Goal: Task Accomplishment & Management: Manage account settings

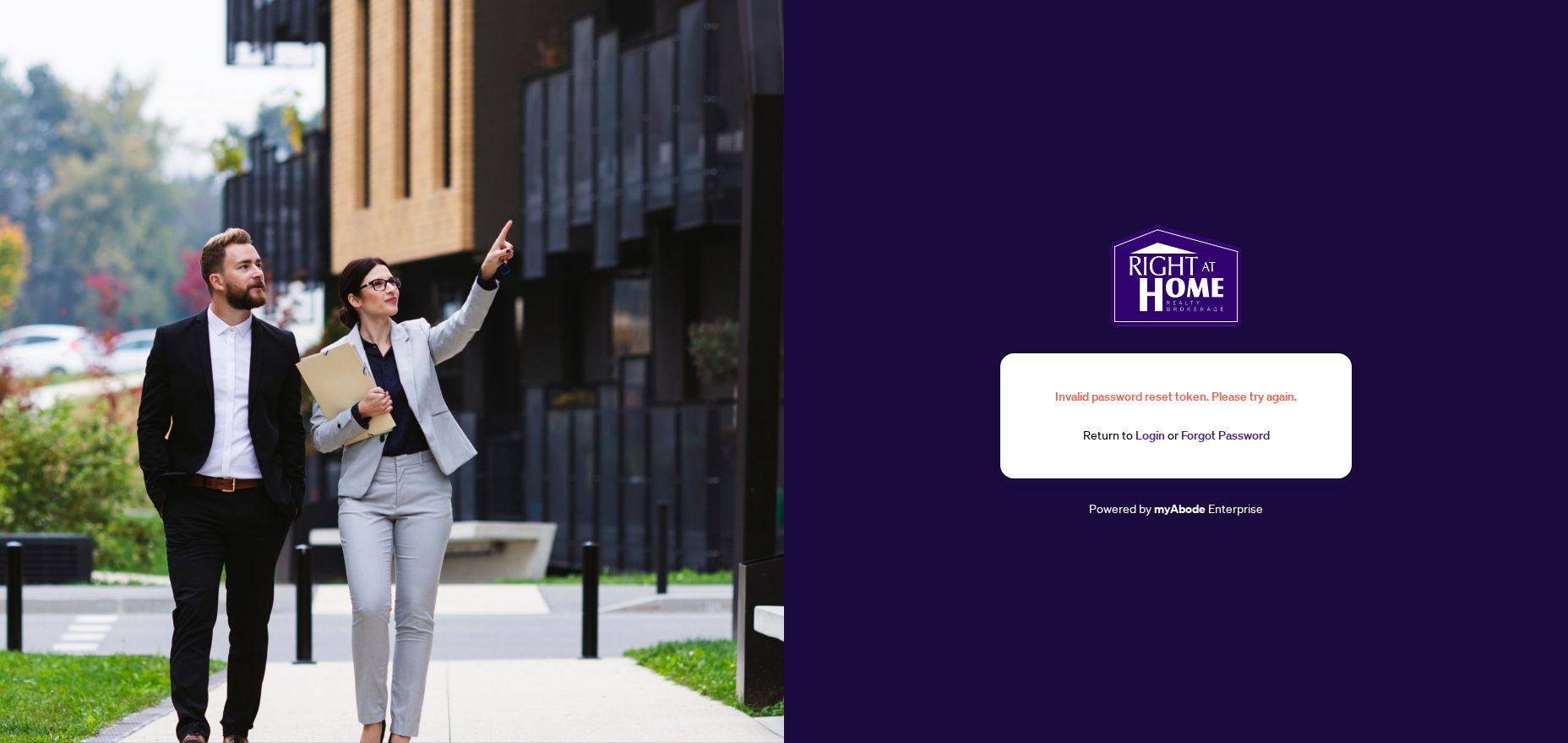
click at [1117, 436] on div "Return to Login or Forgot Password" at bounding box center [1176, 435] width 270 height 19
click at [1155, 440] on link "Login" at bounding box center [1150, 435] width 29 height 16
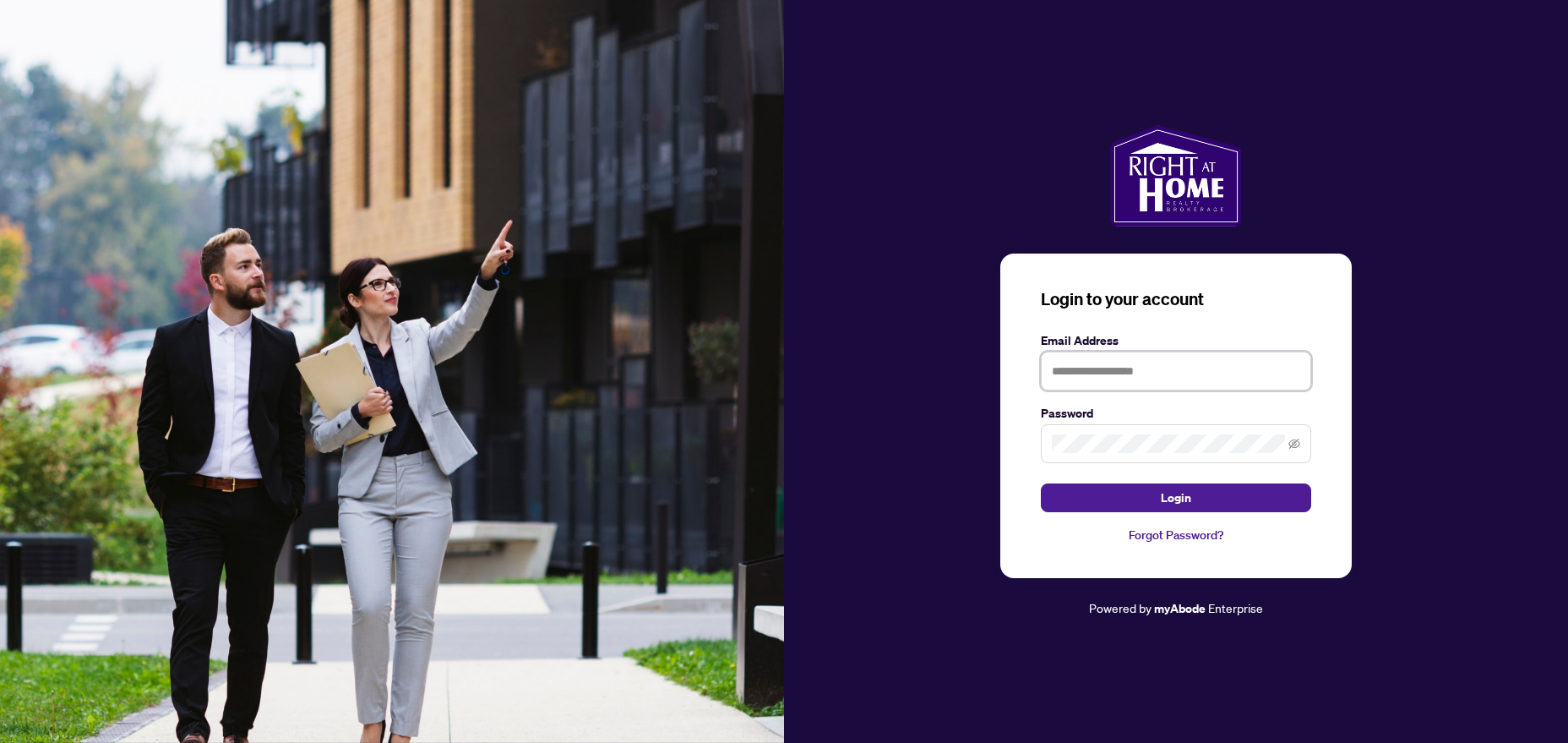
click at [1140, 379] on input "text" at bounding box center [1176, 371] width 270 height 38
type input "**********"
click at [1041, 483] on button "Login" at bounding box center [1176, 497] width 270 height 28
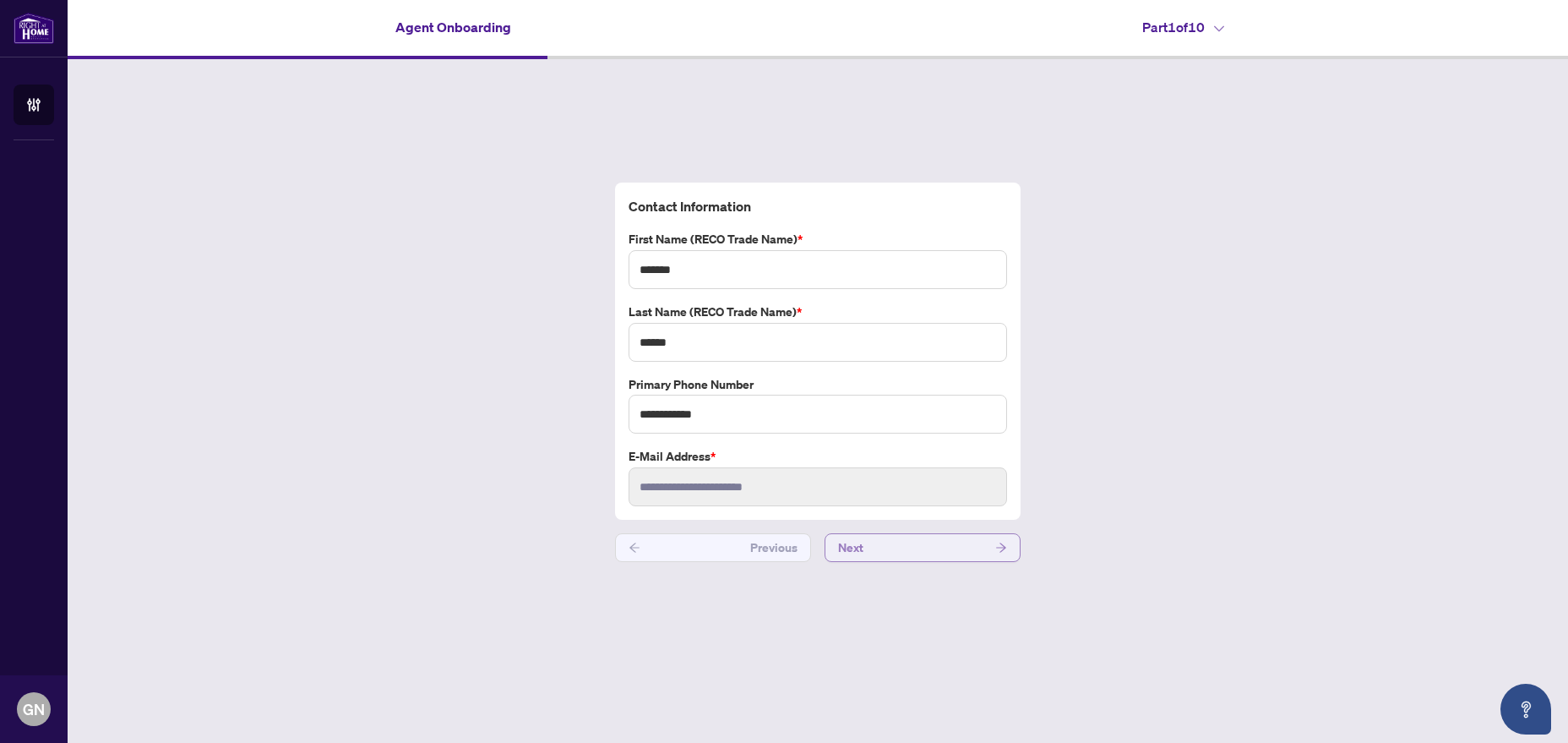
click at [882, 550] on button "Next" at bounding box center [922, 547] width 196 height 28
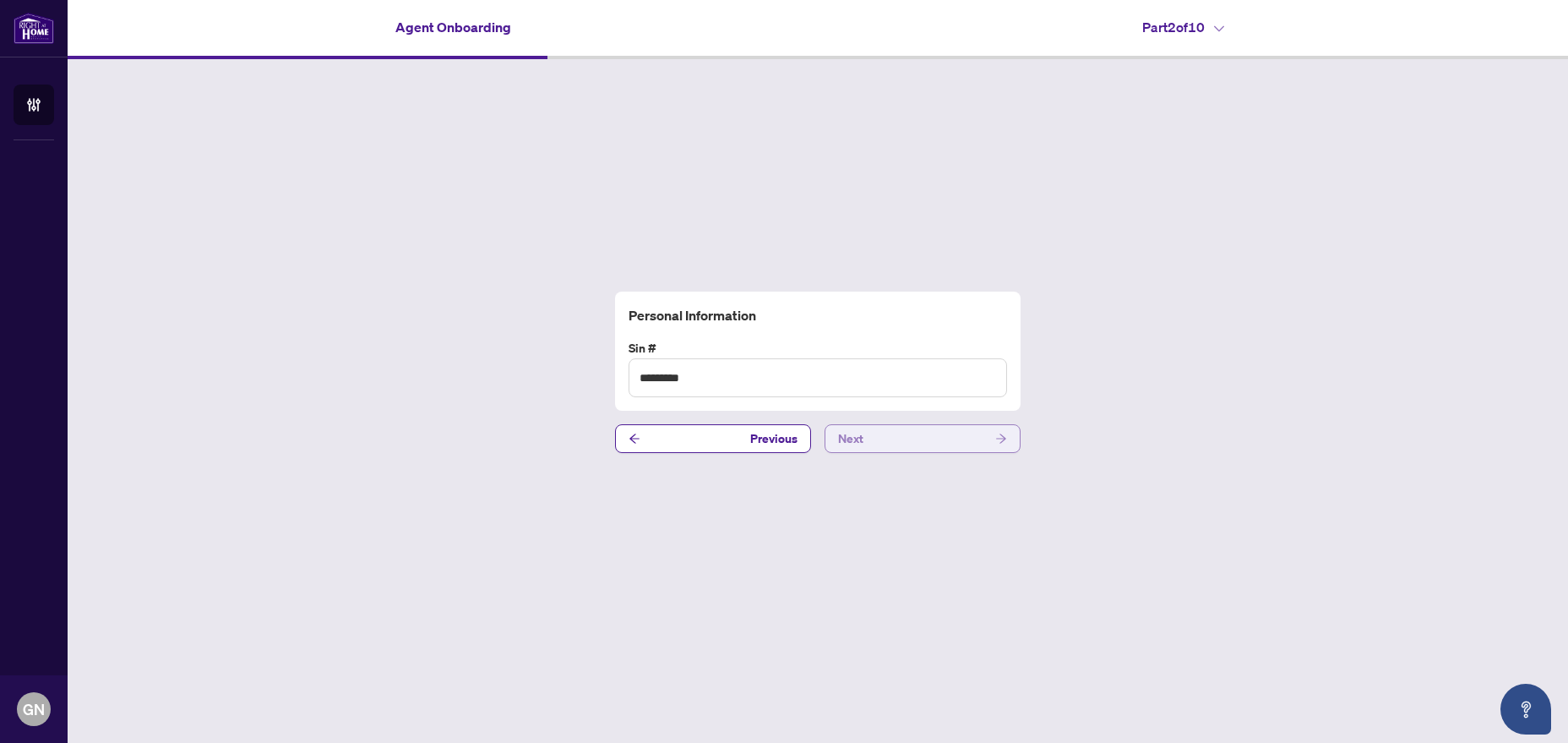
click at [939, 447] on button "Next" at bounding box center [922, 438] width 196 height 28
type input "**********"
click at [922, 442] on button "Next" at bounding box center [922, 438] width 196 height 28
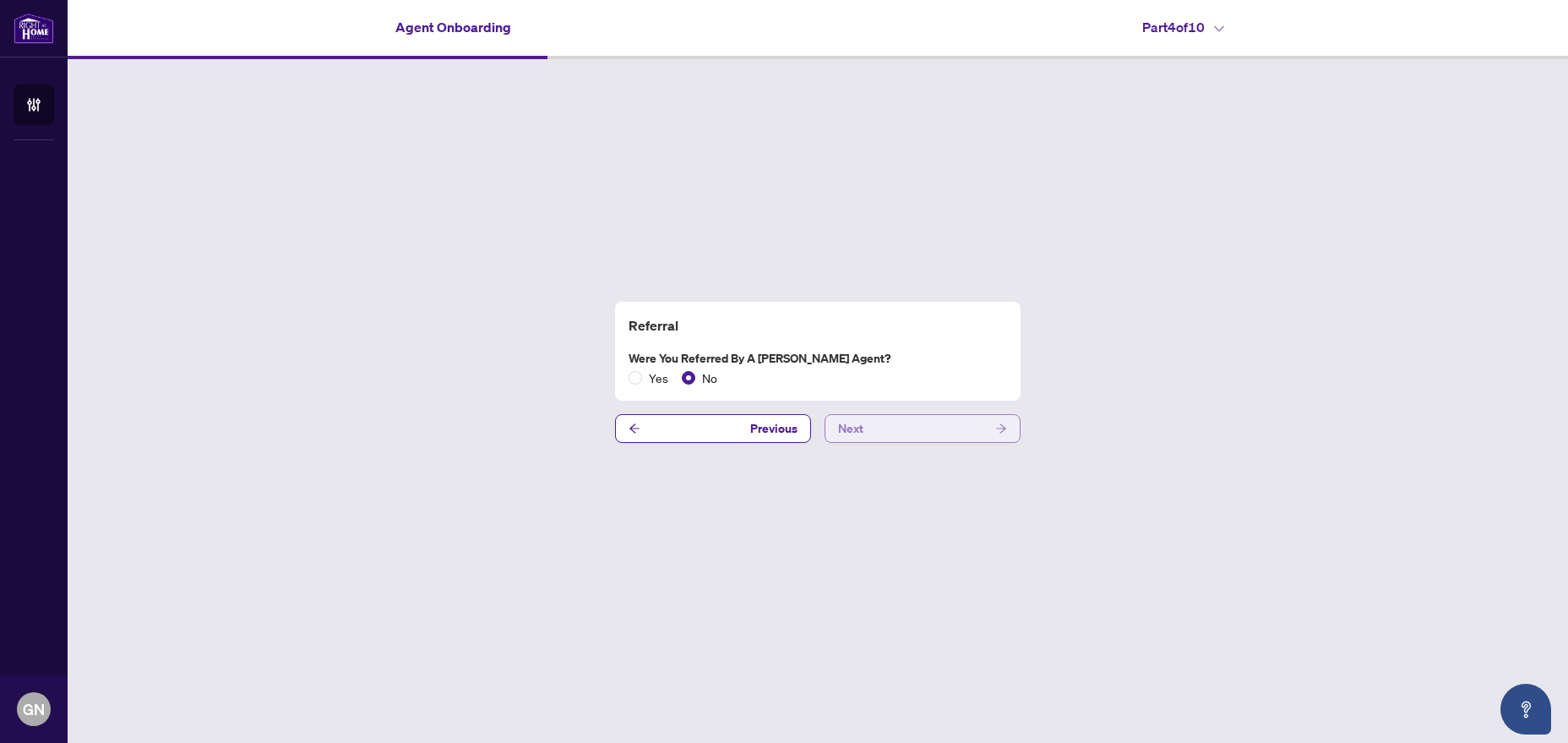
click at [902, 423] on button "Next" at bounding box center [922, 427] width 196 height 28
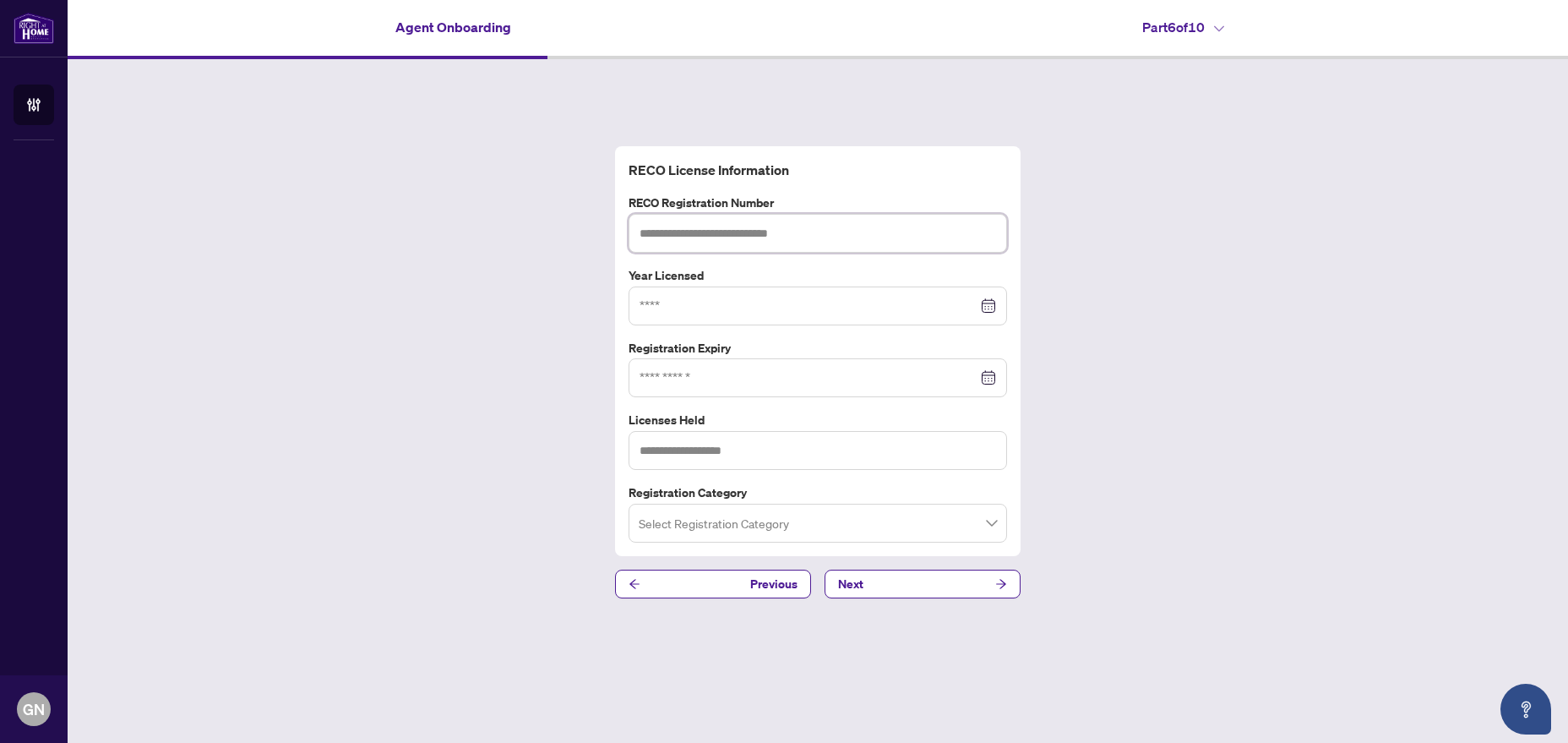
click at [699, 216] on input "text" at bounding box center [818, 233] width 379 height 38
type input "*******"
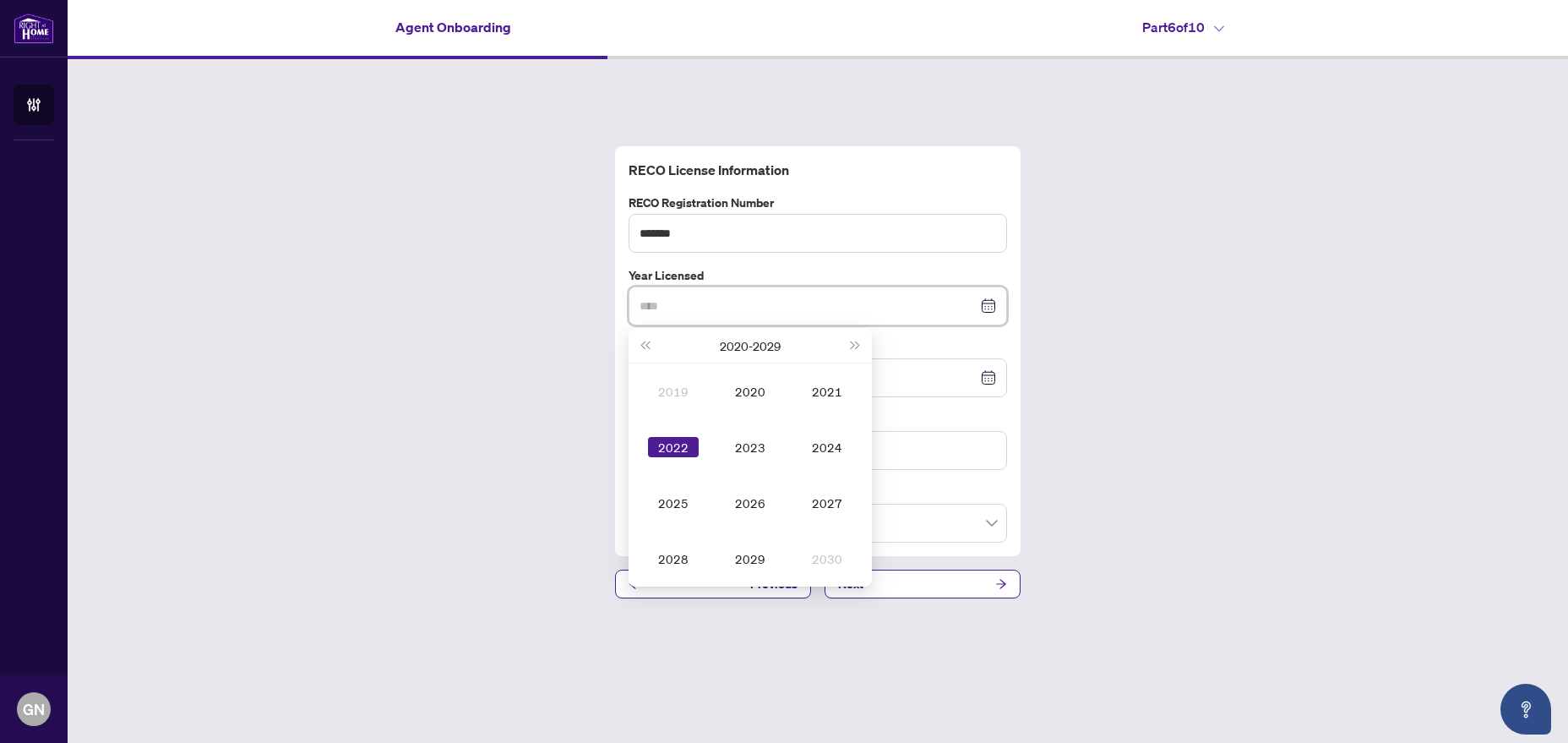
type input "****"
click at [692, 451] on div "2022" at bounding box center [672, 447] width 50 height 20
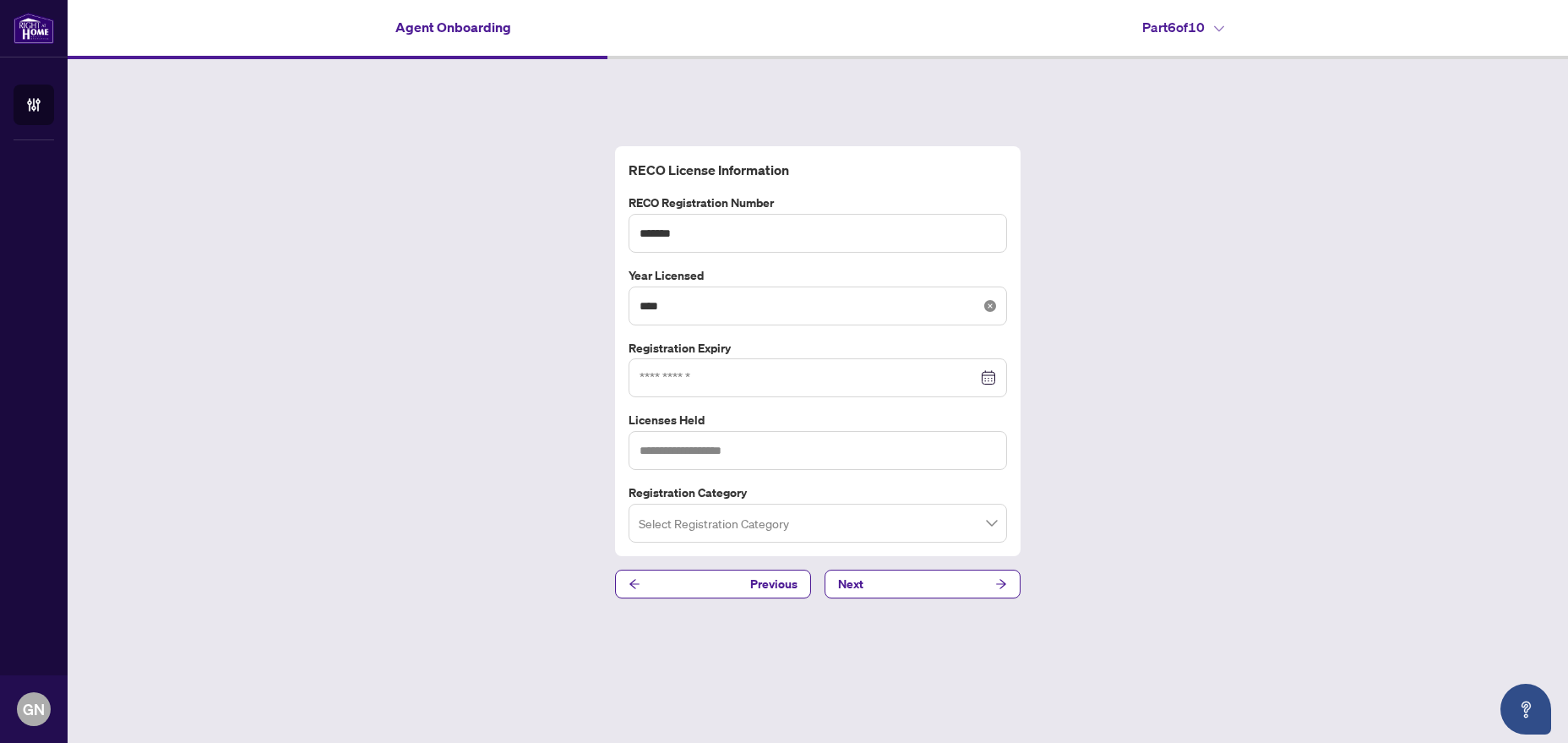
click at [991, 302] on icon "close-circle" at bounding box center [990, 306] width 12 height 12
click at [991, 302] on div at bounding box center [818, 306] width 357 height 18
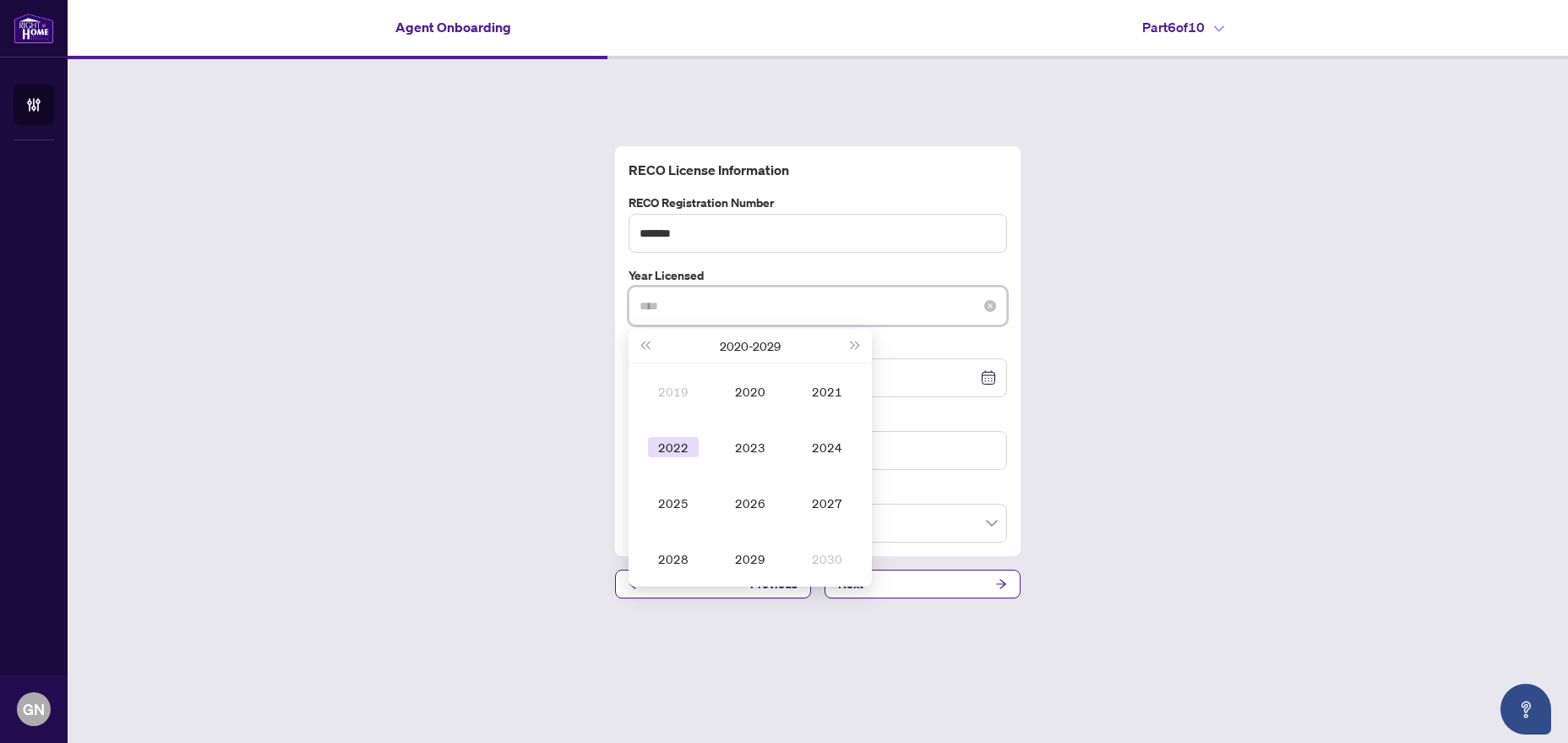
type input "****"
click at [679, 443] on div "2022" at bounding box center [672, 447] width 50 height 20
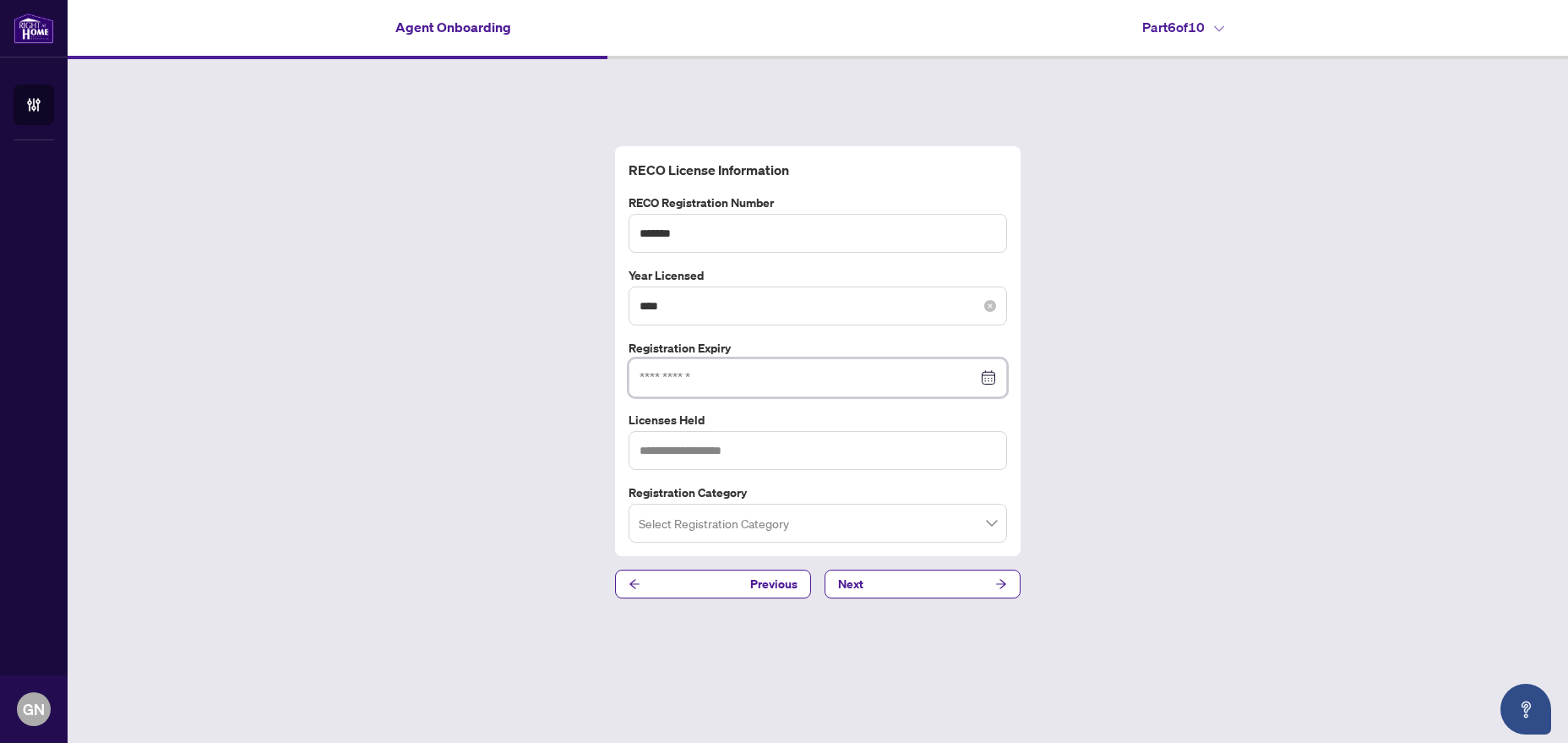
click at [736, 386] on input at bounding box center [808, 378] width 338 height 18
click at [989, 373] on div at bounding box center [818, 378] width 357 height 18
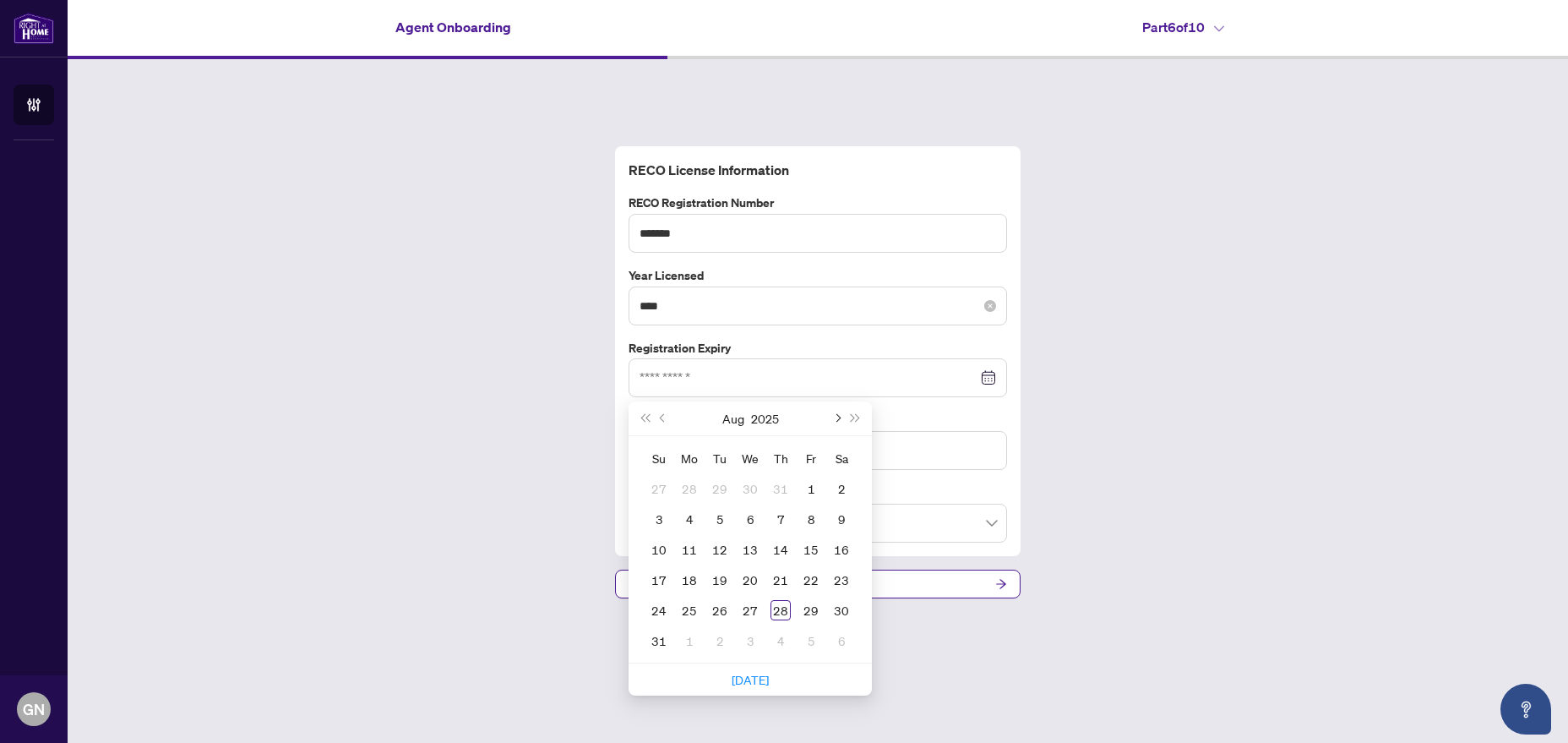
click at [835, 421] on button "Next month (PageDown)" at bounding box center [836, 418] width 18 height 34
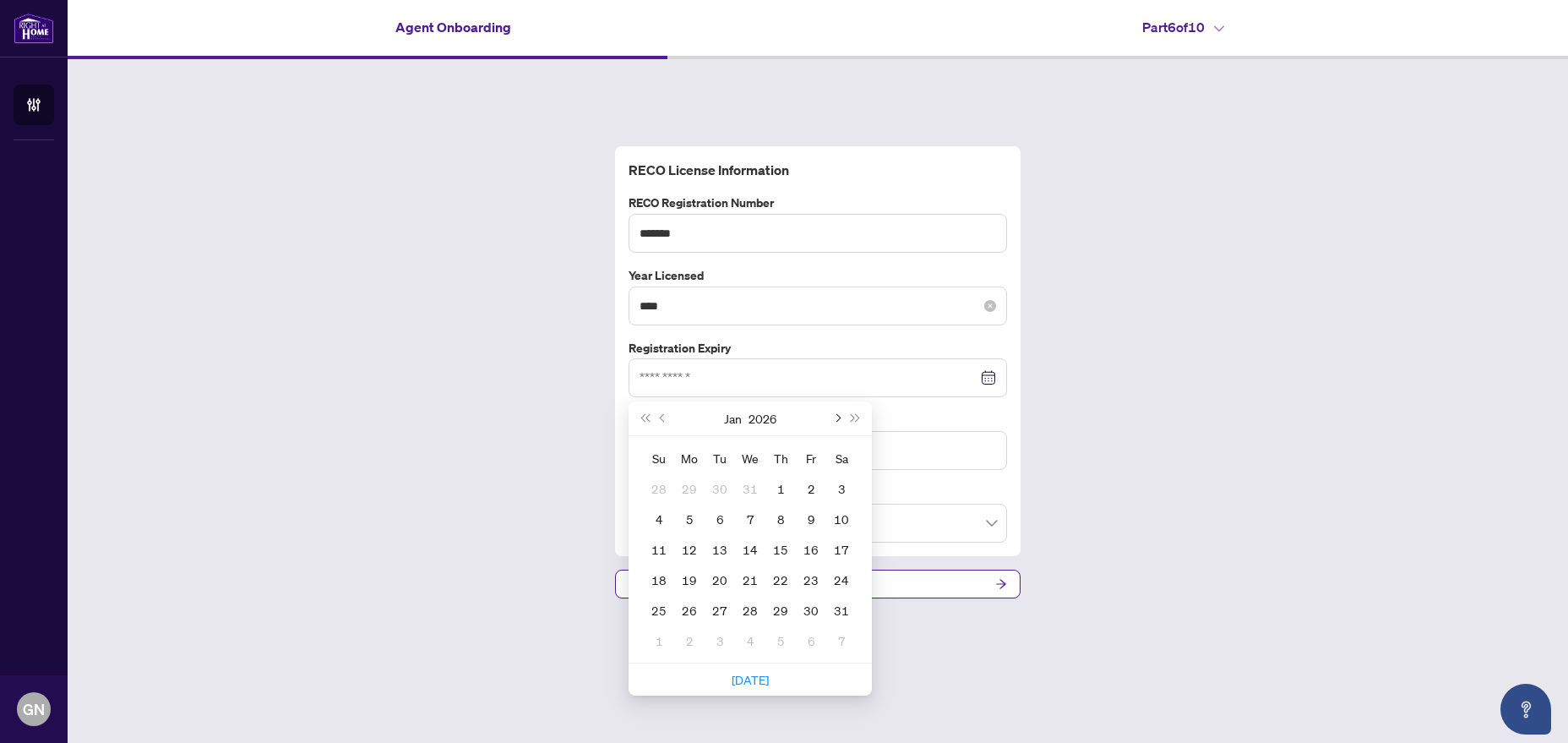
click at [835, 421] on button "Next month (PageDown)" at bounding box center [836, 418] width 18 height 34
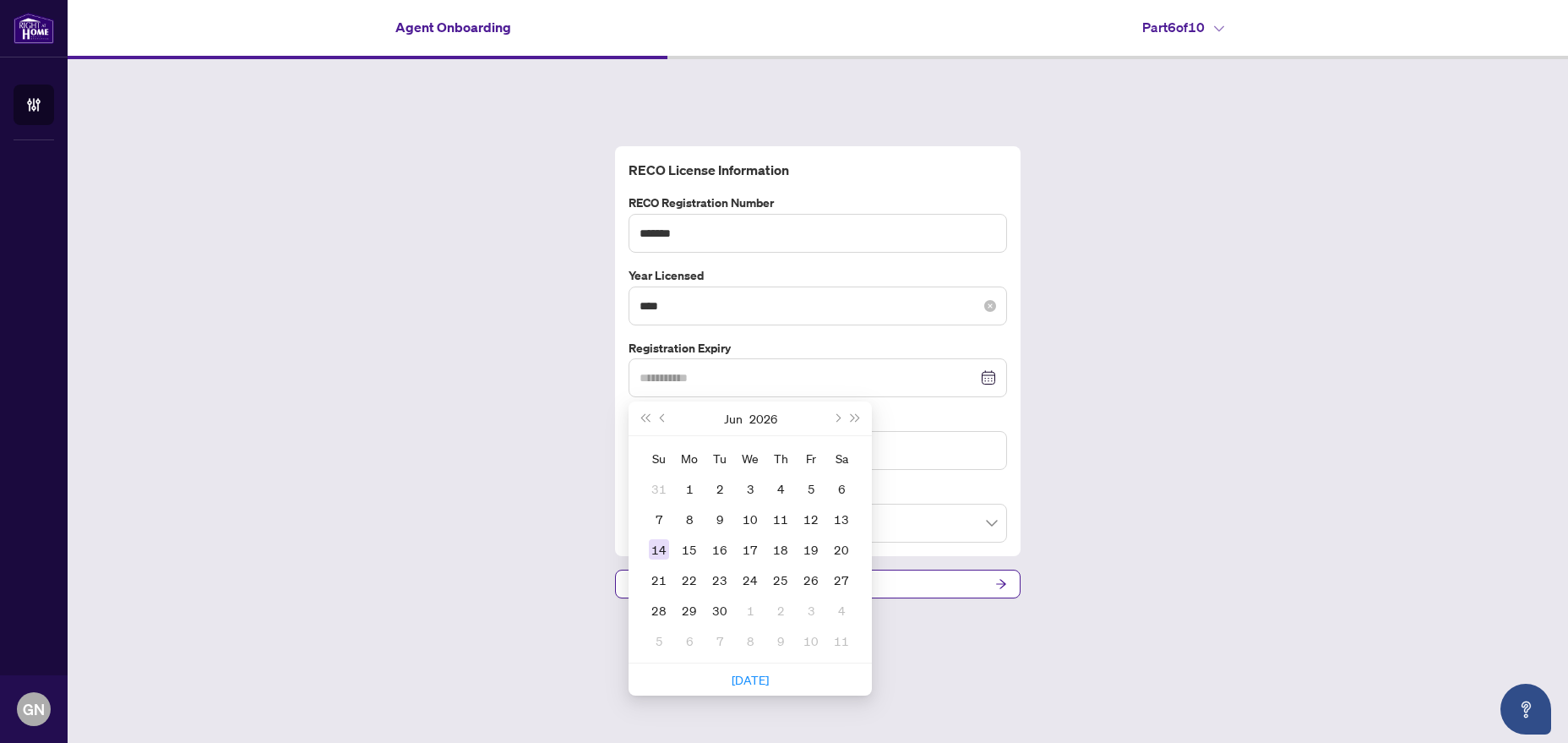
type input "**********"
click at [659, 550] on div "14" at bounding box center [659, 549] width 20 height 20
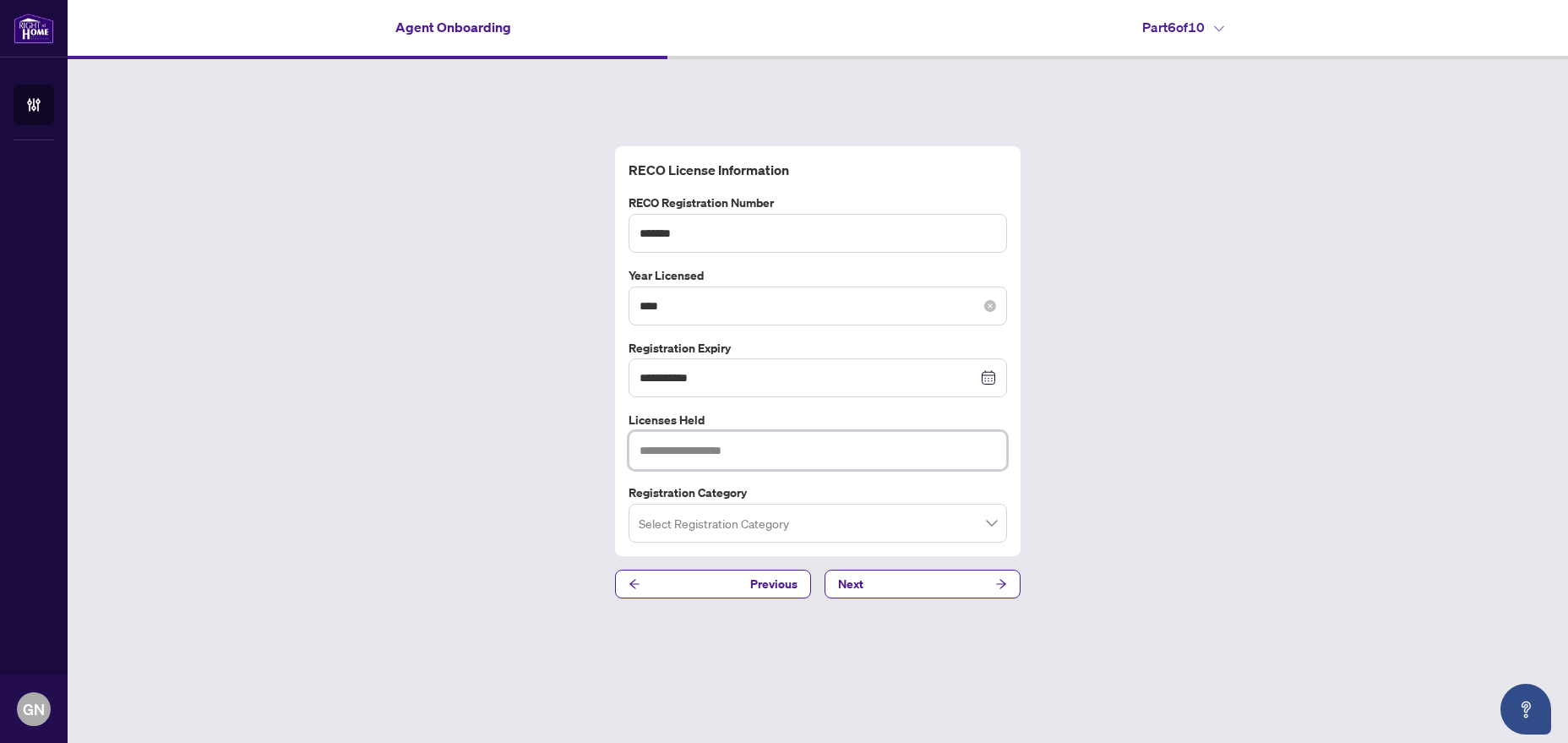
click at [748, 451] on input "text" at bounding box center [818, 450] width 379 height 38
type input "**********"
click at [709, 535] on input "search" at bounding box center [810, 525] width 343 height 38
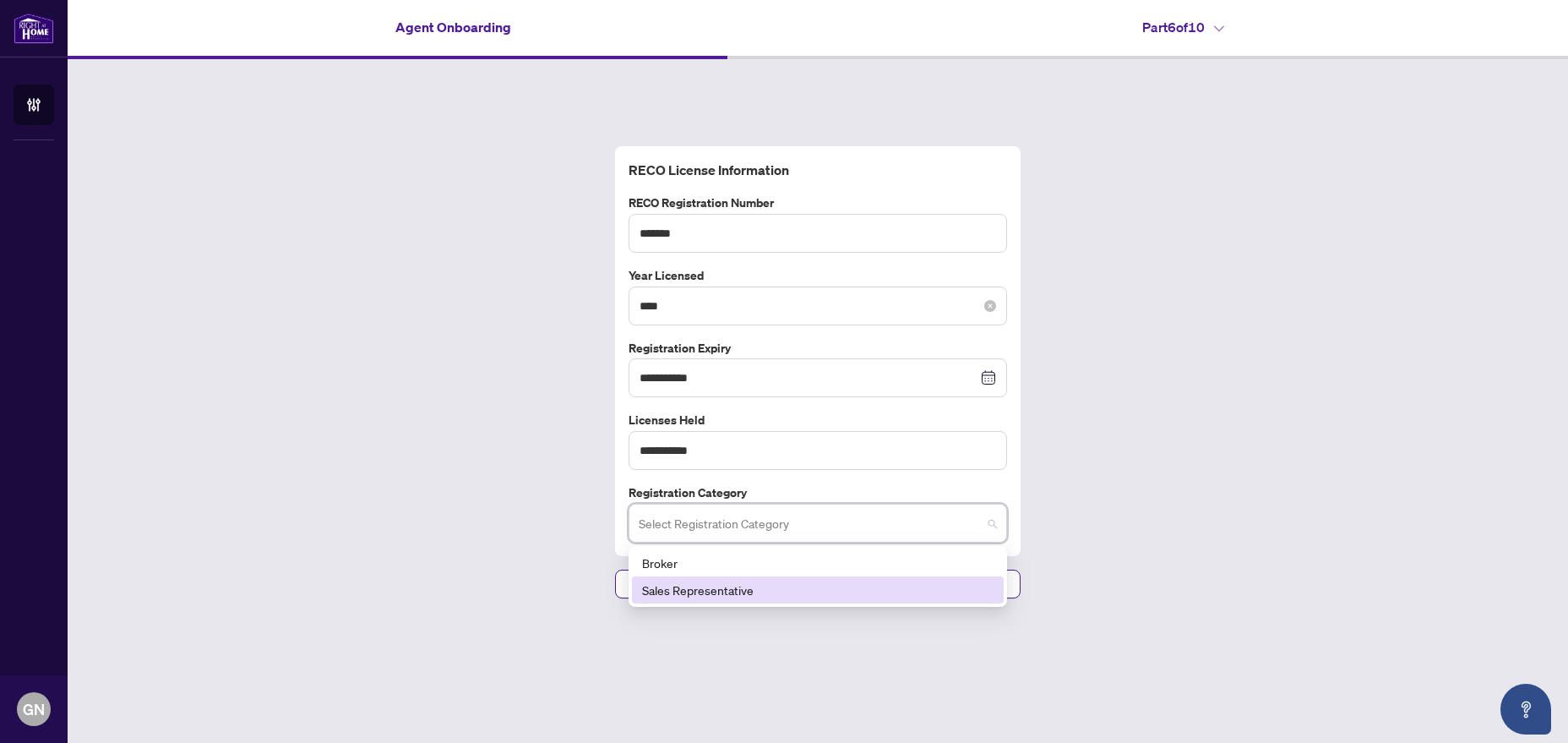
click at [714, 593] on div "Sales Representative" at bounding box center [818, 589] width 351 height 18
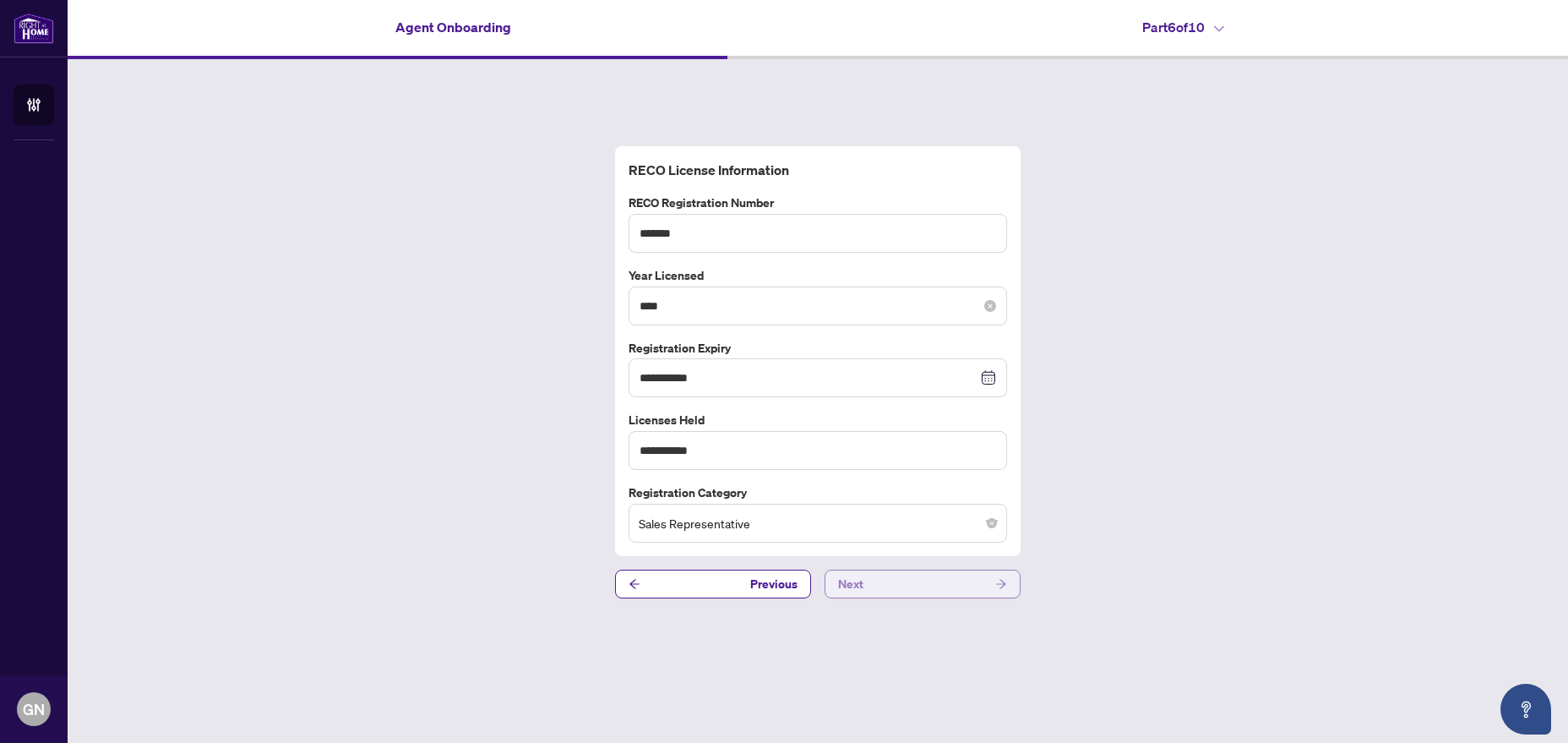
click at [863, 577] on span "Next" at bounding box center [851, 584] width 26 height 27
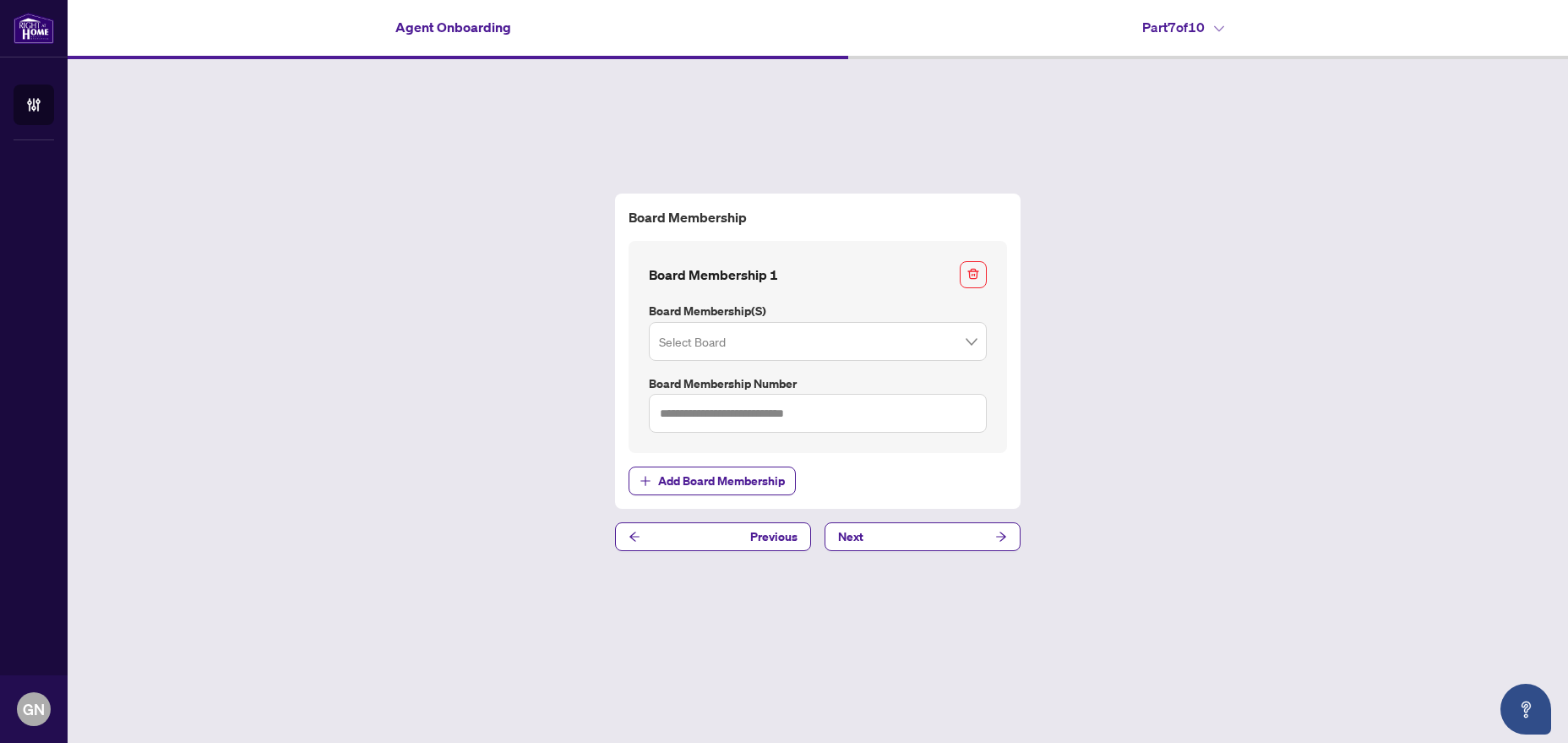
click at [968, 341] on span at bounding box center [817, 341] width 317 height 32
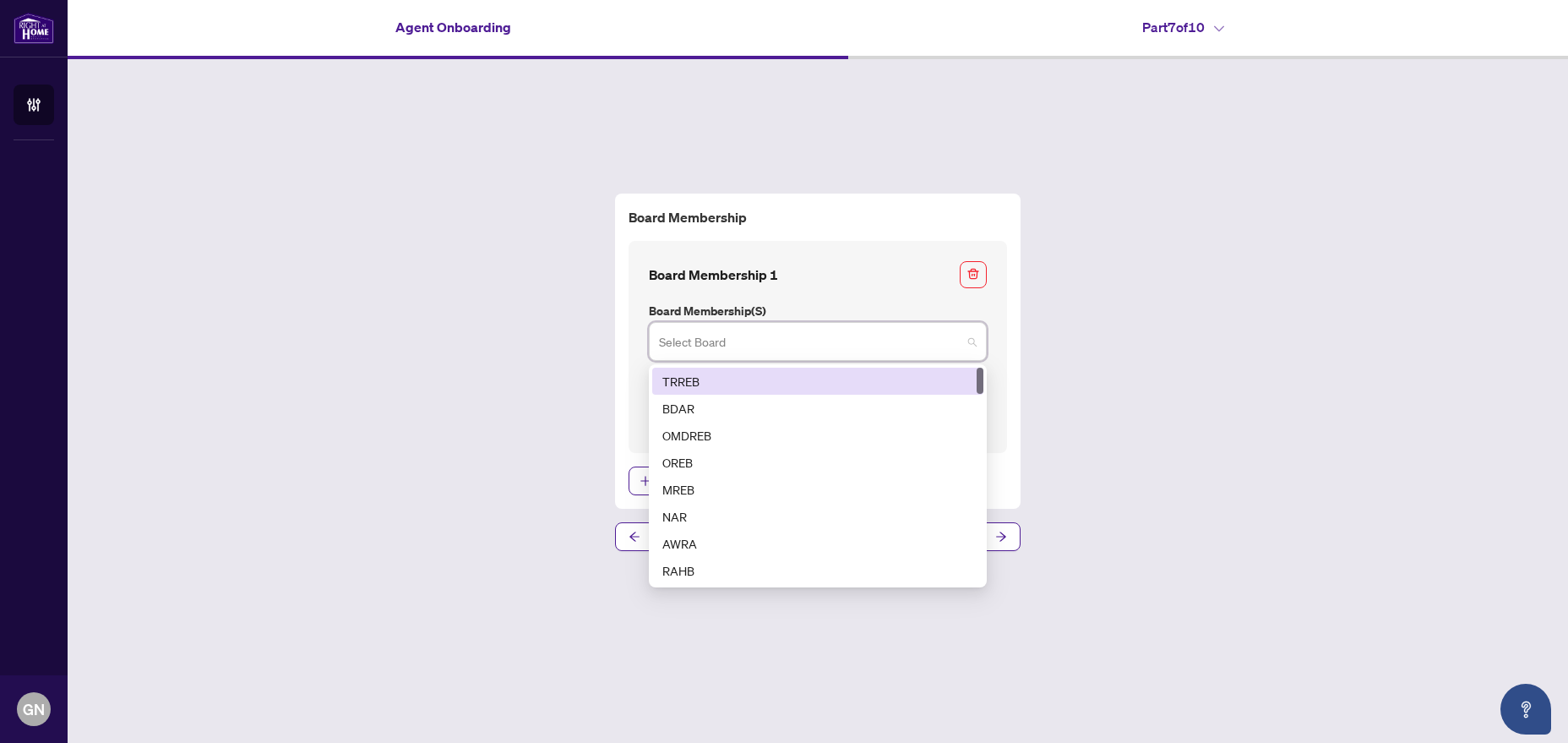
click at [833, 372] on div "TRREB" at bounding box center [818, 381] width 311 height 18
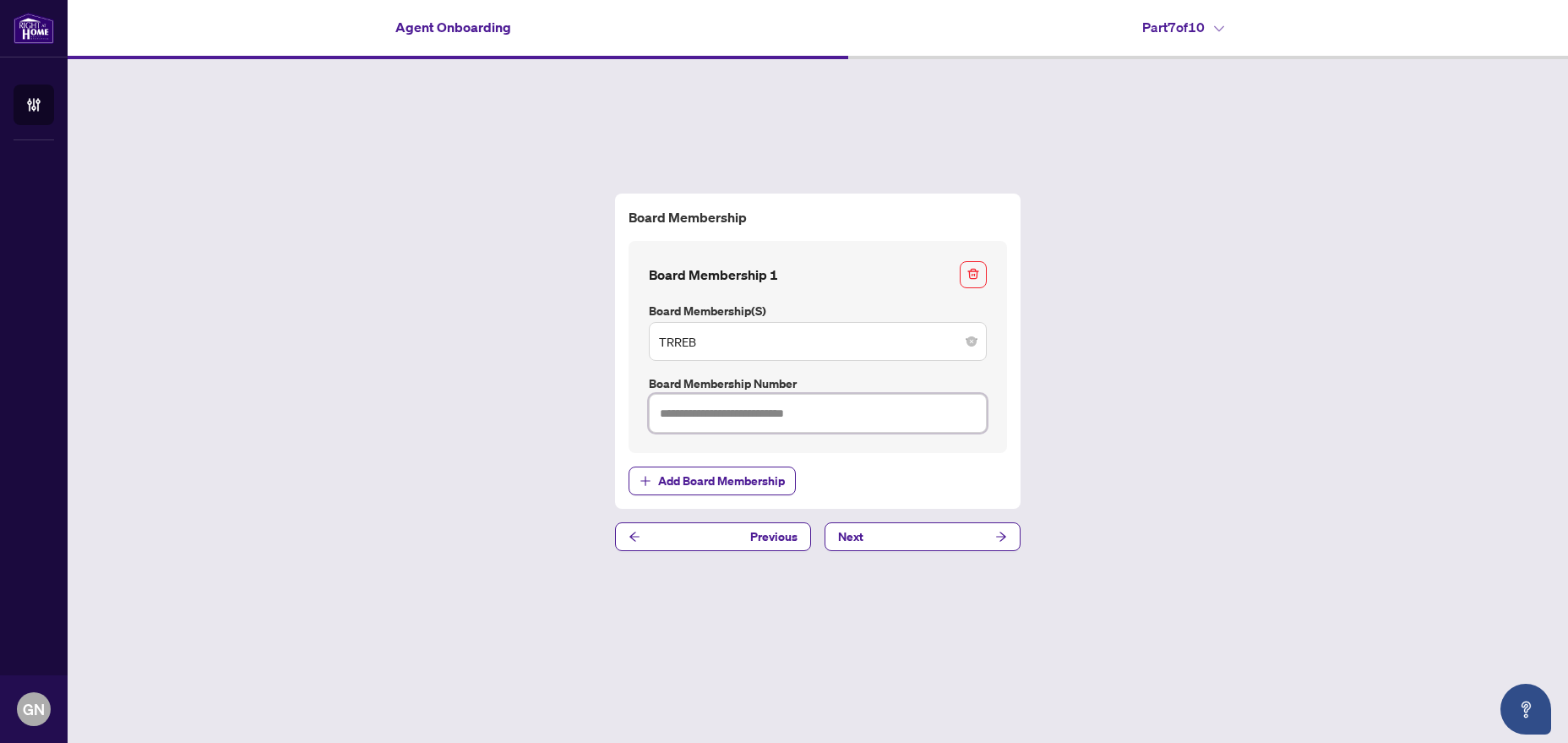
click at [805, 415] on input "text" at bounding box center [817, 413] width 338 height 38
type input "*******"
click at [875, 544] on button "Next" at bounding box center [922, 536] width 196 height 28
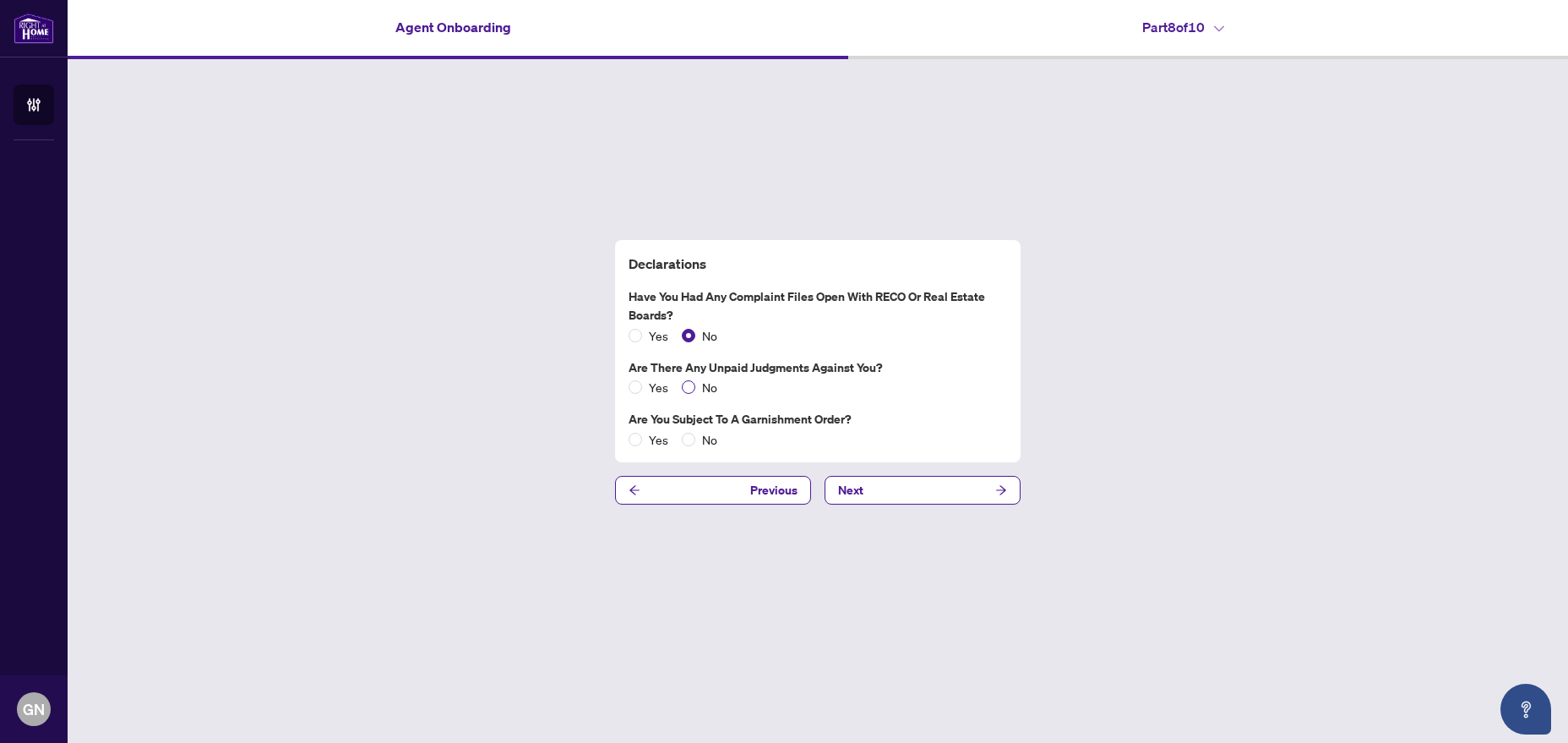
click at [692, 381] on label "No" at bounding box center [703, 387] width 42 height 18
click at [845, 490] on span "Next" at bounding box center [851, 490] width 26 height 27
click at [902, 486] on button "Next" at bounding box center [922, 490] width 196 height 28
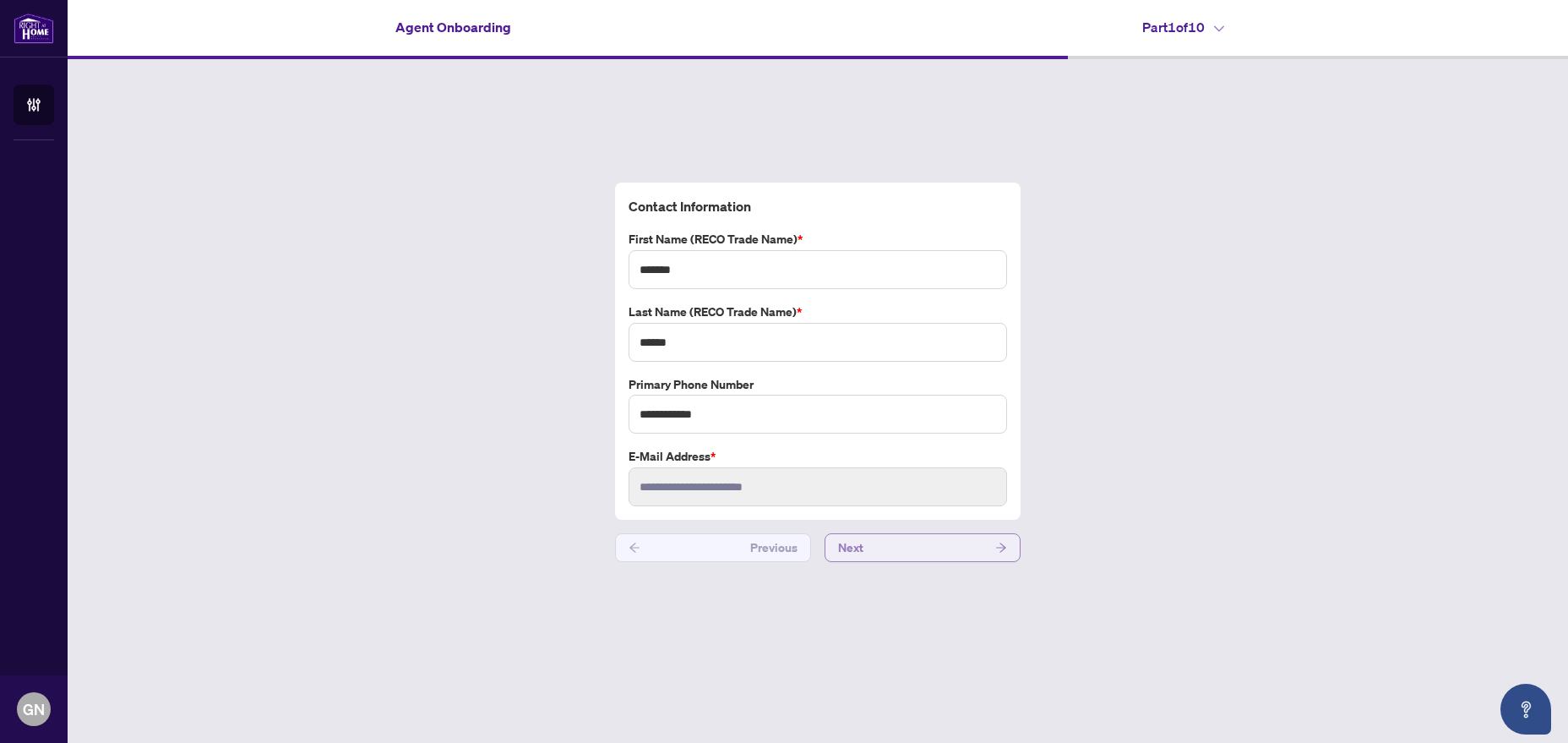
click at [850, 555] on span "Next" at bounding box center [851, 548] width 26 height 27
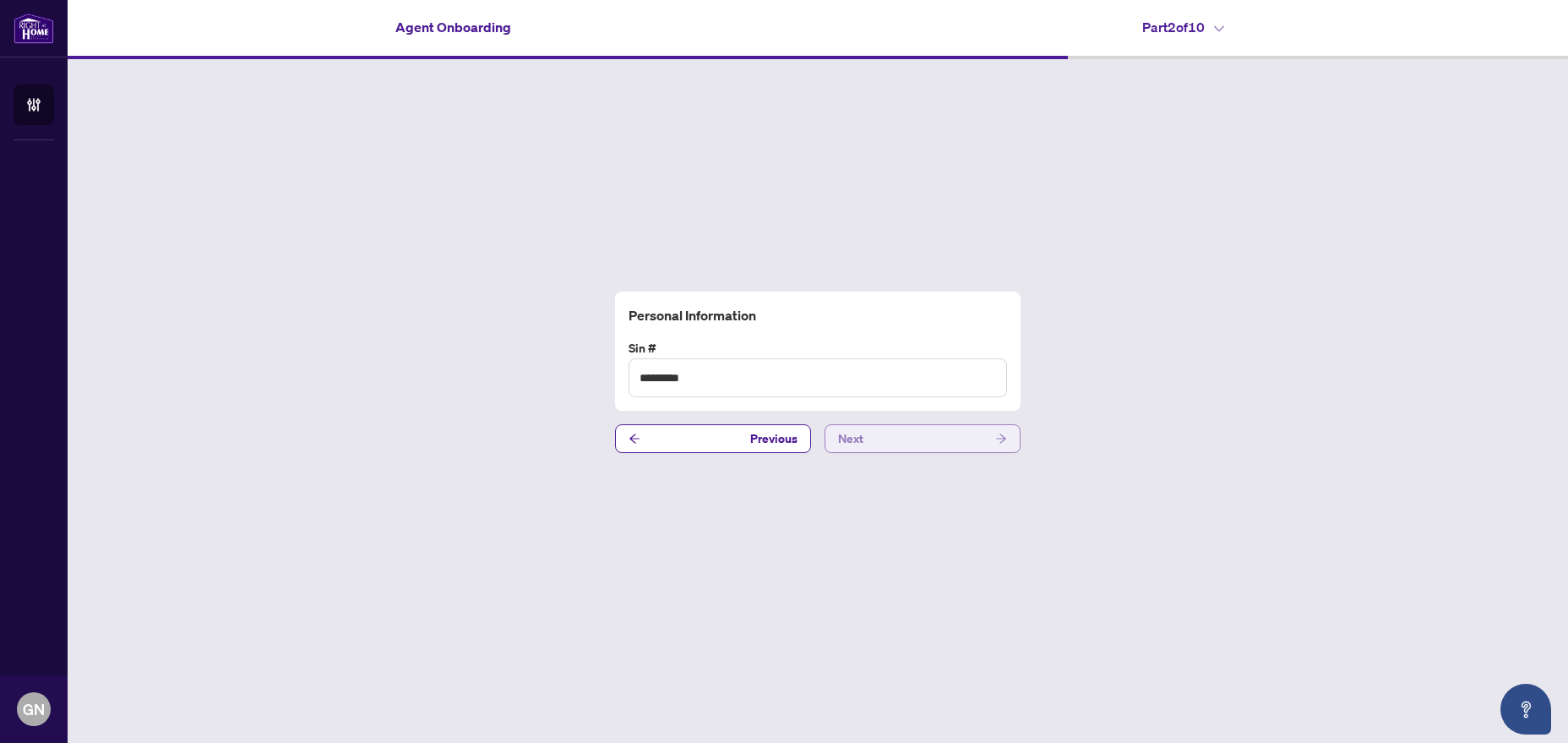
click at [938, 438] on button "Next" at bounding box center [922, 438] width 196 height 28
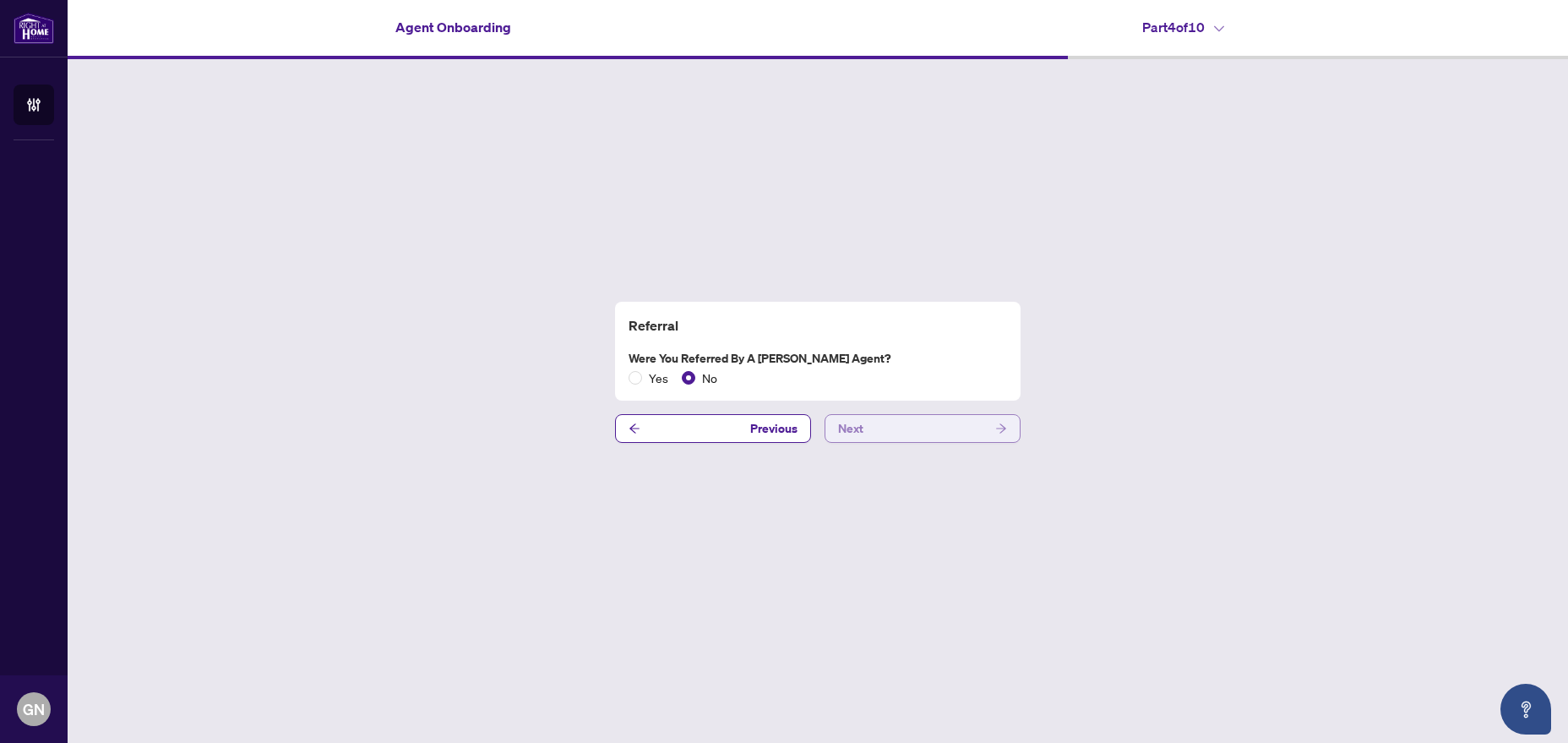
click at [938, 438] on button "Next" at bounding box center [922, 427] width 196 height 28
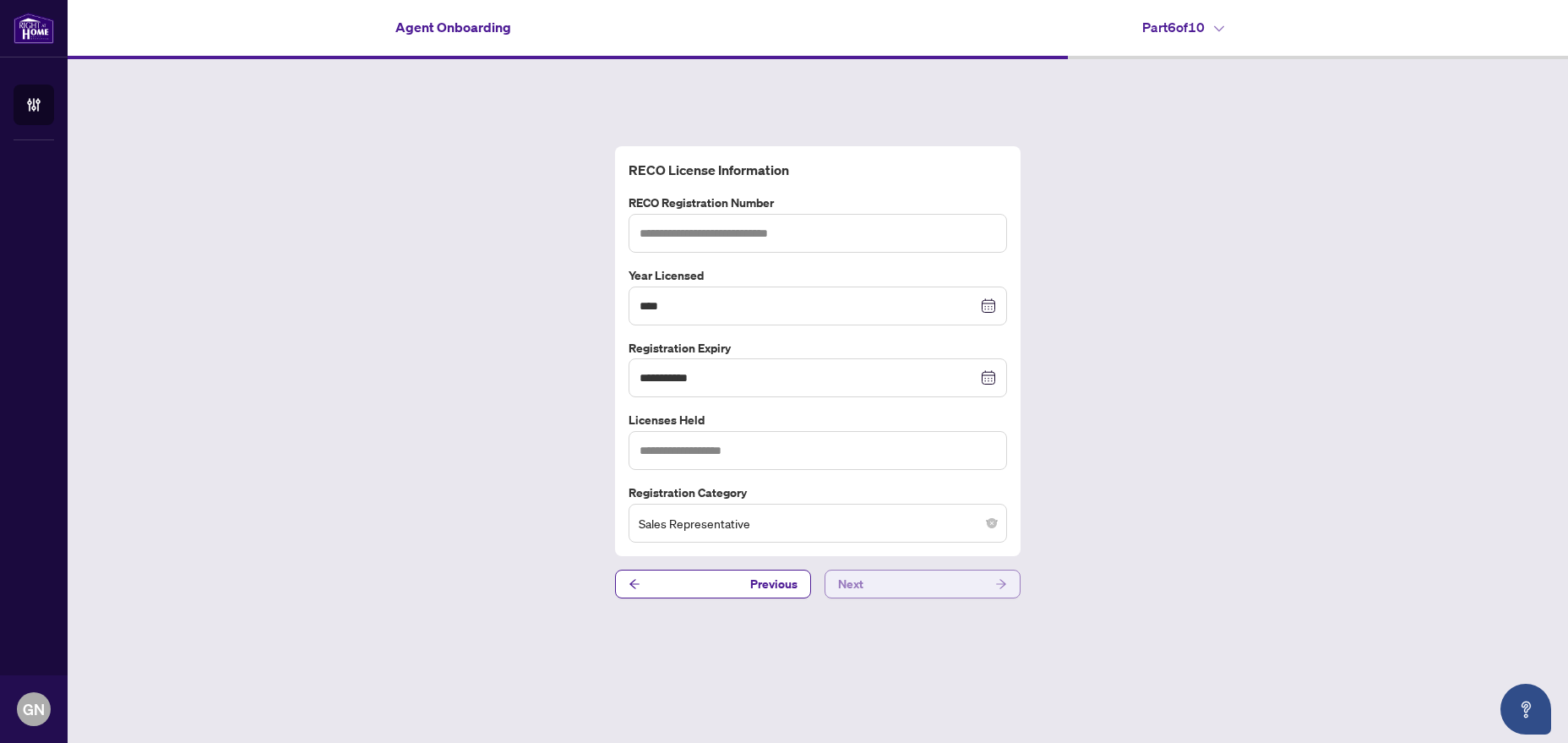
type input "*******"
type input "**********"
click at [938, 438] on input "**********" at bounding box center [818, 450] width 379 height 38
click at [903, 582] on button "Next" at bounding box center [922, 583] width 196 height 28
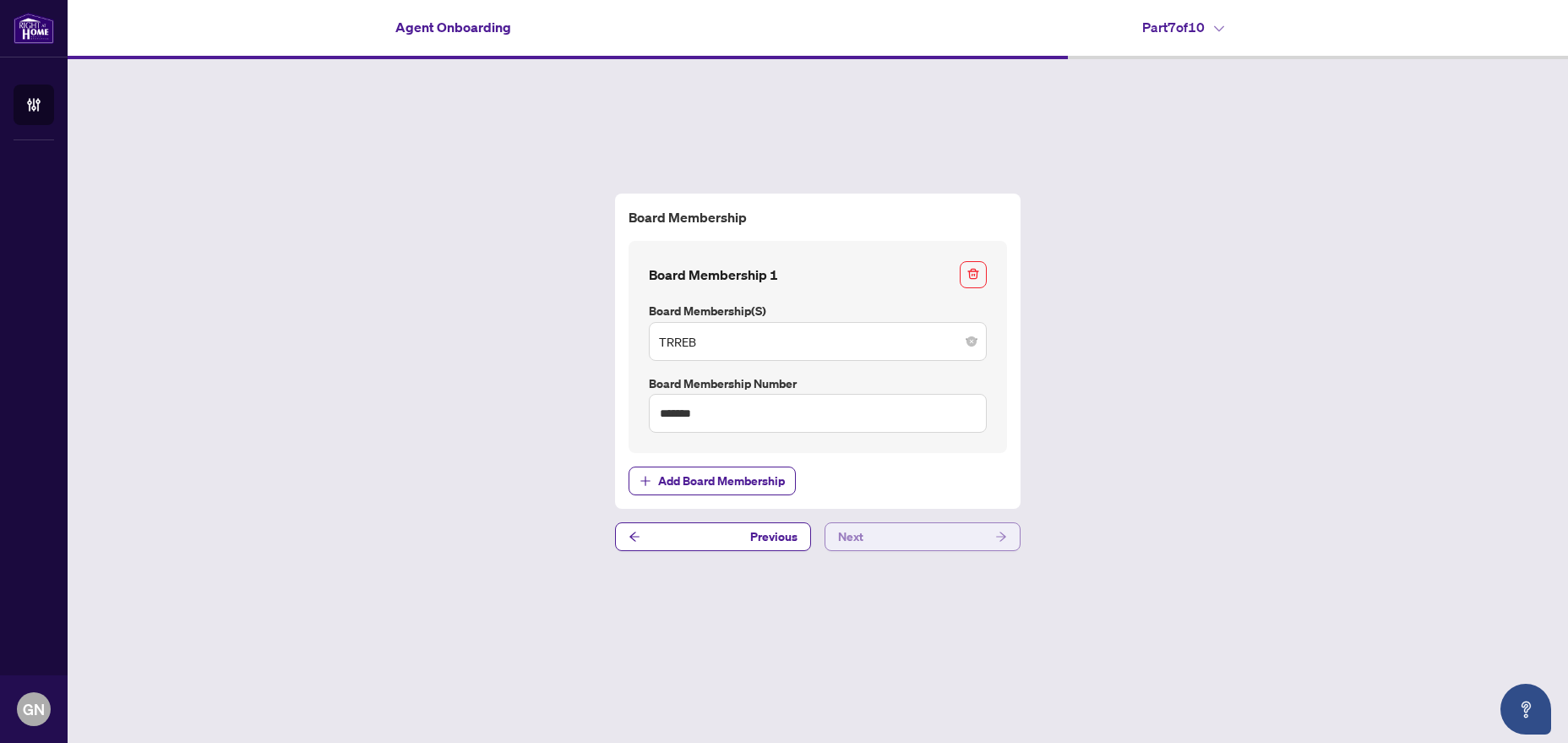
click at [943, 542] on button "Next" at bounding box center [922, 536] width 196 height 28
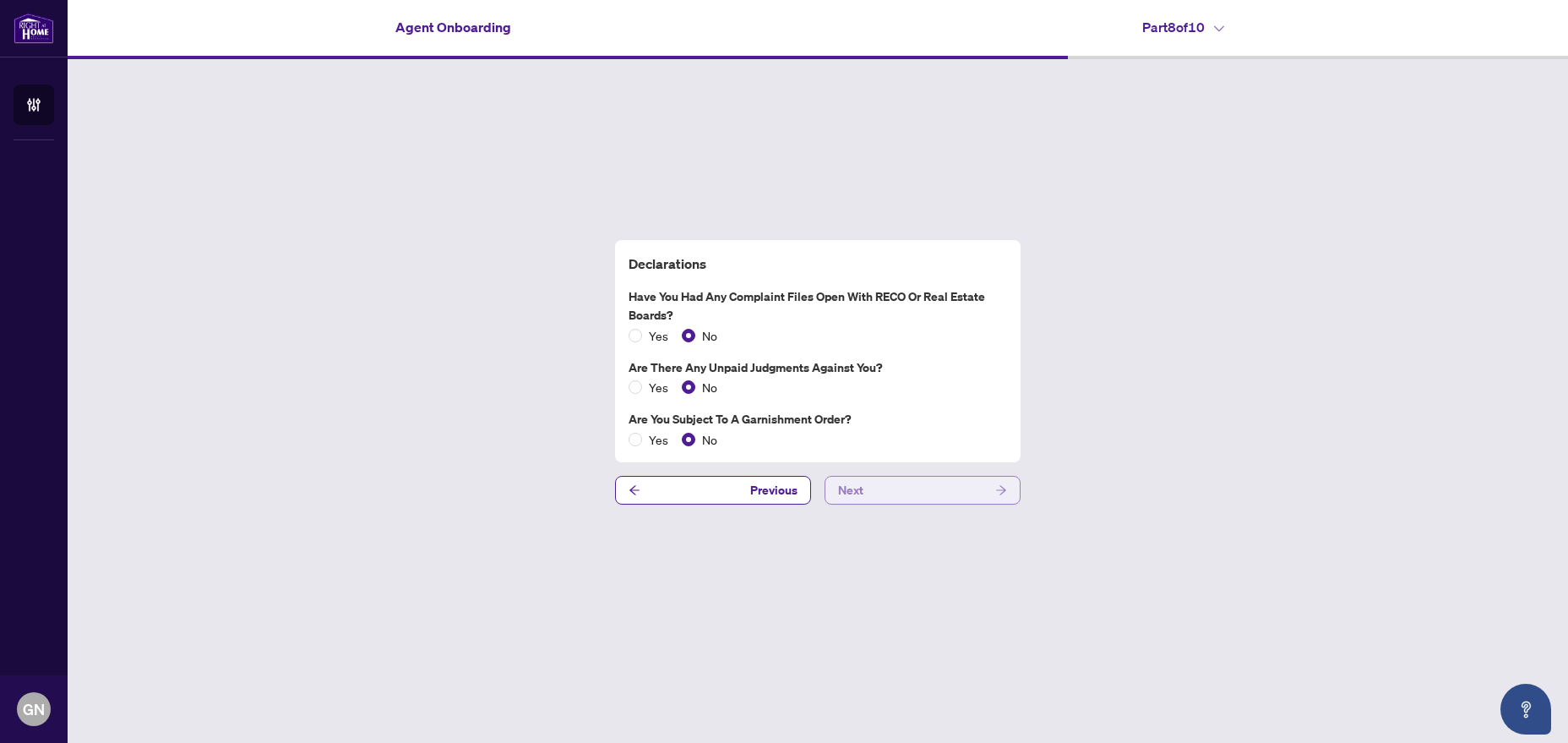
click at [973, 503] on button "Next" at bounding box center [922, 490] width 196 height 28
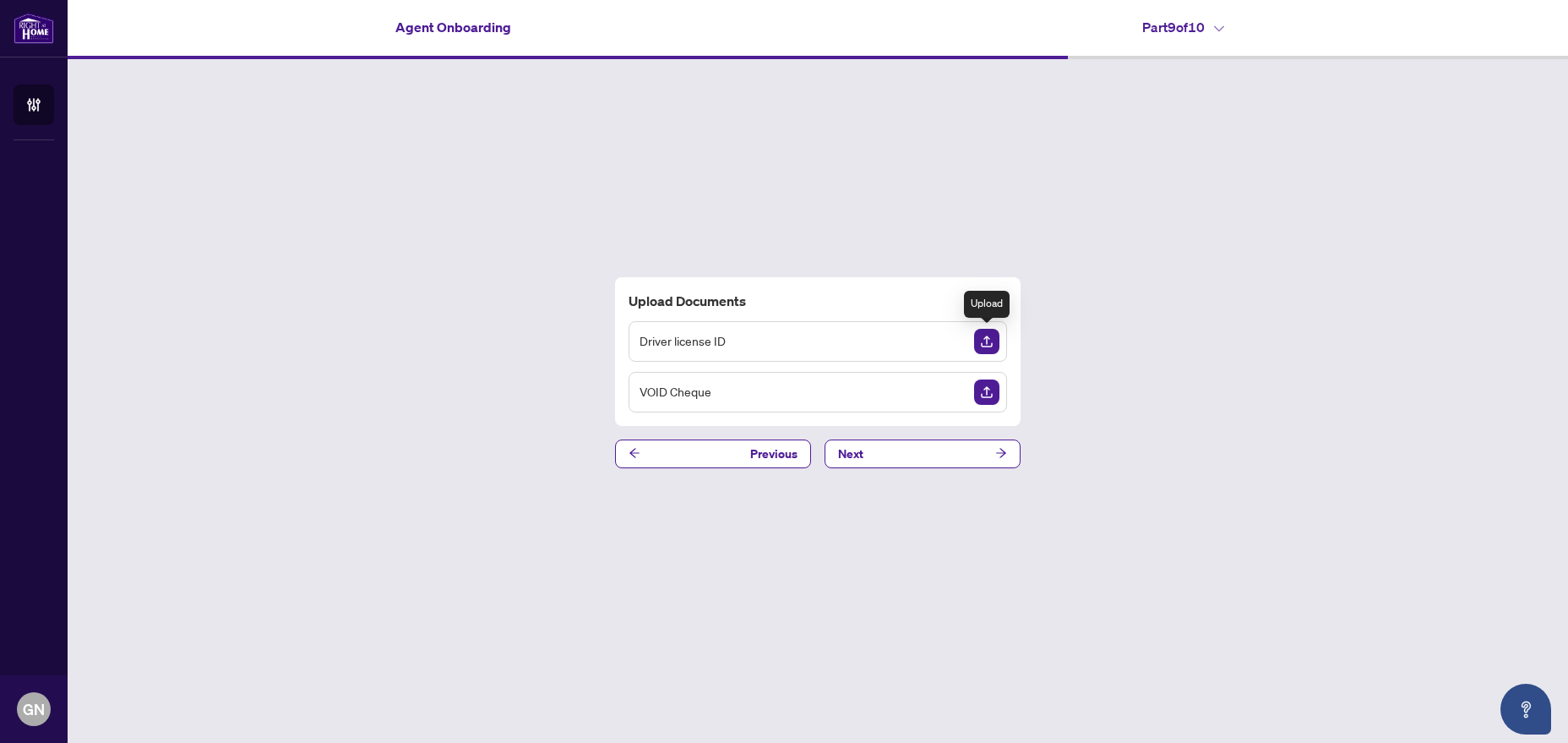
click at [986, 341] on img "Upload Document" at bounding box center [987, 341] width 26 height 26
click at [988, 382] on img "Upload Document" at bounding box center [987, 393] width 26 height 26
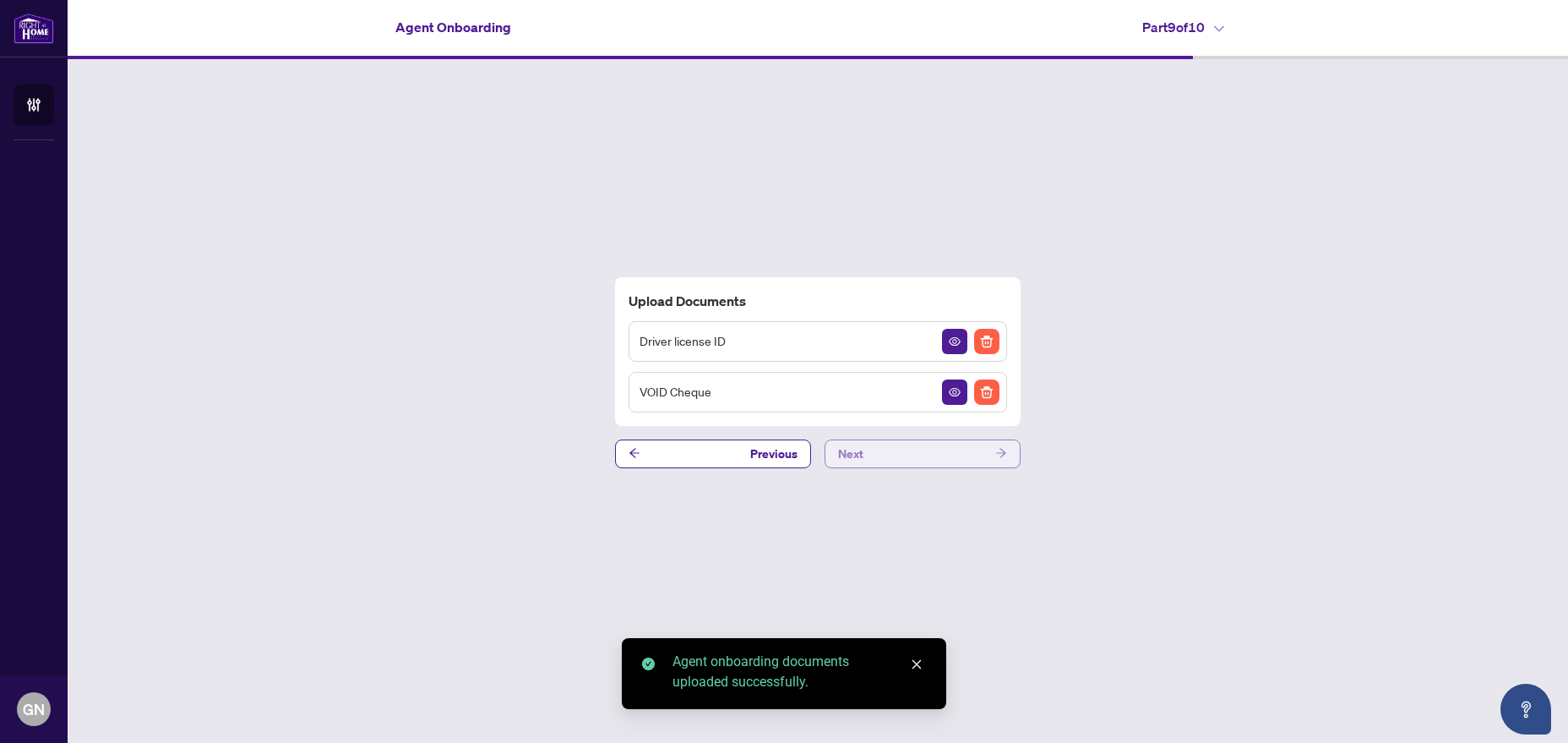
click at [904, 447] on button "Next" at bounding box center [922, 453] width 196 height 28
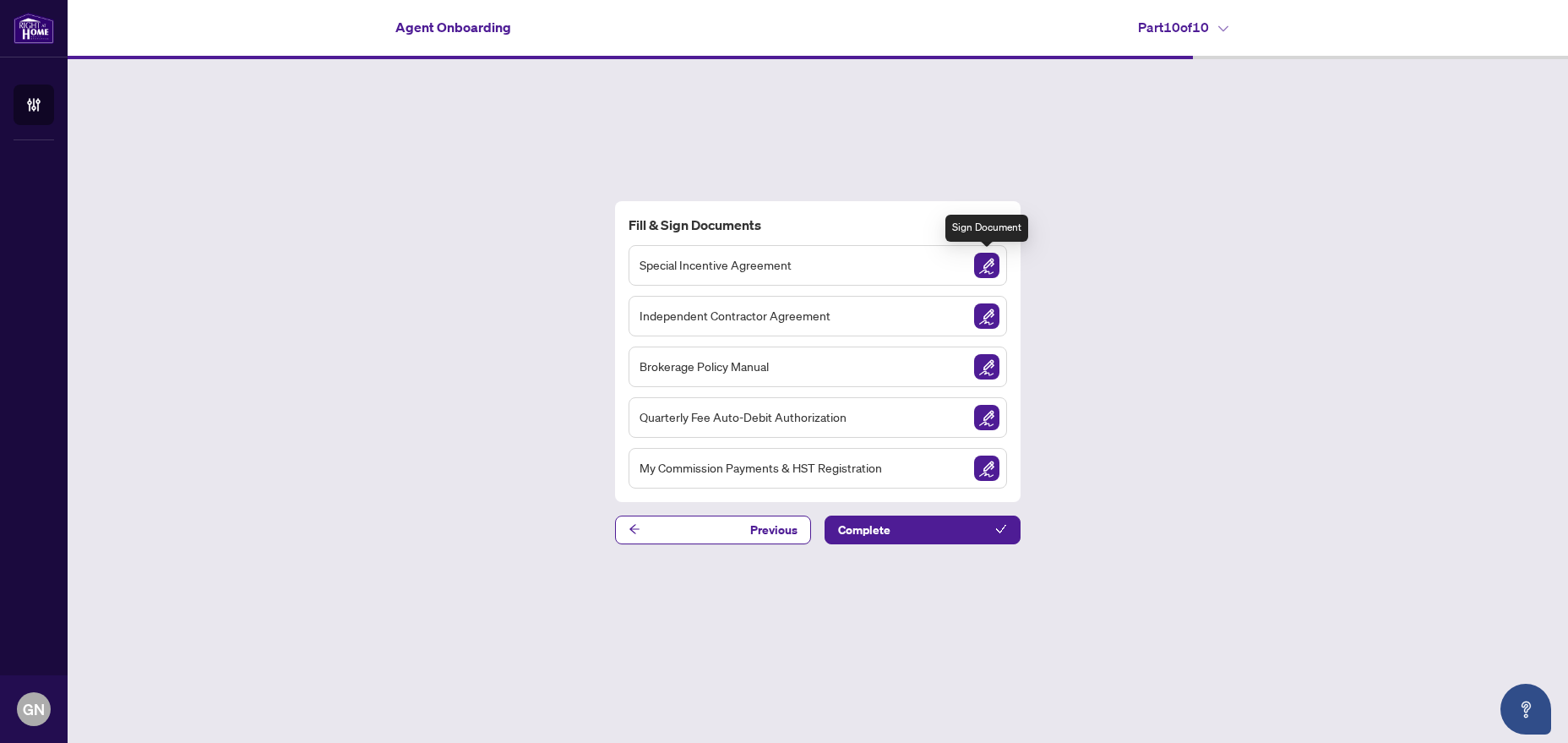
click at [988, 257] on img "Sign Document" at bounding box center [987, 265] width 26 height 26
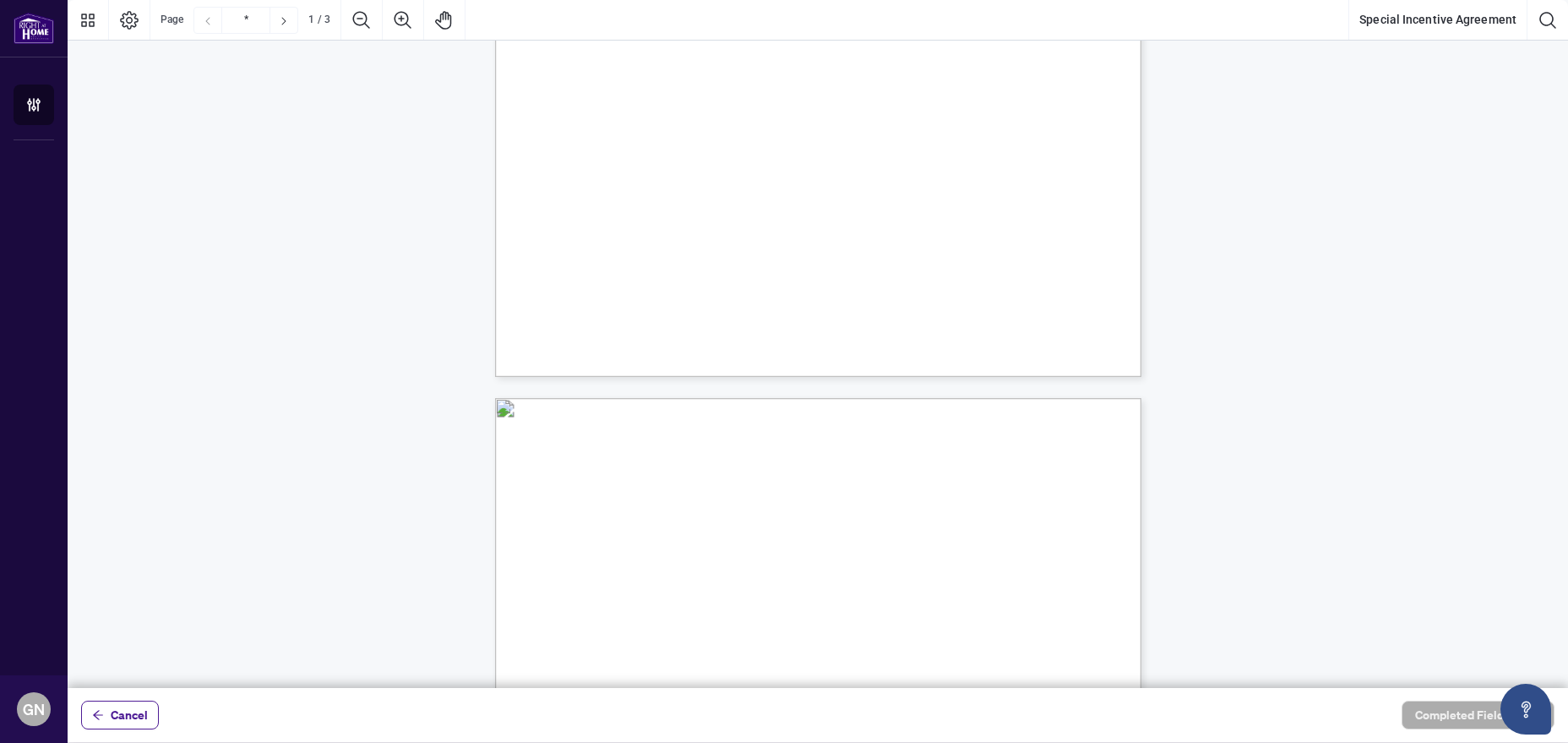
scroll to position [860, 0]
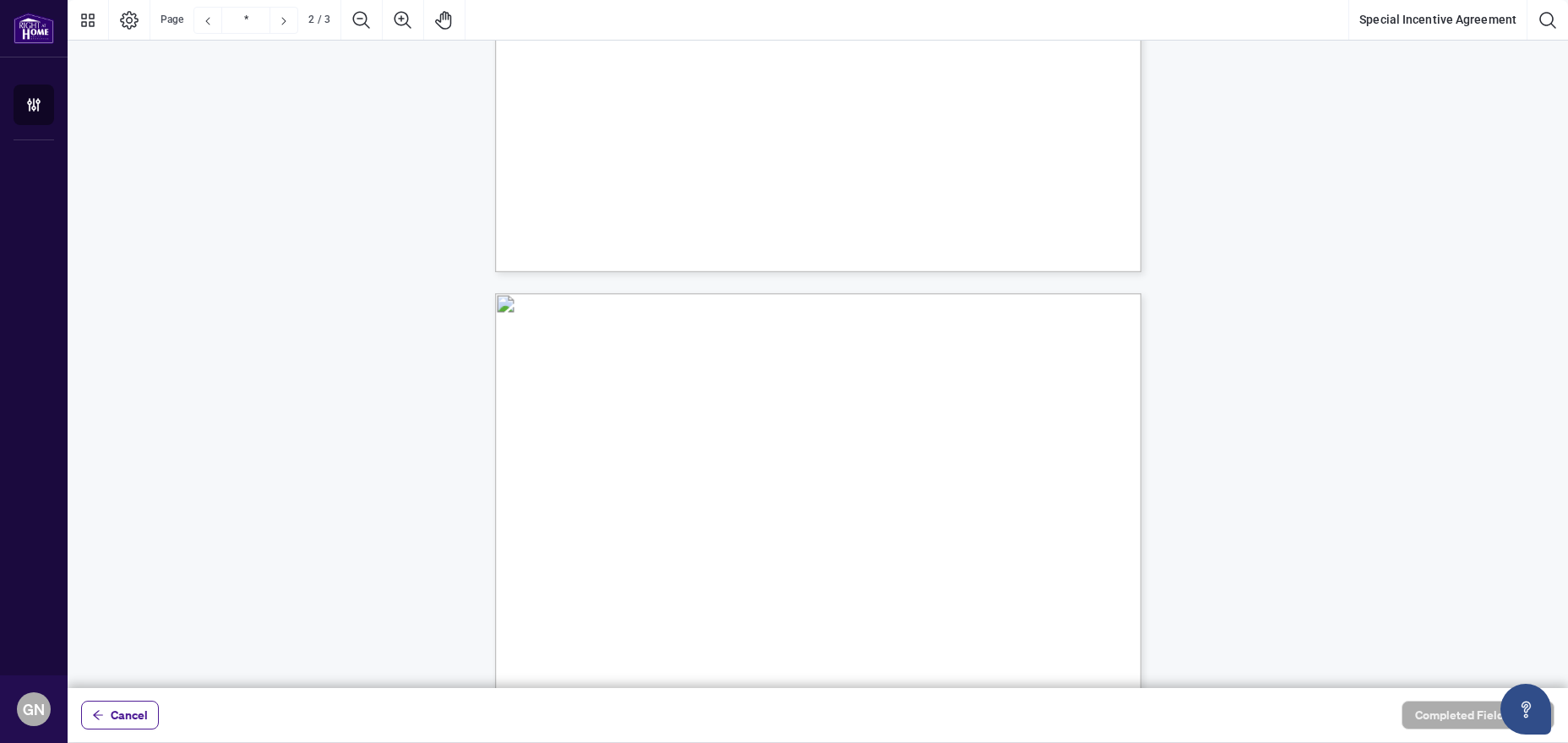
type input "*"
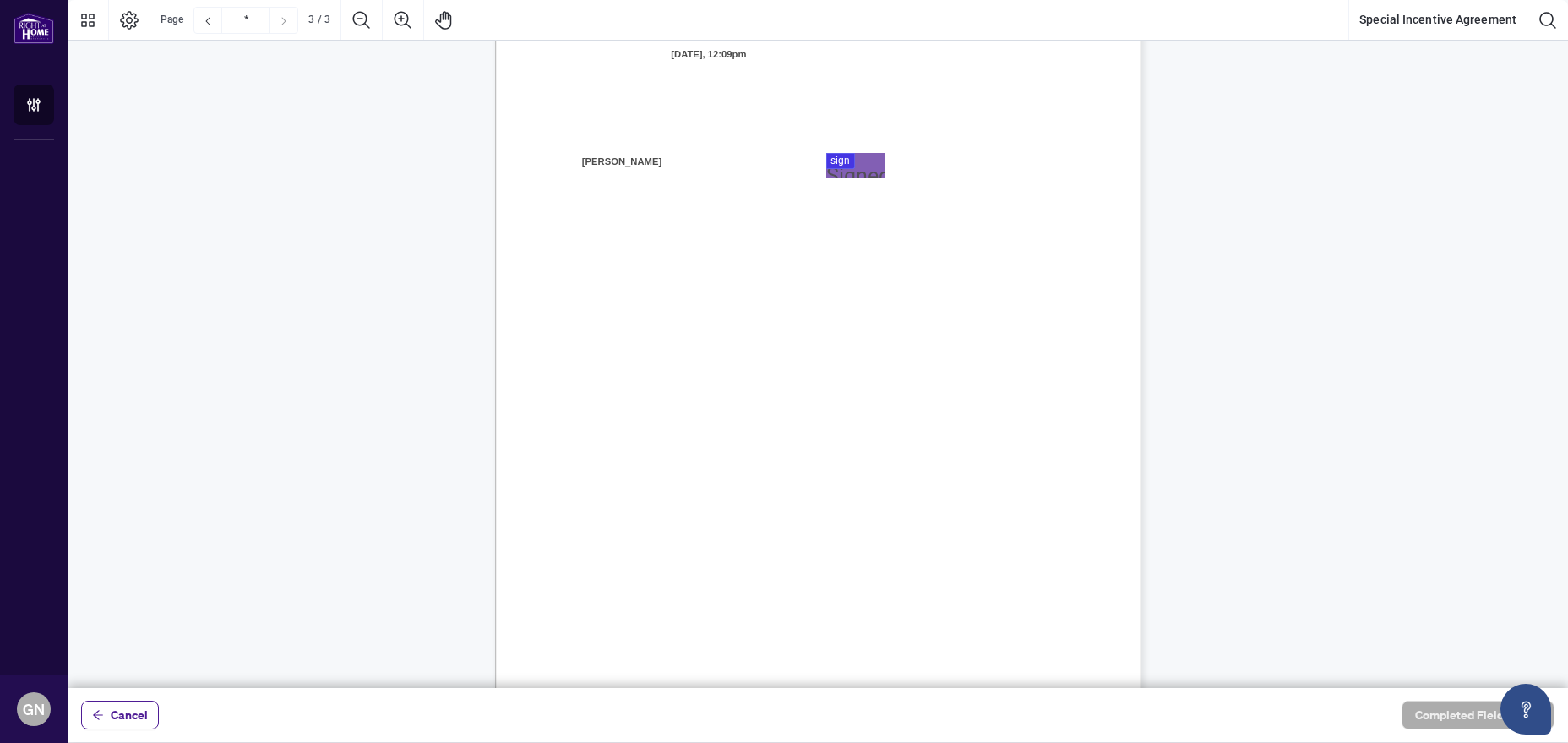
scroll to position [1897, 0]
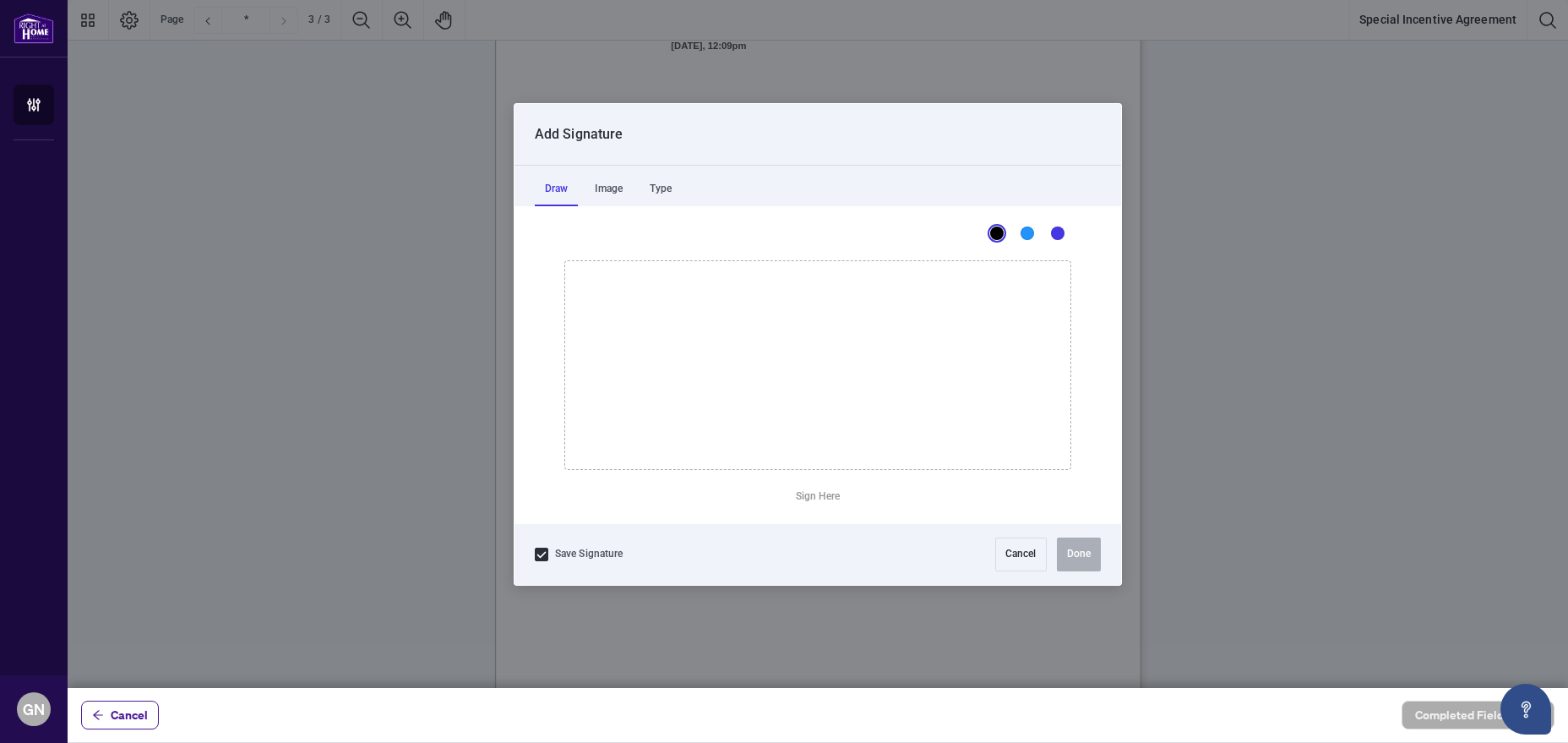
click at [840, 158] on div at bounding box center [818, 344] width 1500 height 688
click at [663, 188] on div "Type" at bounding box center [660, 188] width 42 height 34
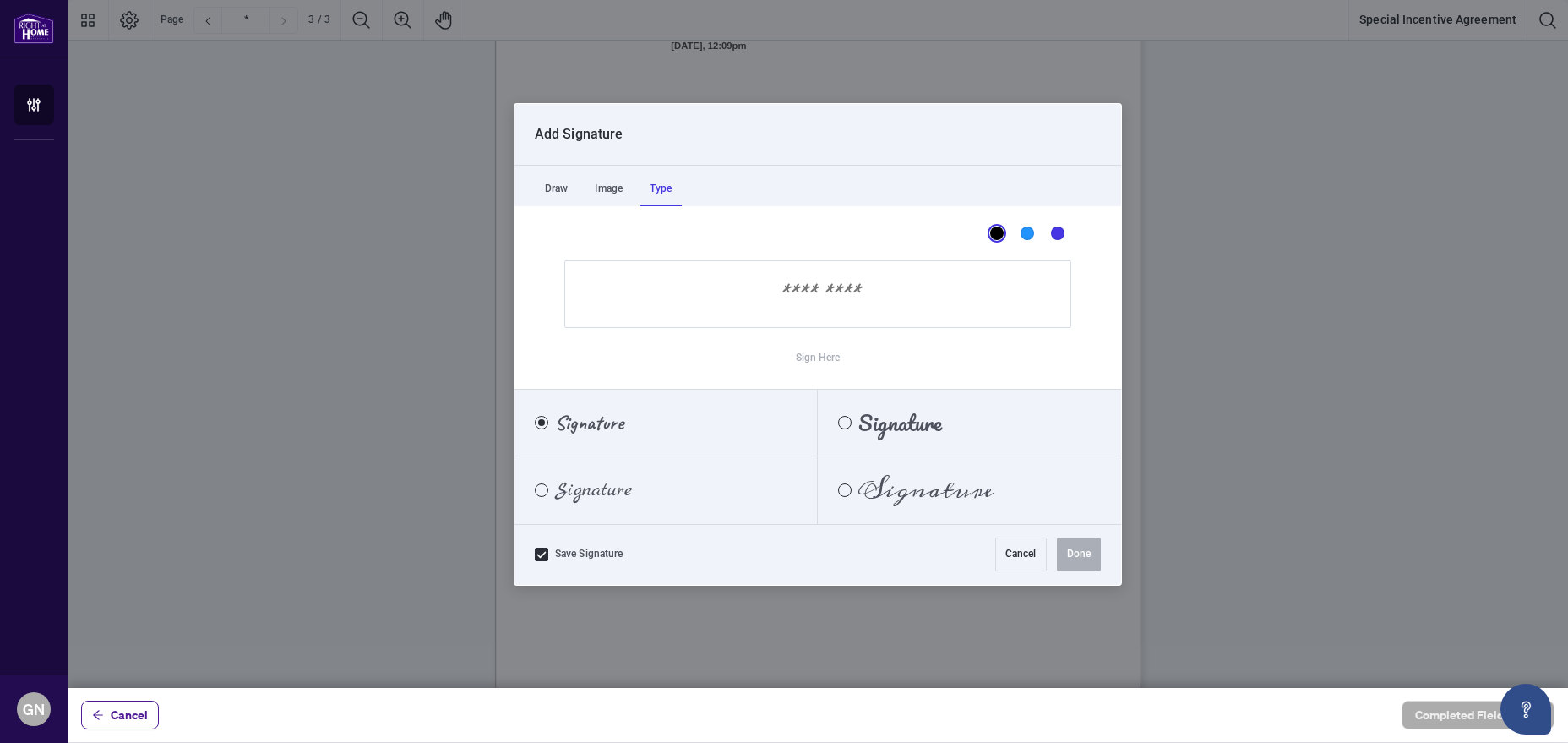
click at [725, 302] on input "Sign Here" at bounding box center [818, 294] width 507 height 68
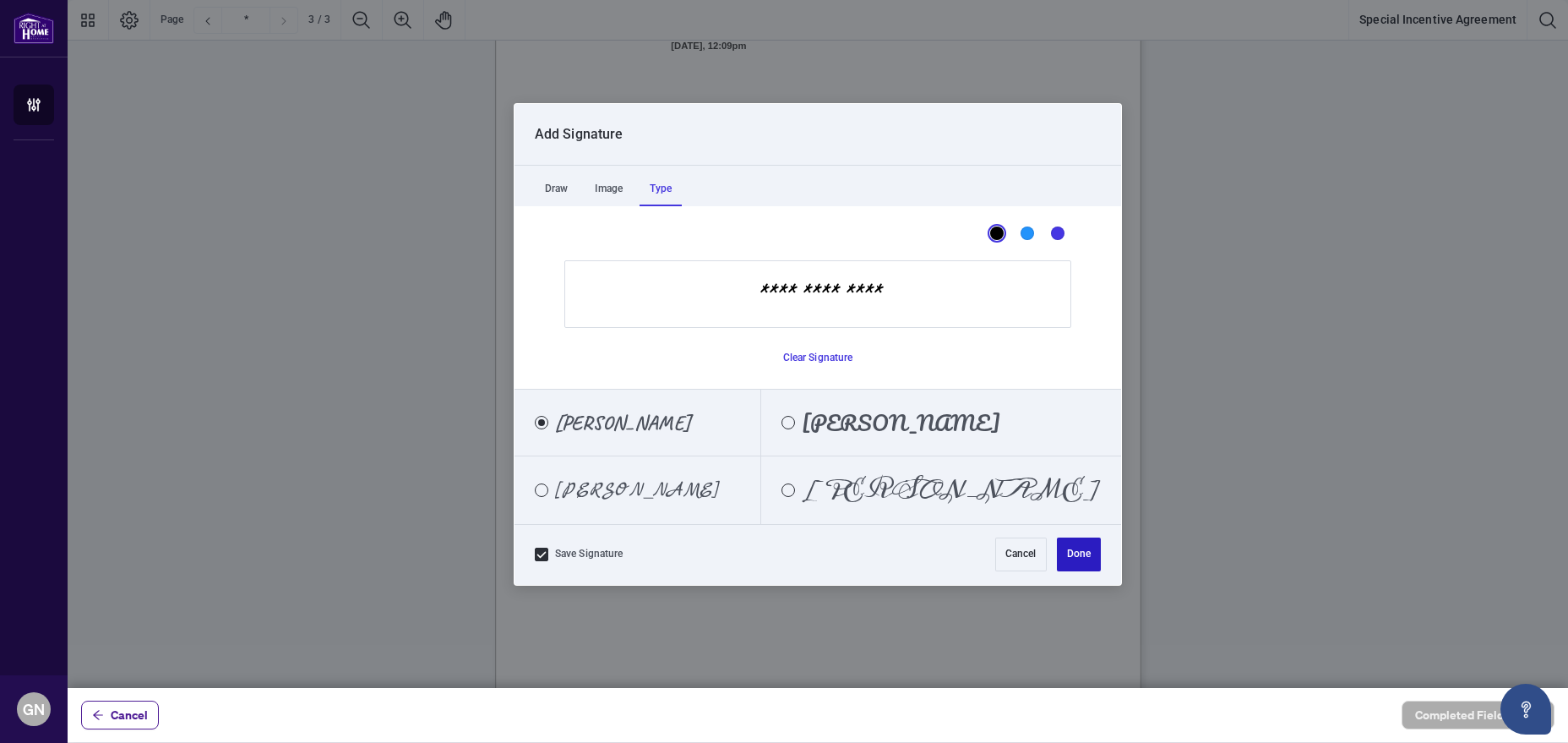
type input "**********"
click at [1084, 554] on button "Done" at bounding box center [1079, 554] width 44 height 34
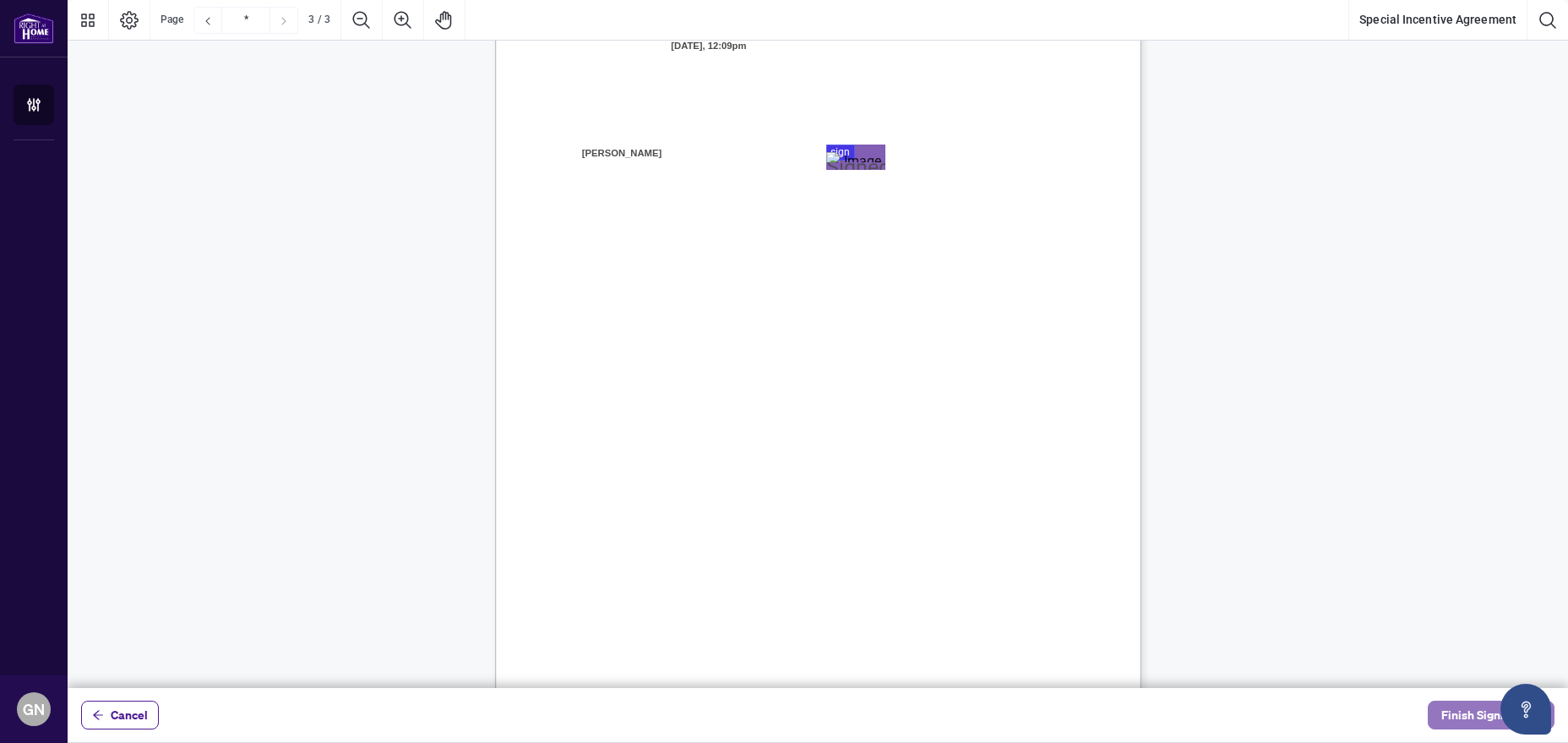
click at [1441, 716] on button "Finish Signing" at bounding box center [1491, 714] width 127 height 28
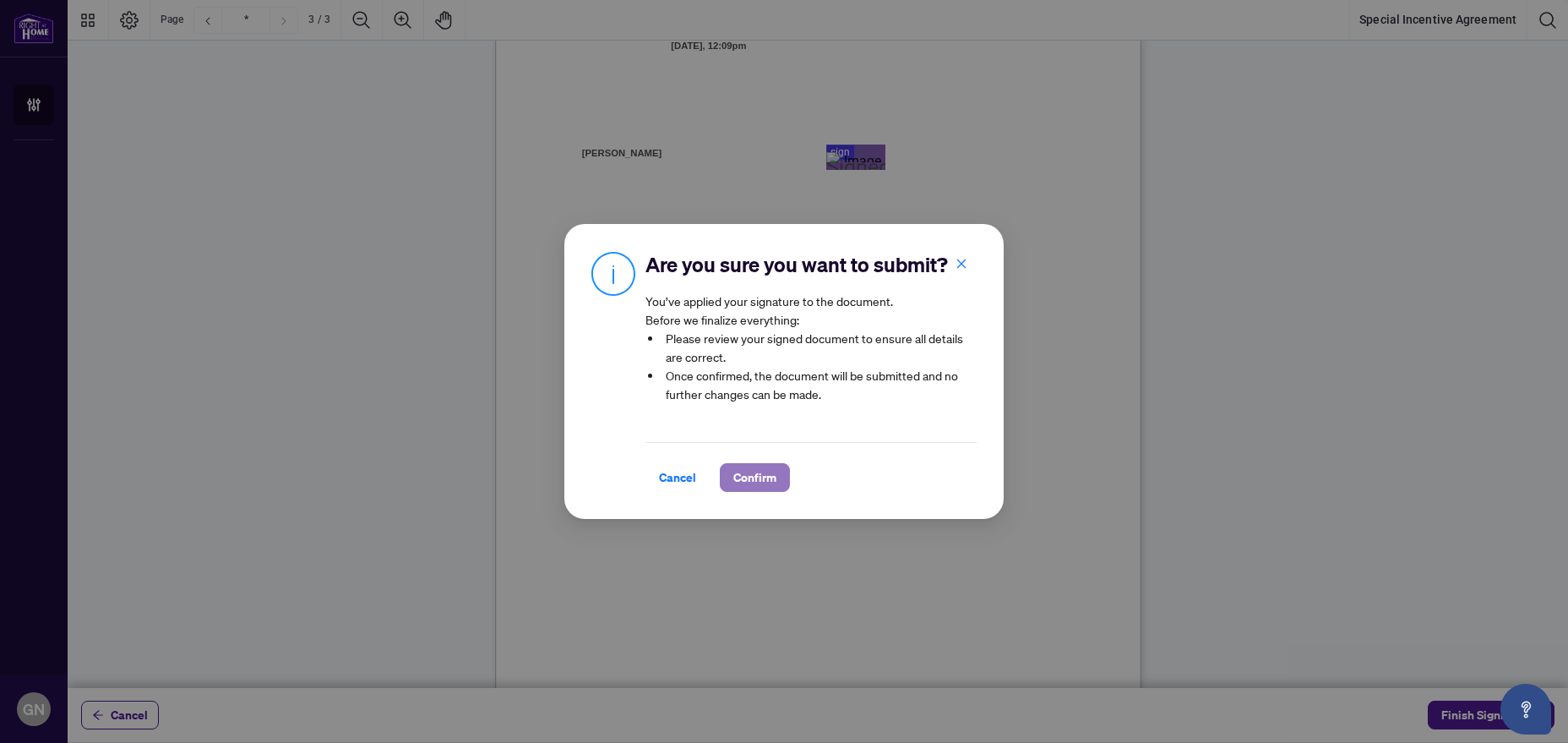
click at [766, 479] on span "Confirm" at bounding box center [755, 478] width 43 height 27
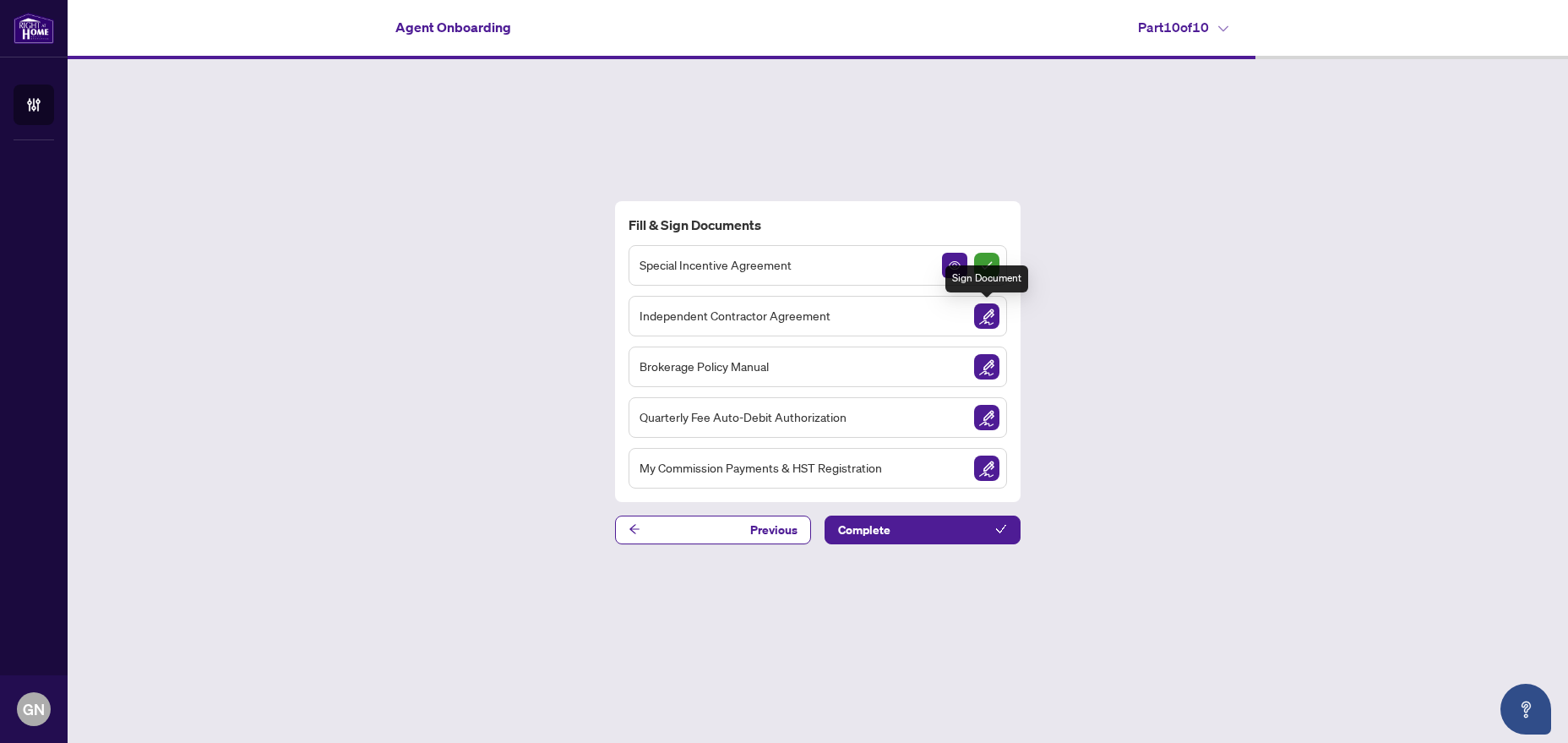
click at [987, 326] on img "Sign Document" at bounding box center [987, 317] width 26 height 26
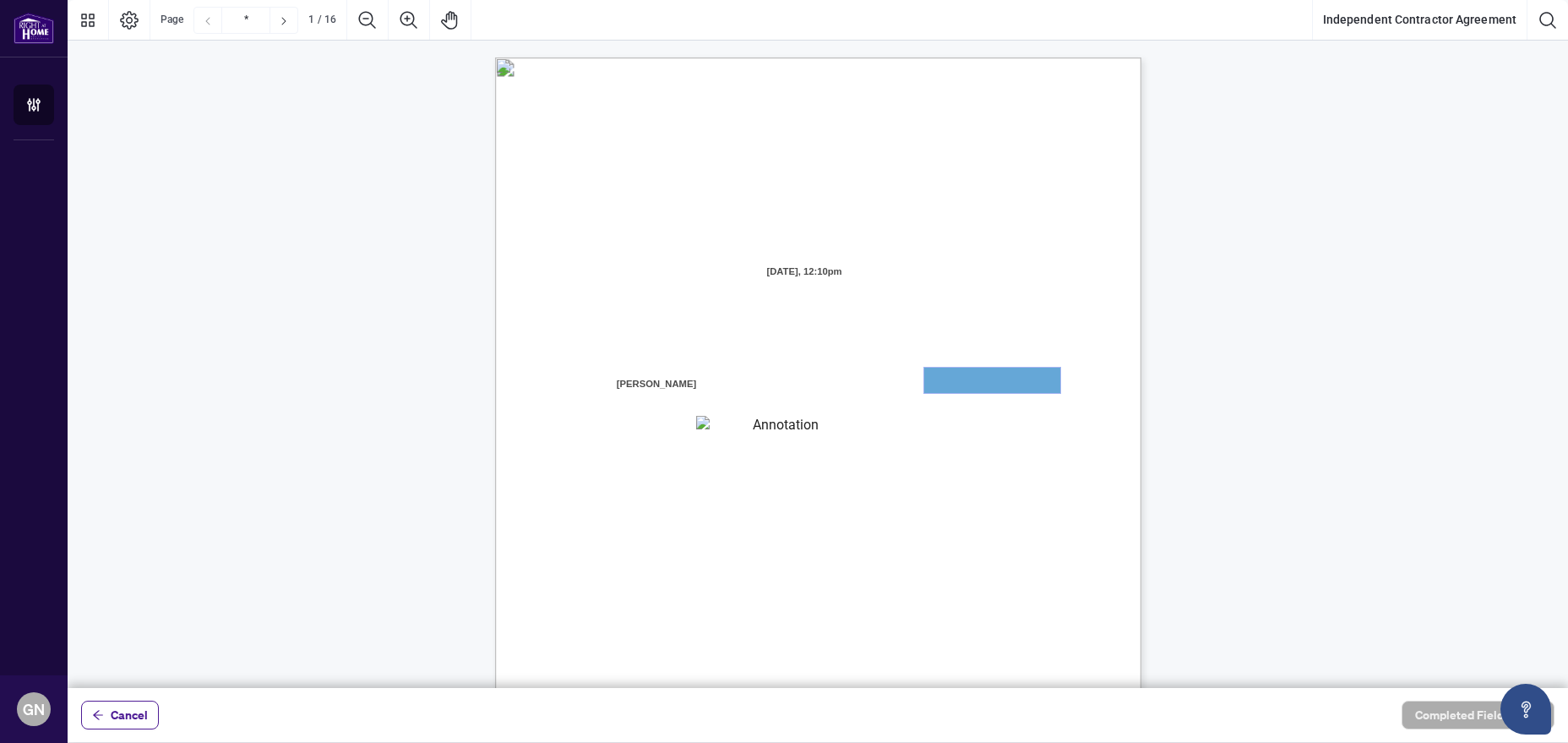
click at [989, 382] on textarea "01JYGZAKFHWMPY1N8C3Z46THAB" at bounding box center [992, 381] width 136 height 26
click at [966, 382] on textarea "01JYGZAKFHWMPY1N8C3Z46THAB" at bounding box center [992, 381] width 136 height 26
click at [970, 383] on textarea "01JYGZAKFHWMPY1N8C3Z46THAB" at bounding box center [992, 381] width 136 height 26
click at [786, 423] on textarea "01JYGZAQMTWRDFJQJ4WJ0G3B21" at bounding box center [779, 425] width 166 height 21
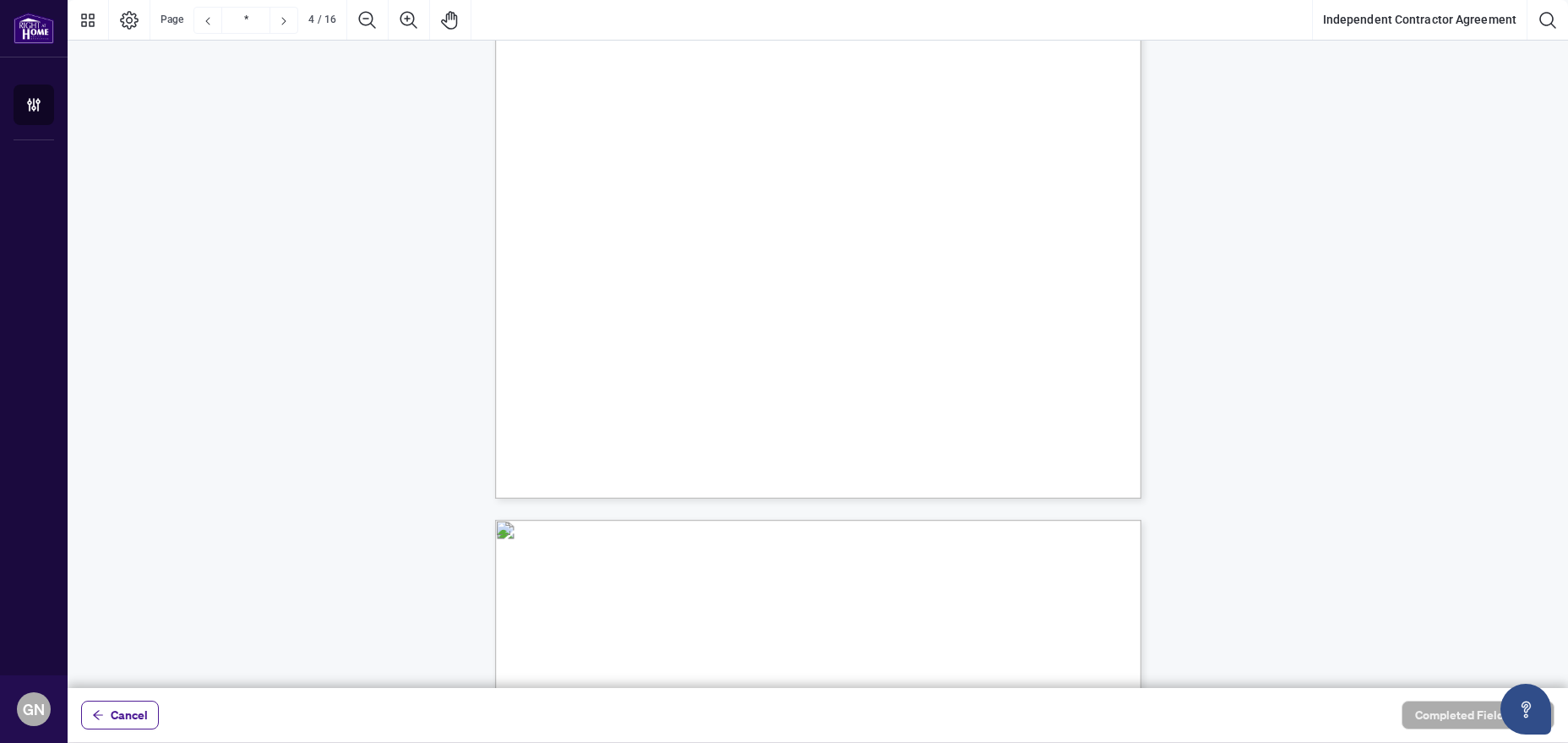
scroll to position [458, 0]
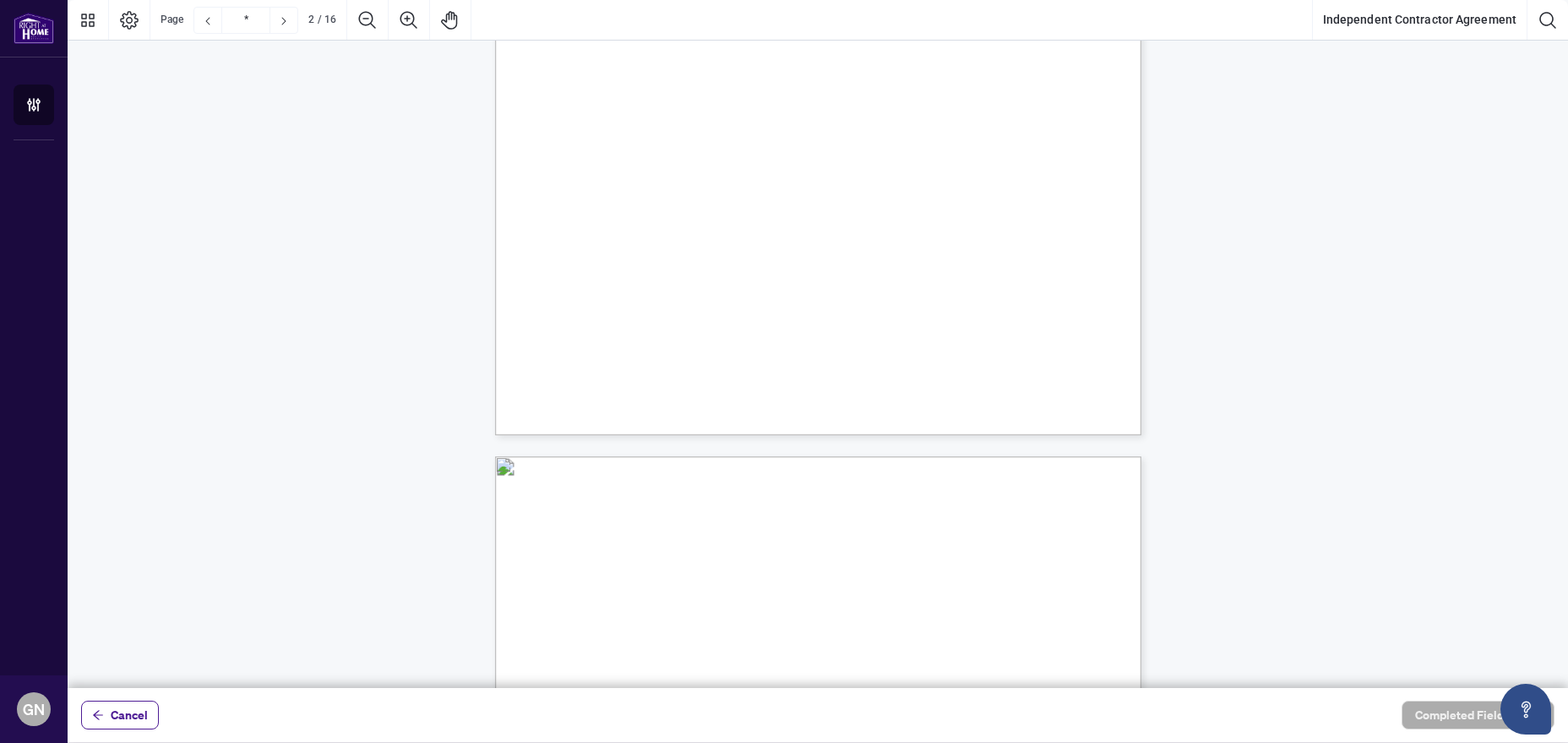
type input "*"
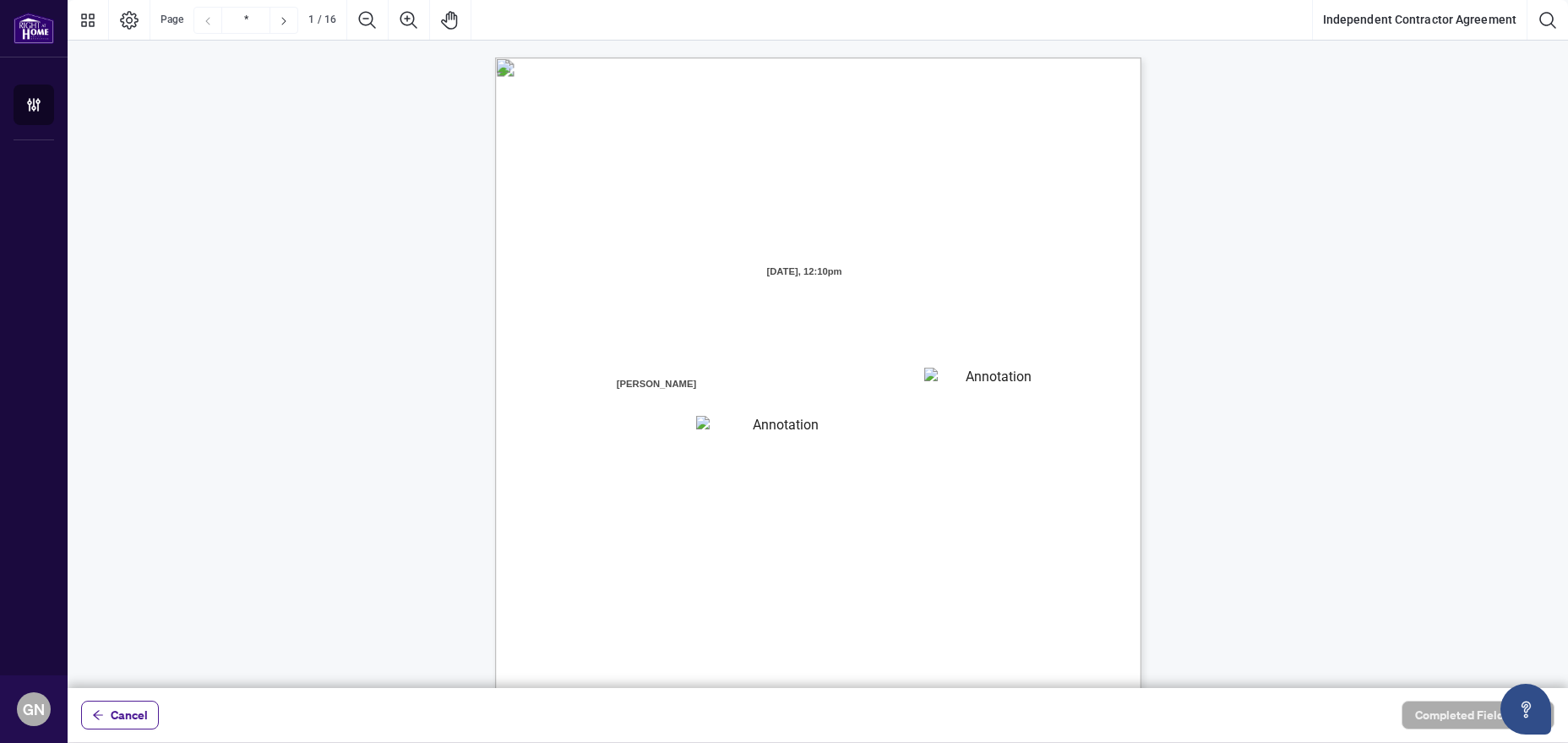
click at [954, 392] on textarea "01JYGZAKFHWMPY1N8C3Z46THAB" at bounding box center [992, 381] width 135 height 26
click at [958, 388] on textarea "01JYGZAKFHWMPY1N8C3Z46THAB" at bounding box center [992, 381] width 136 height 26
click at [589, 458] on div "INDEPENDENT CONTRACTOR AGREEMENT THIS AGREEMENT is made as of (the “Effective D…" at bounding box center [898, 580] width 808 height 1046
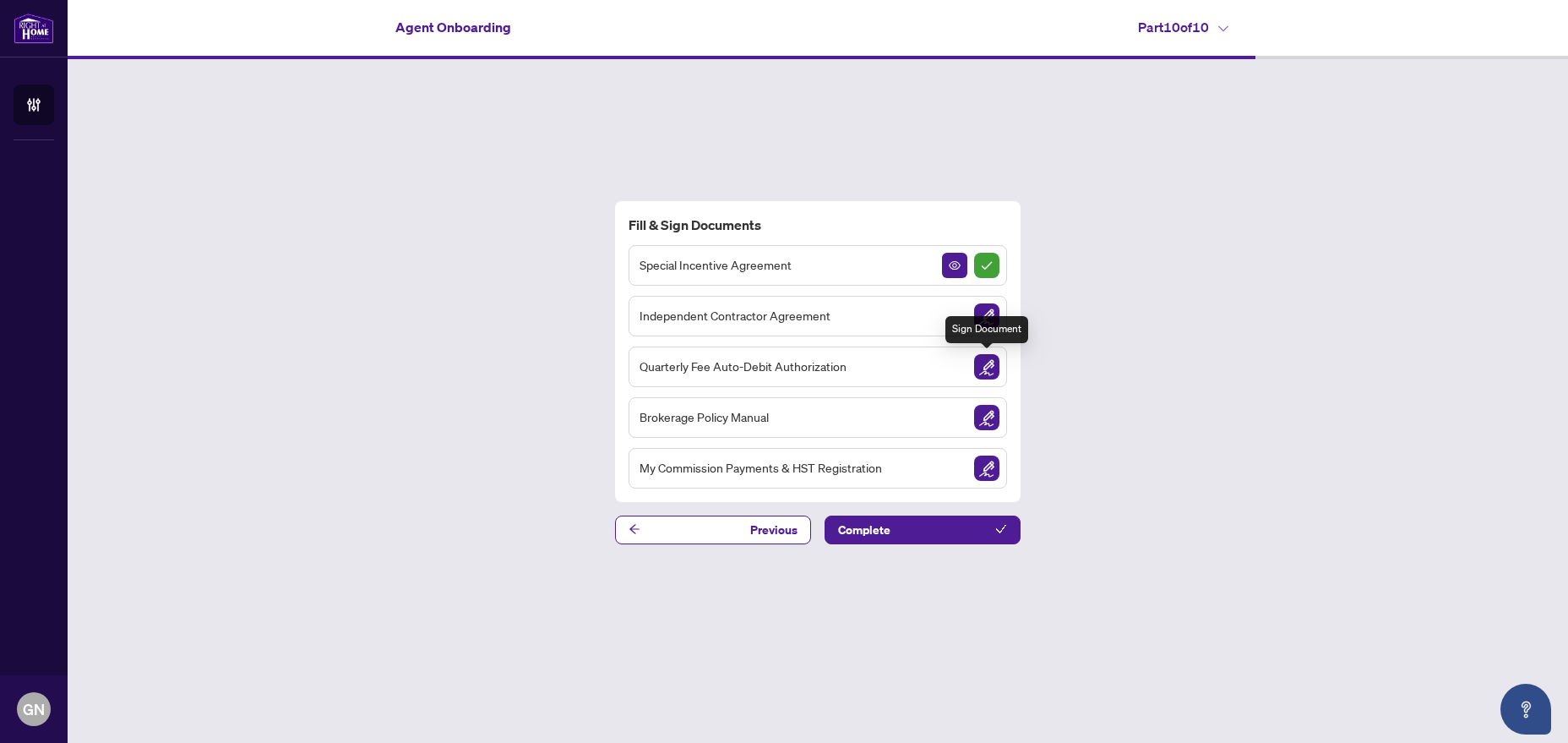
click at [987, 372] on img "Sign Document" at bounding box center [987, 367] width 26 height 26
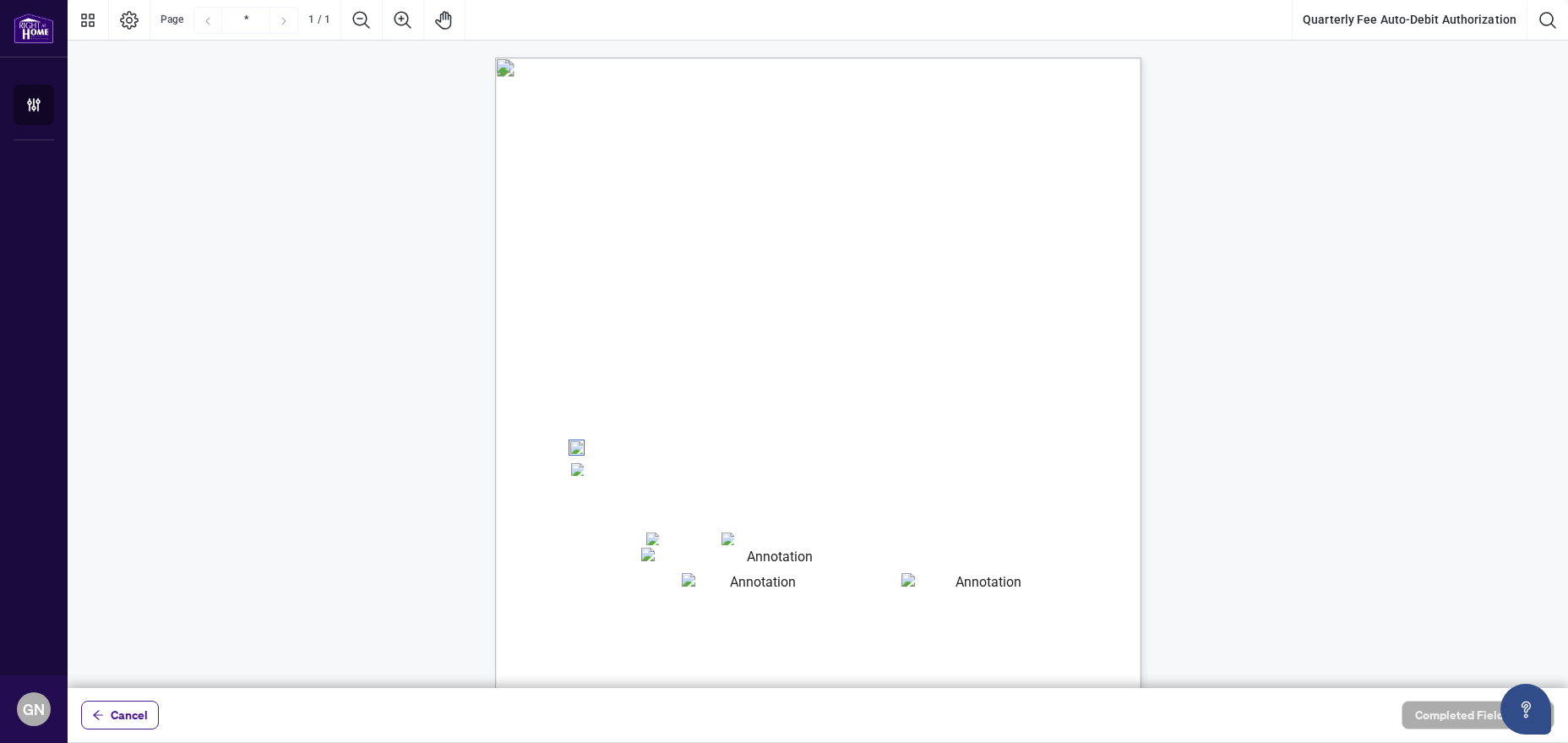
scroll to position [223, 0]
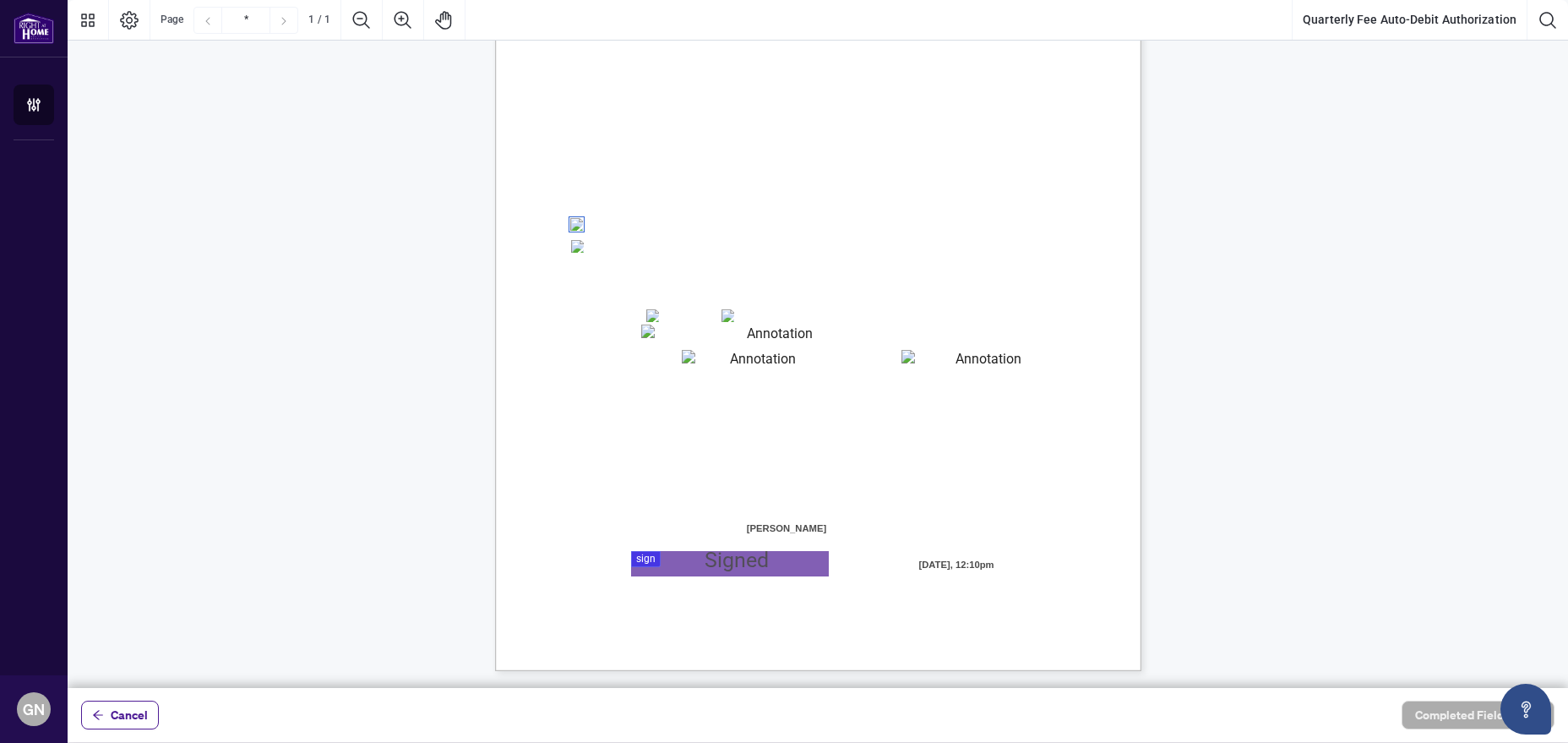
click at [581, 231] on span "☐" at bounding box center [577, 225] width 12 height 20
click at [647, 564] on div at bounding box center [818, 344] width 1500 height 688
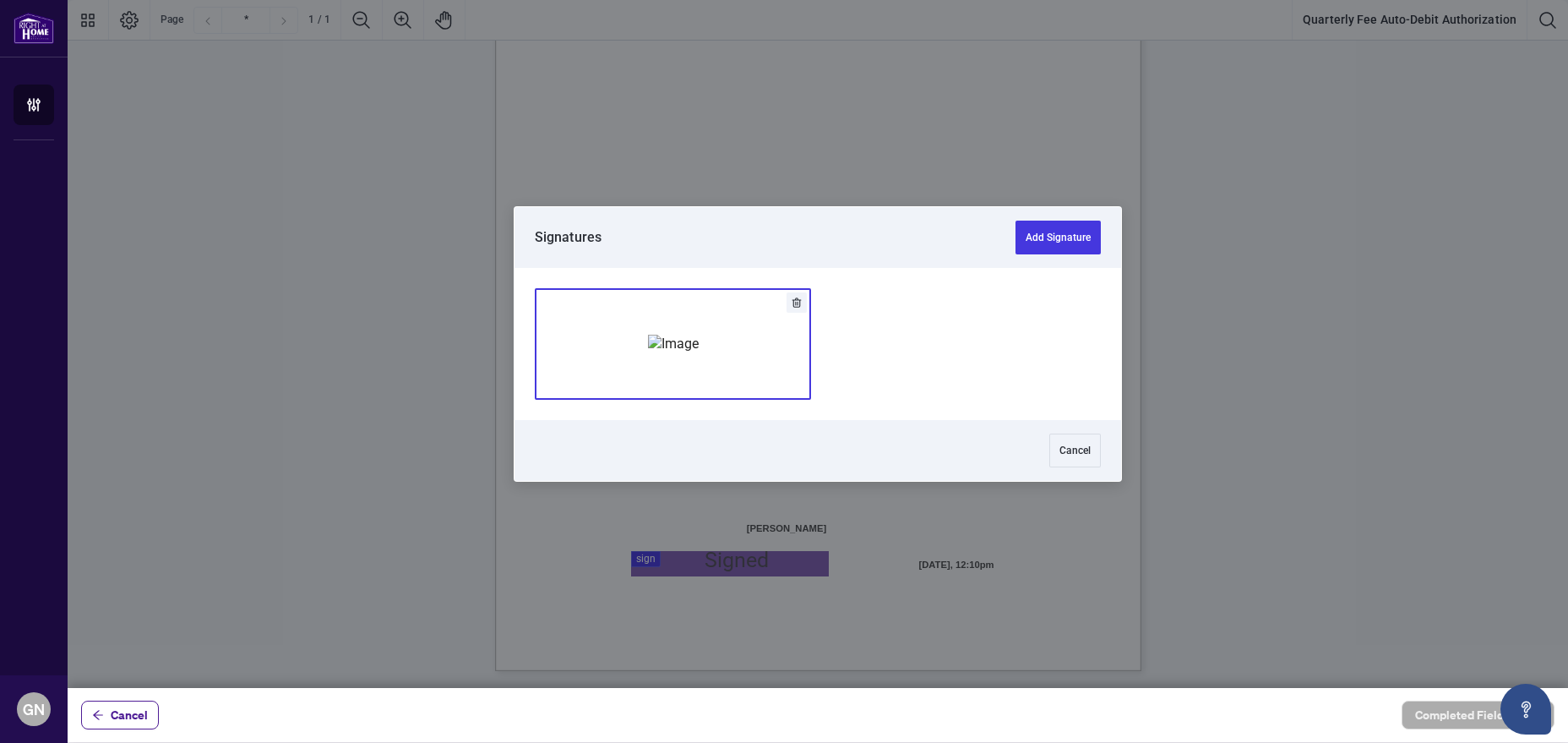
click at [699, 348] on img "Add Signature" at bounding box center [672, 344] width 50 height 18
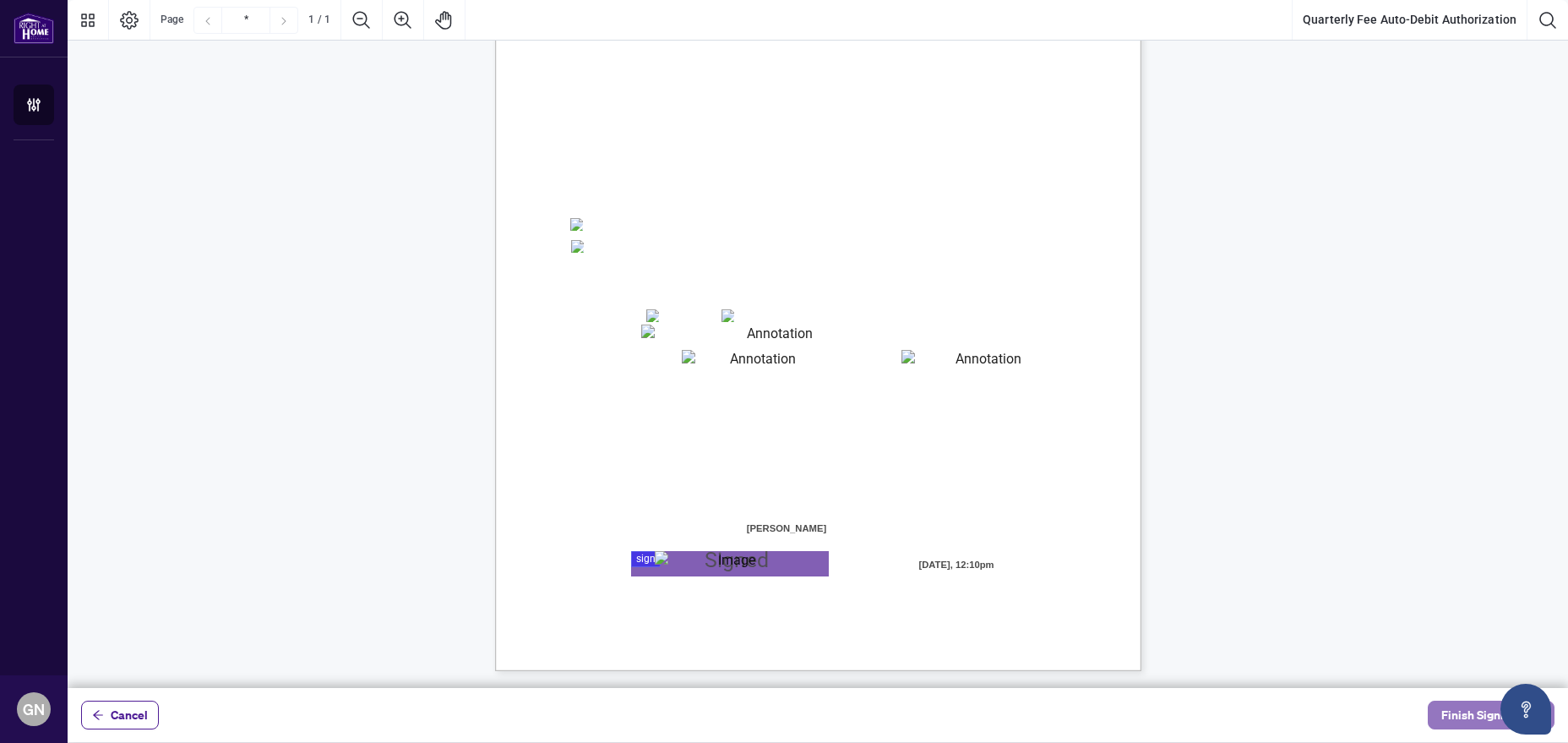
click at [1480, 711] on span "Finish Signing" at bounding box center [1478, 715] width 76 height 27
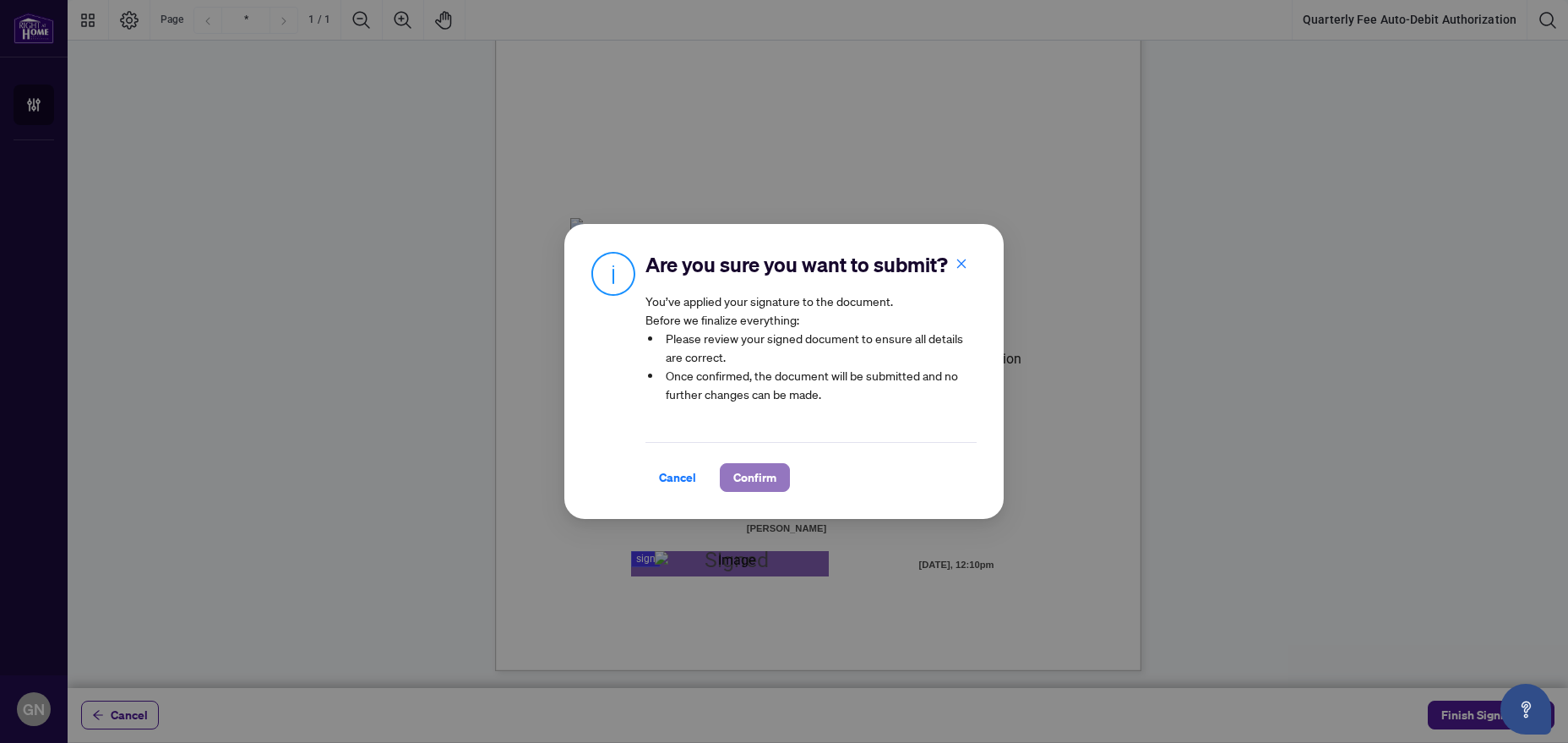
click at [746, 479] on span "Confirm" at bounding box center [755, 478] width 43 height 27
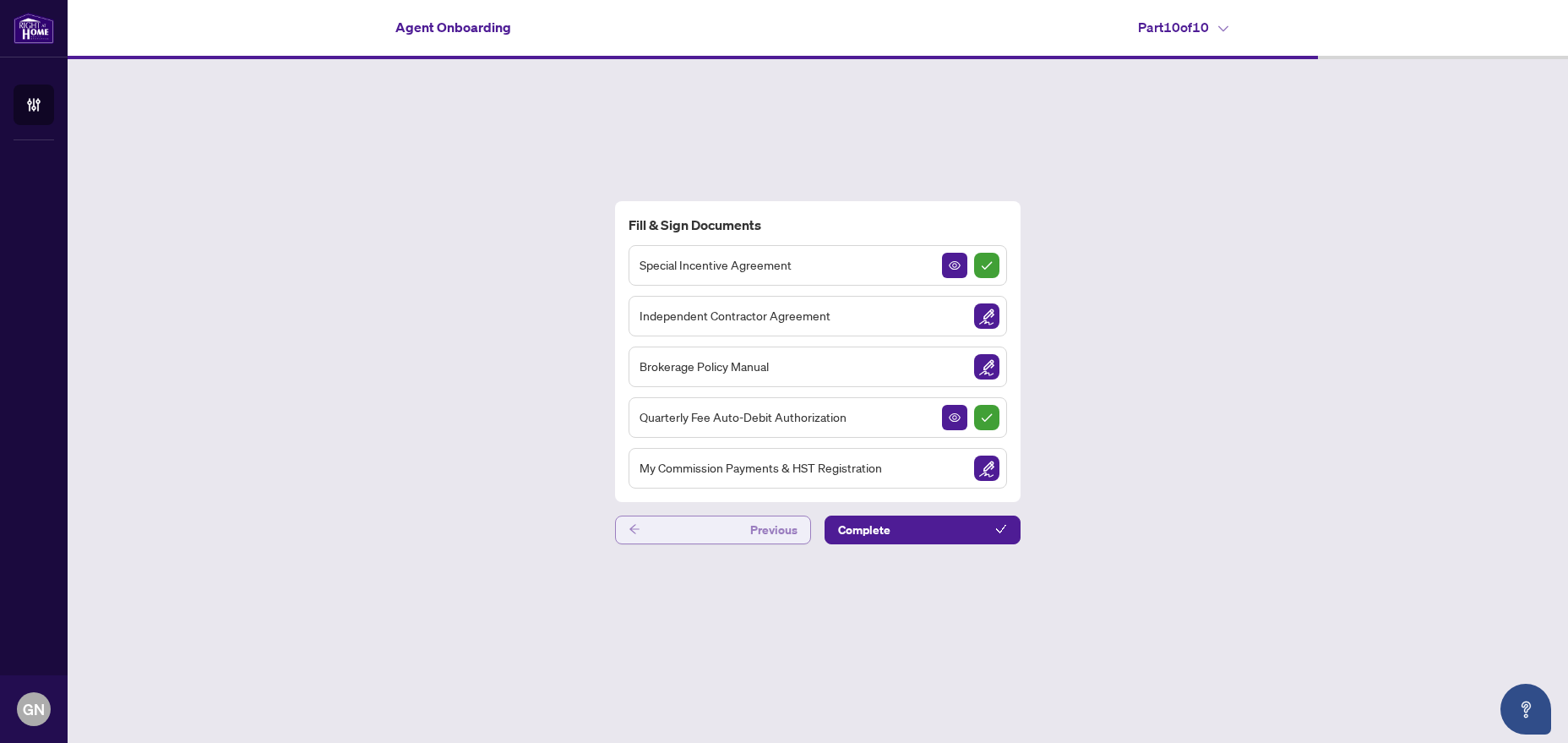
click at [753, 523] on span "Previous" at bounding box center [774, 530] width 48 height 27
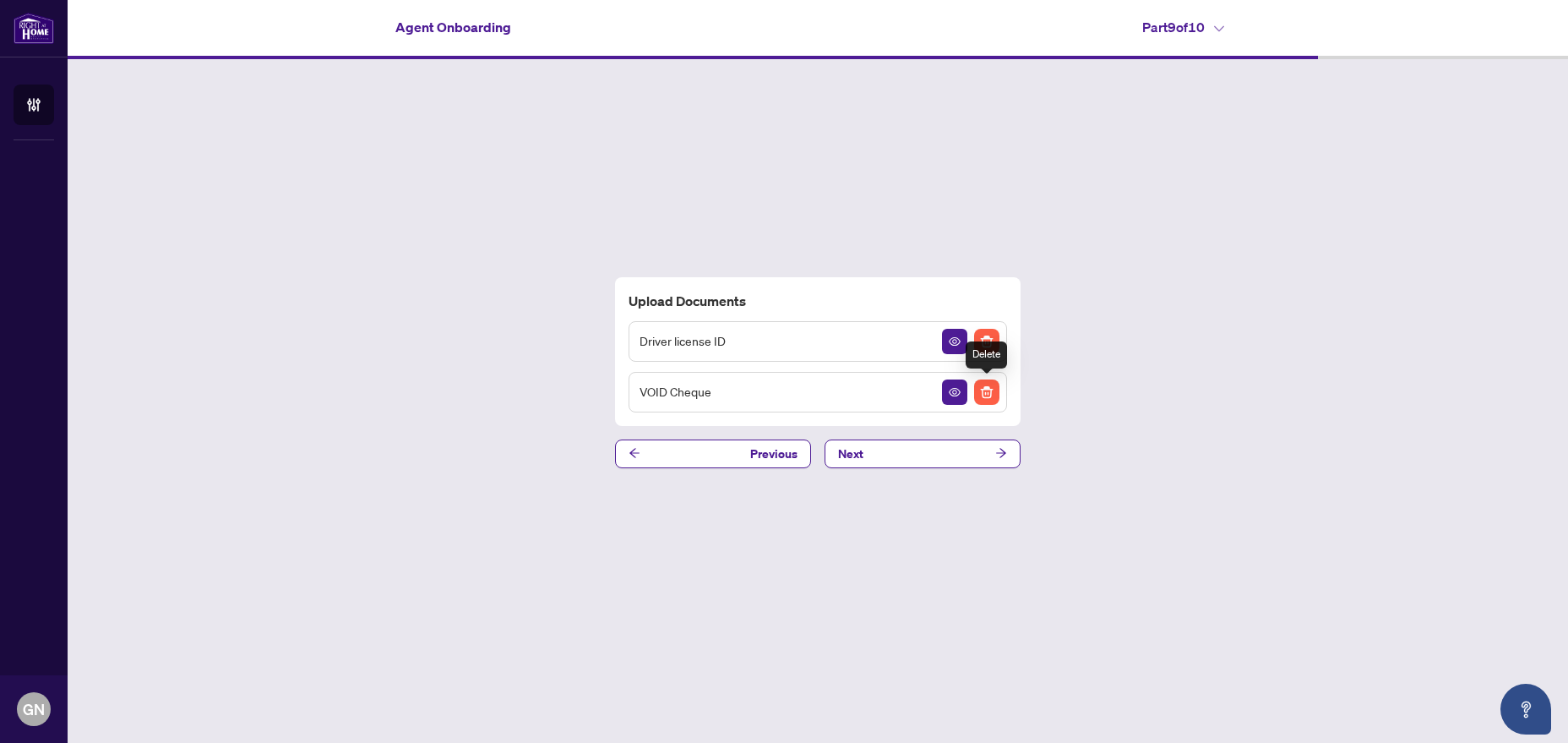
click at [986, 391] on img "Delete File" at bounding box center [987, 393] width 26 height 26
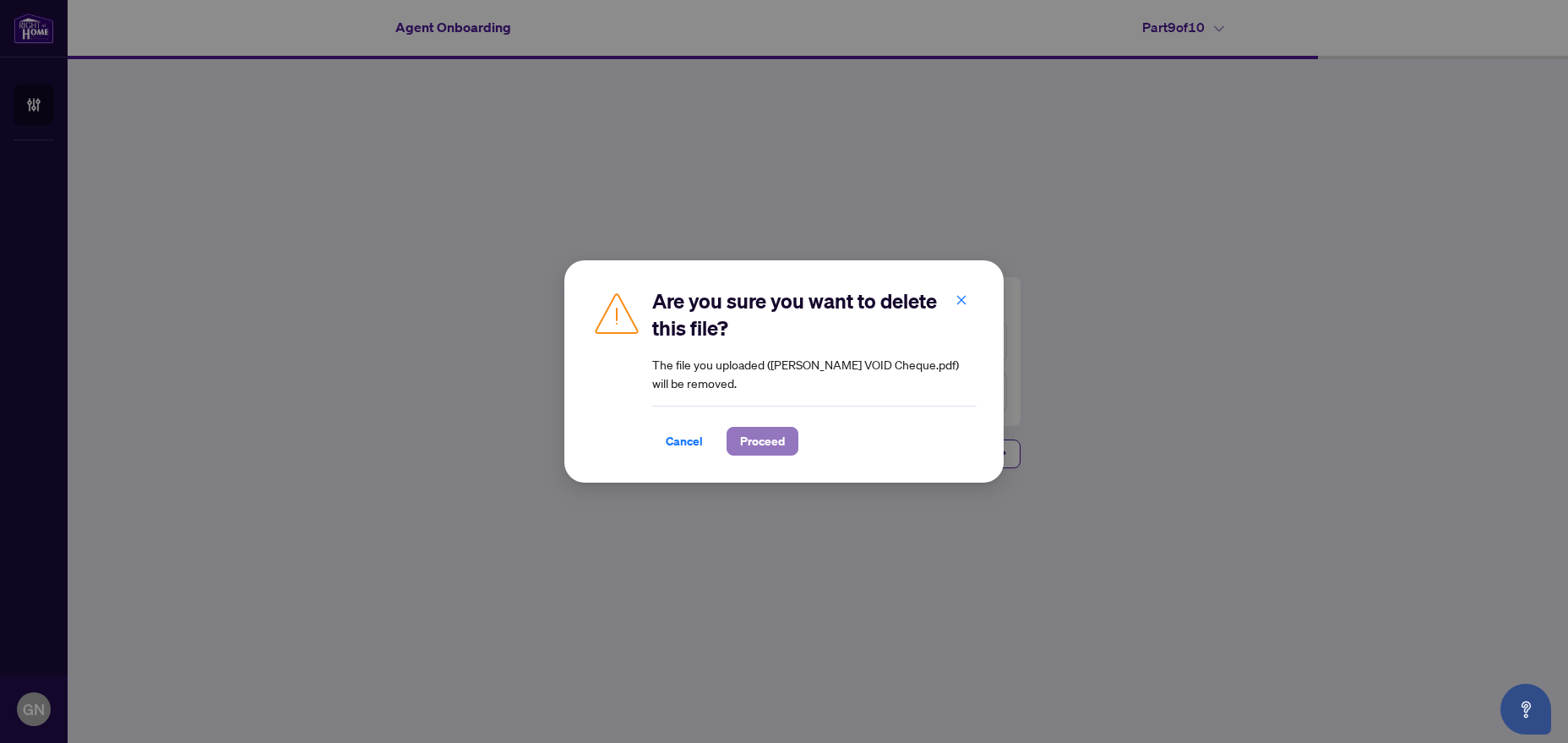
click at [783, 441] on span "Proceed" at bounding box center [762, 441] width 45 height 27
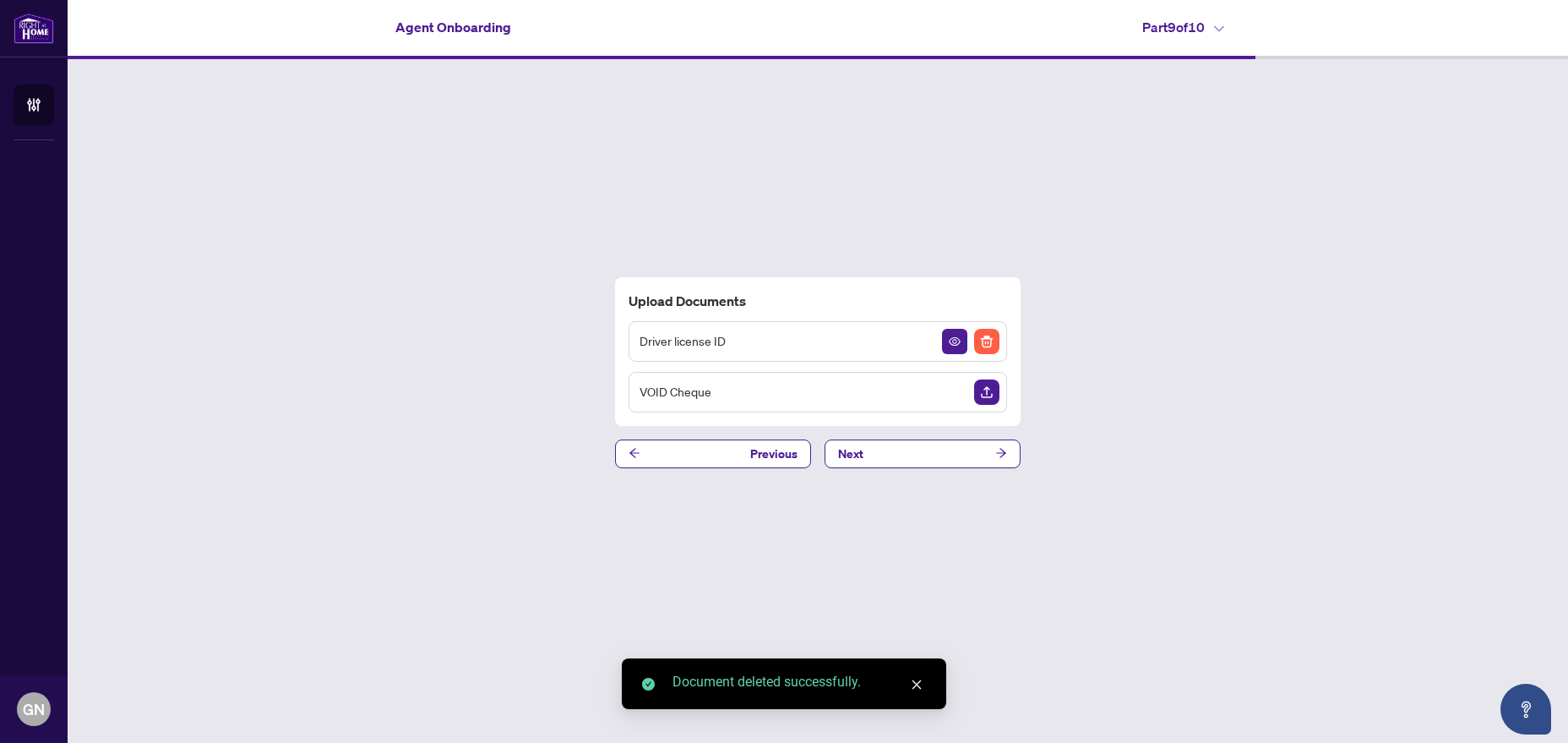
click at [996, 393] on img "Upload Document" at bounding box center [987, 393] width 26 height 26
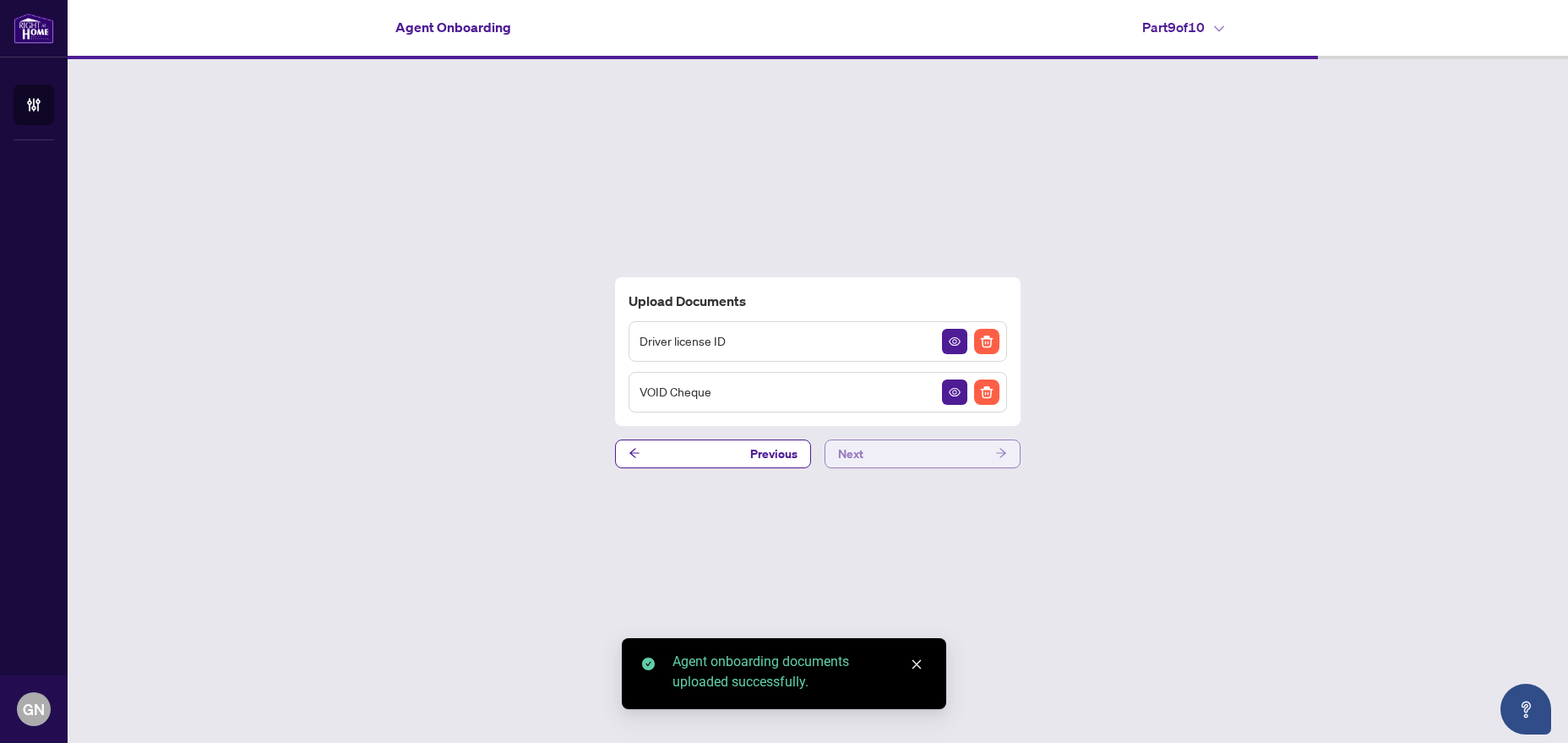
click at [910, 455] on button "Next" at bounding box center [922, 453] width 196 height 28
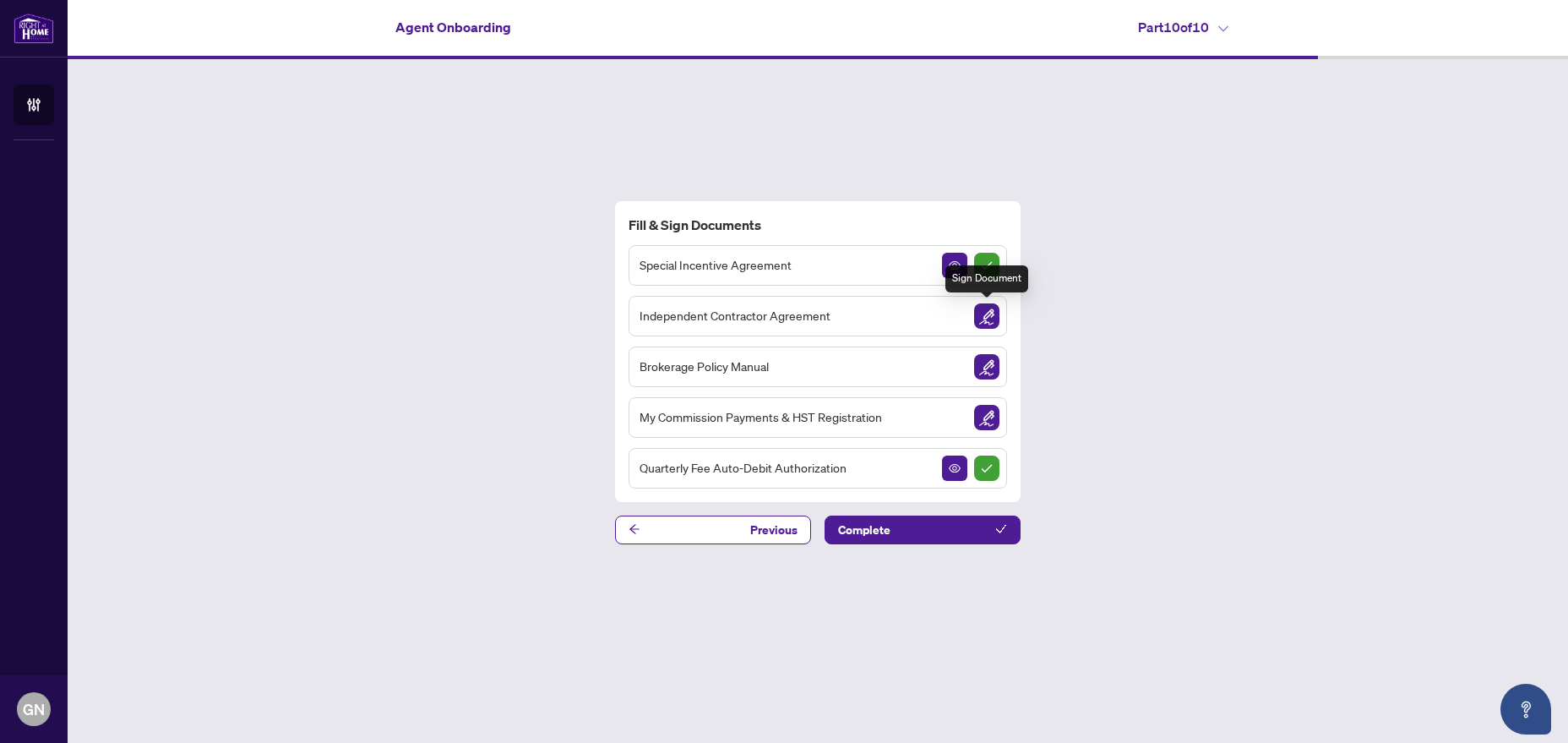
click at [984, 321] on img "Sign Document" at bounding box center [987, 317] width 26 height 26
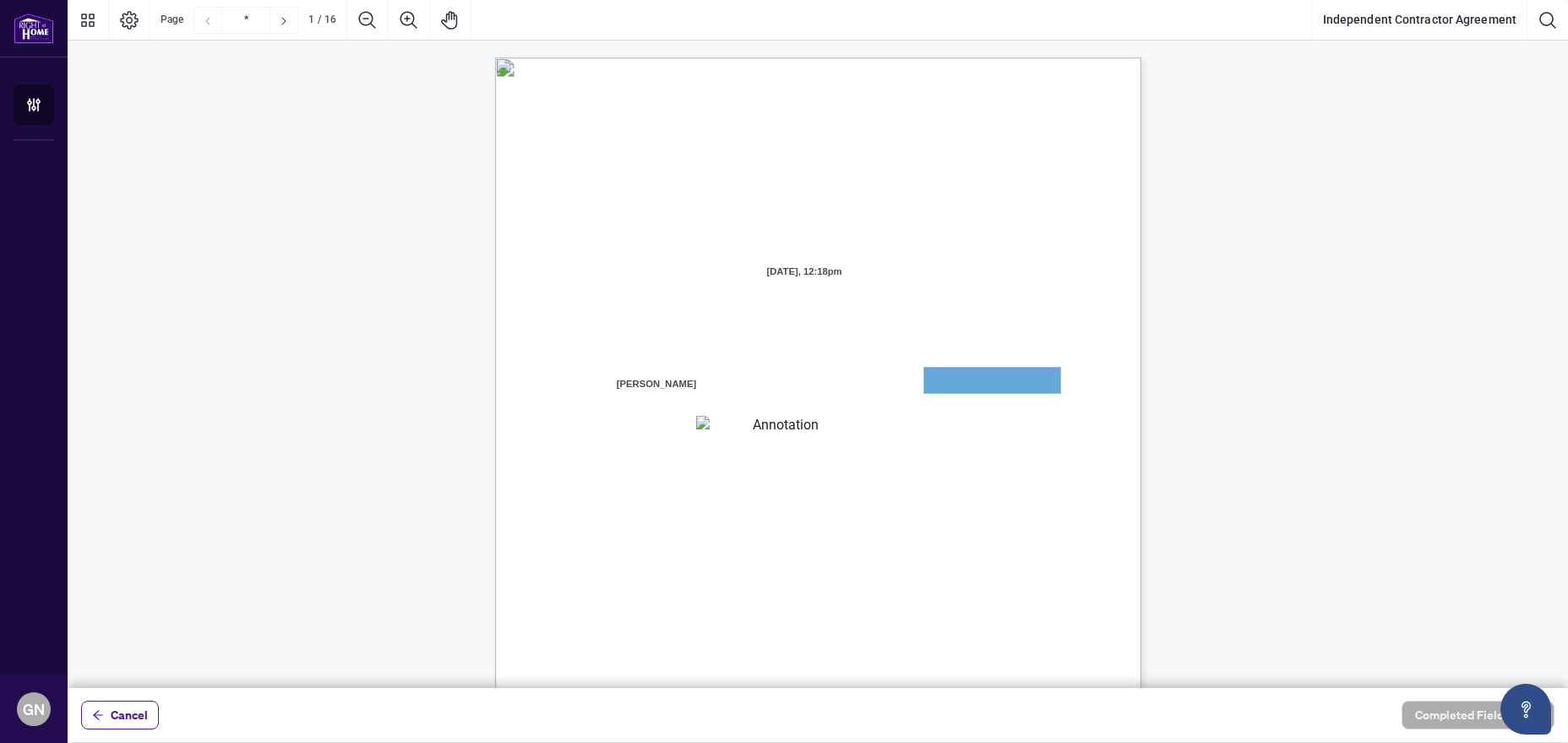
click at [975, 378] on textarea "01JYGZAKFHWMPY1N8C3Z46THAB" at bounding box center [992, 381] width 136 height 26
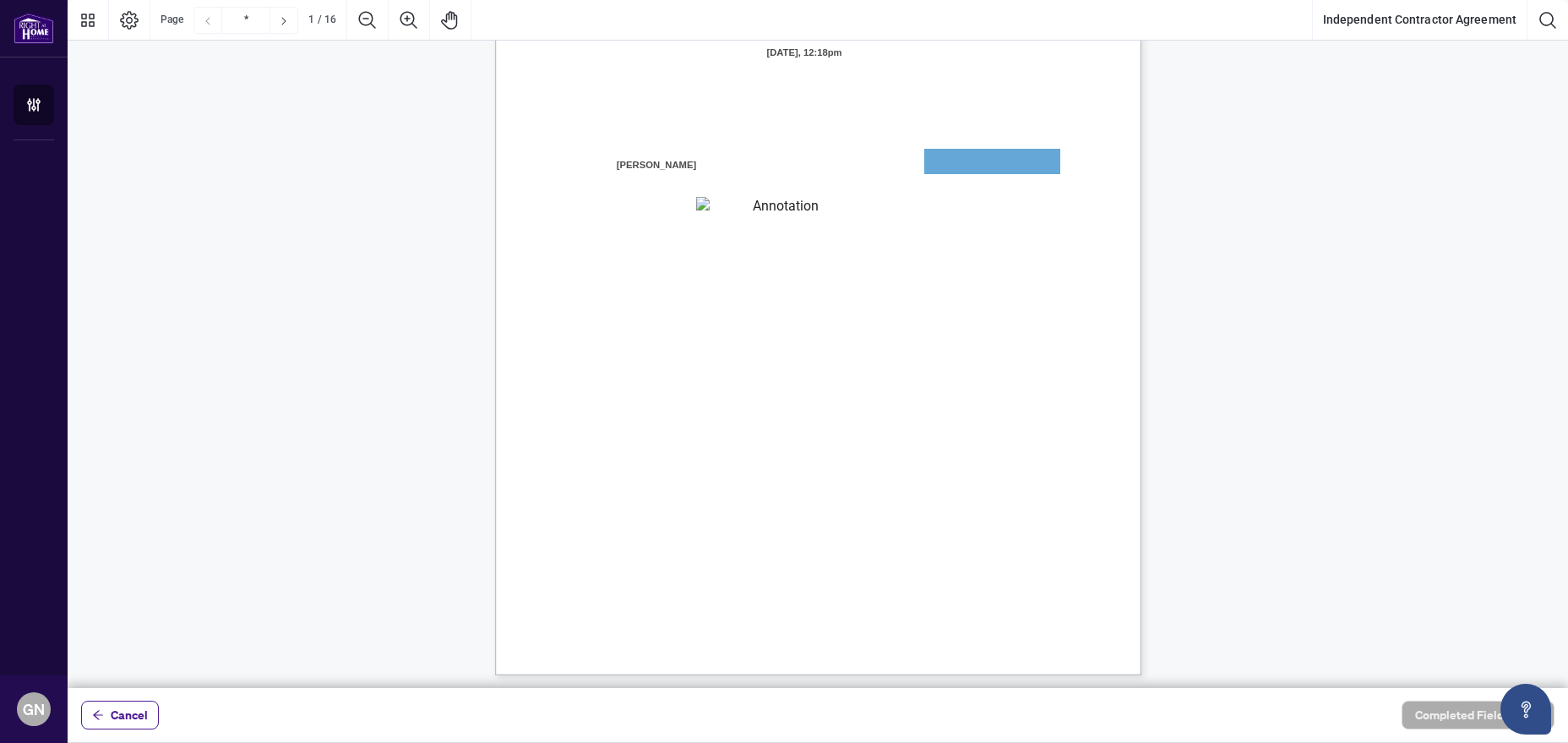
scroll to position [221, 0]
click at [125, 712] on span "Cancel" at bounding box center [129, 715] width 38 height 27
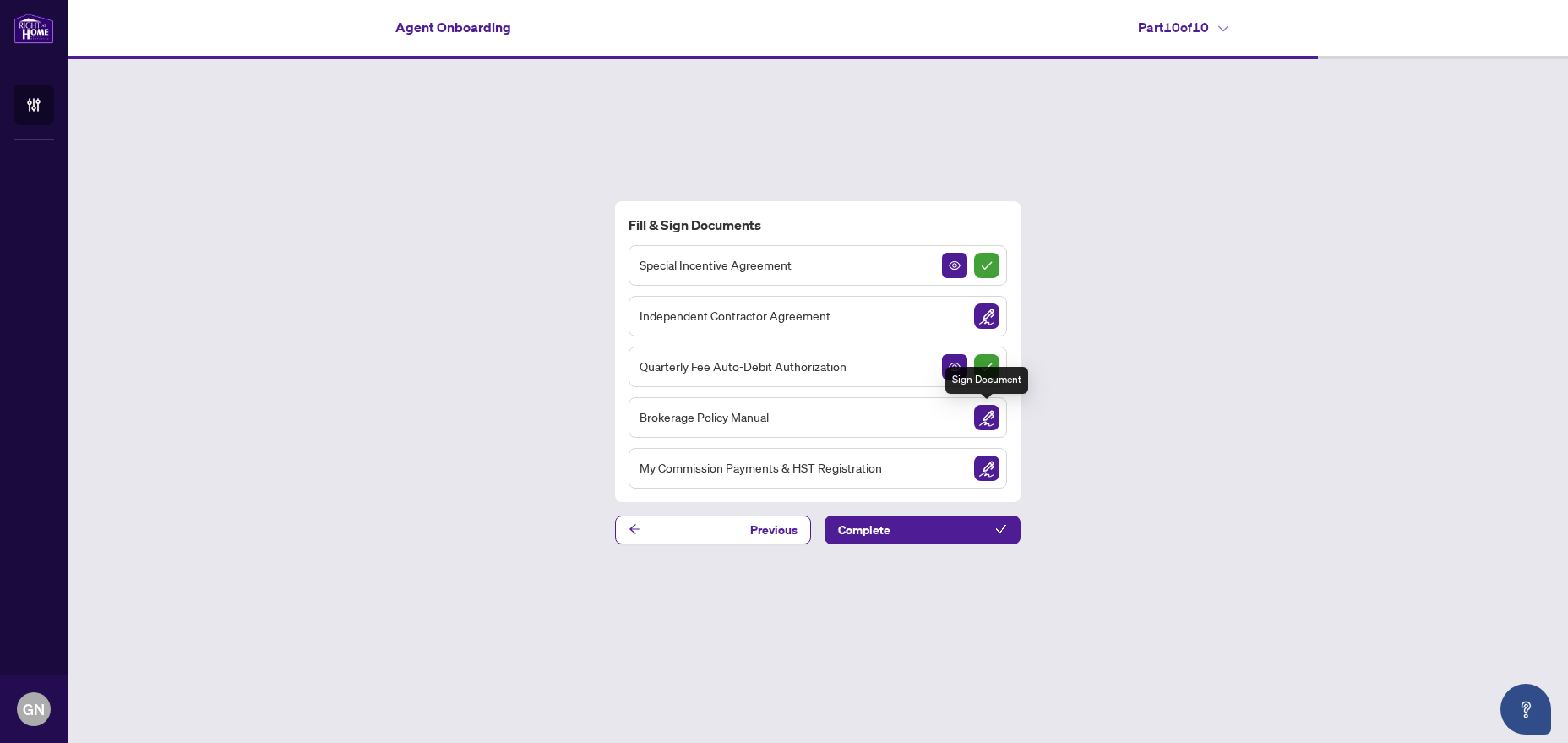
click at [984, 423] on img "Sign Document" at bounding box center [987, 417] width 26 height 26
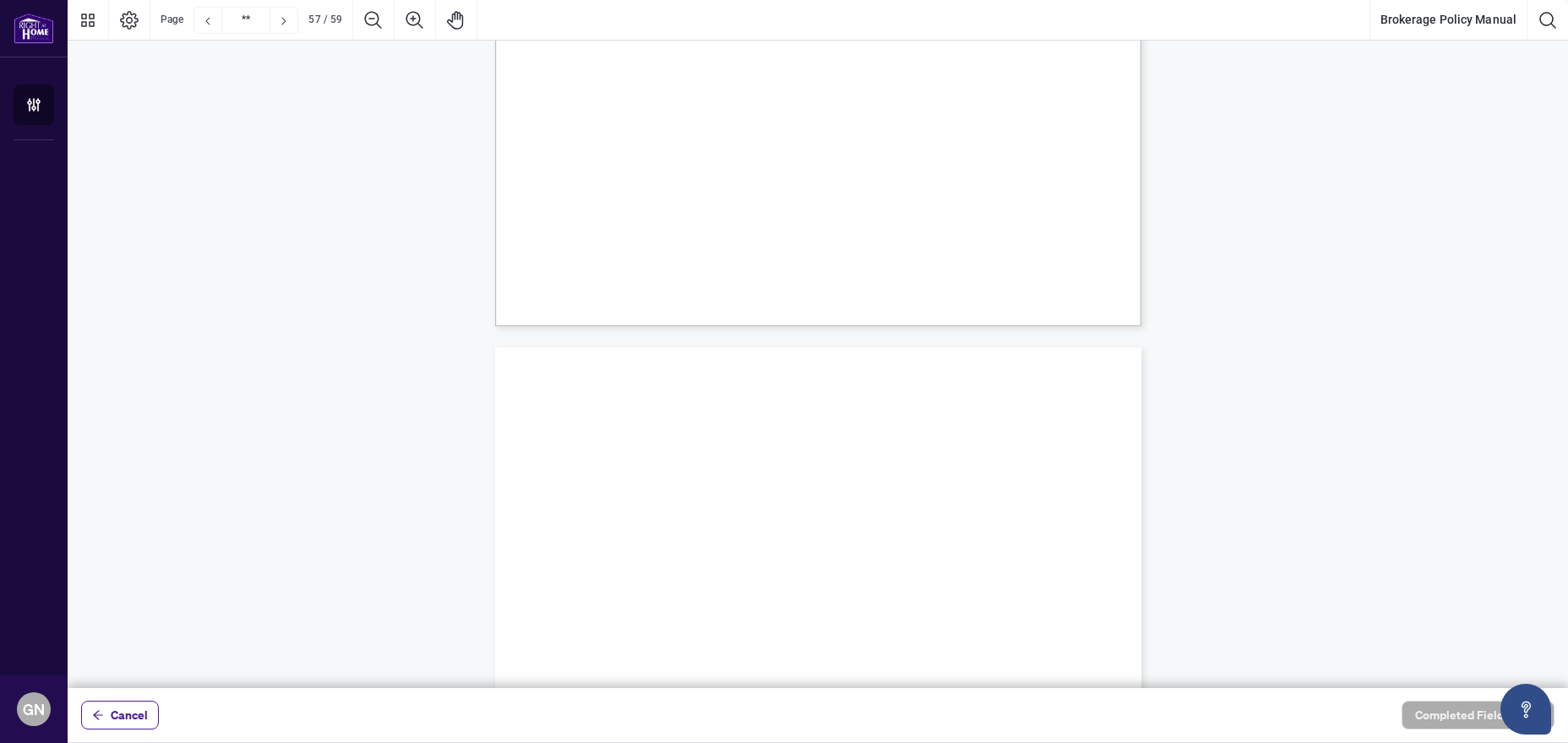
type input "**"
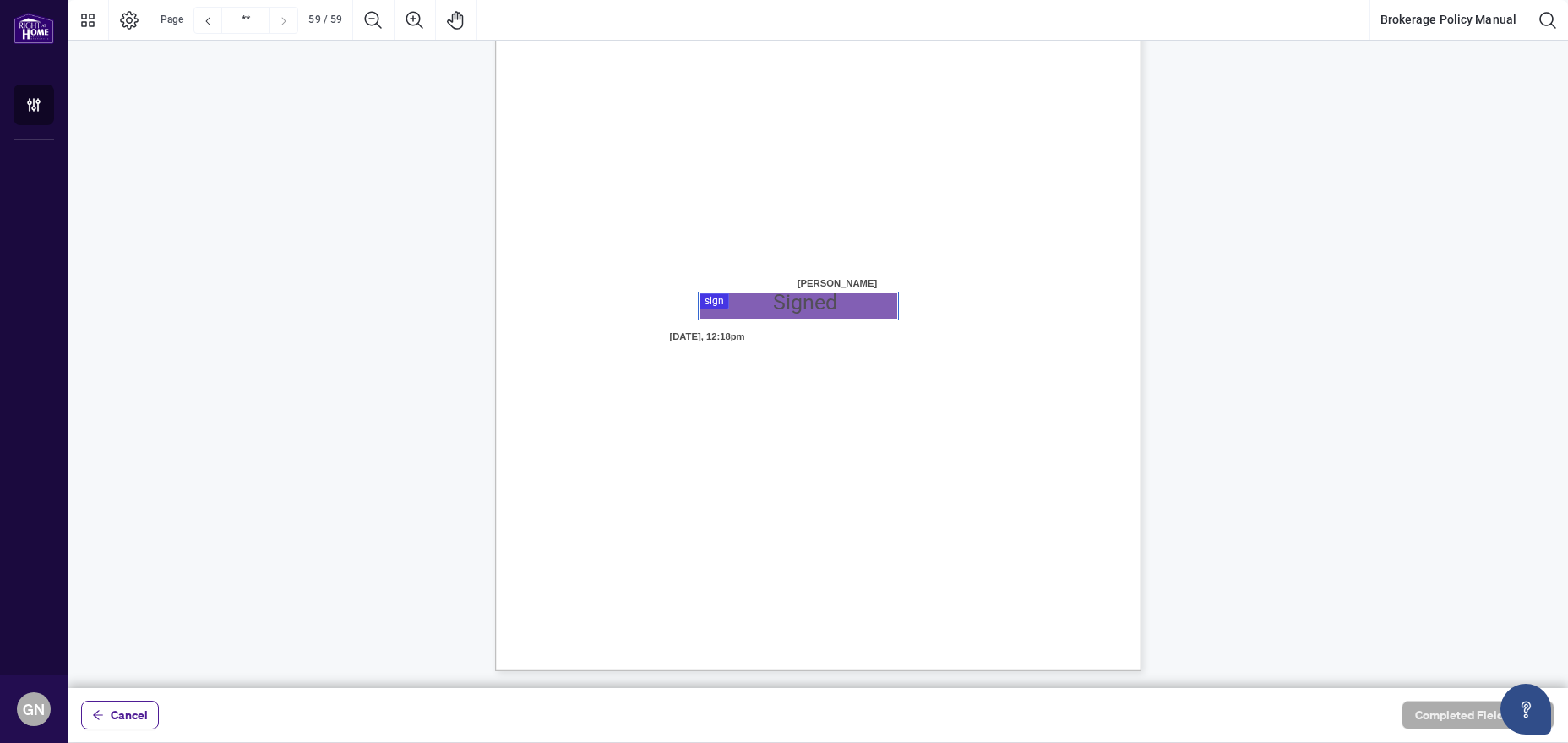
click at [723, 304] on div at bounding box center [818, 344] width 1500 height 688
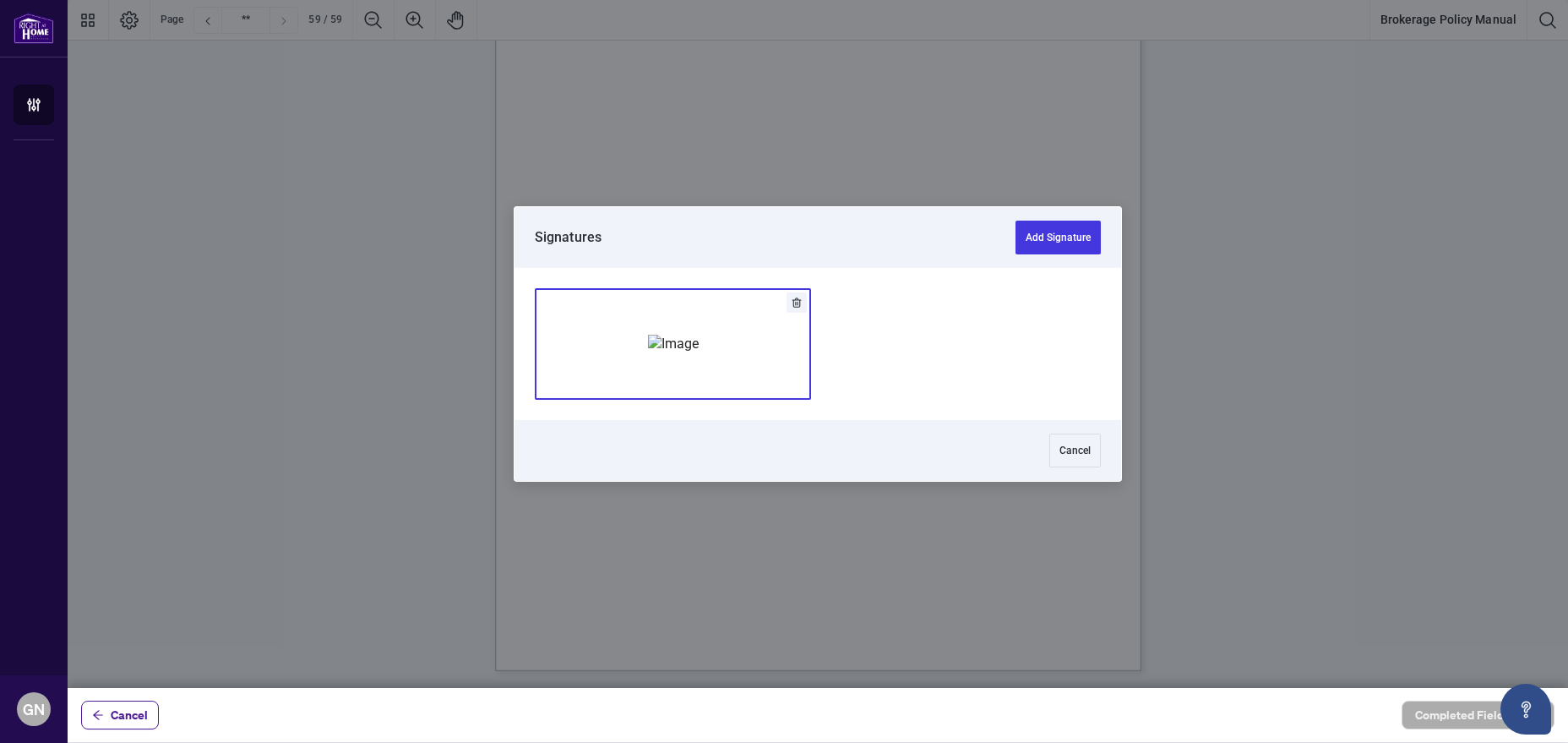
click at [699, 345] on img "Add Signature" at bounding box center [672, 344] width 50 height 18
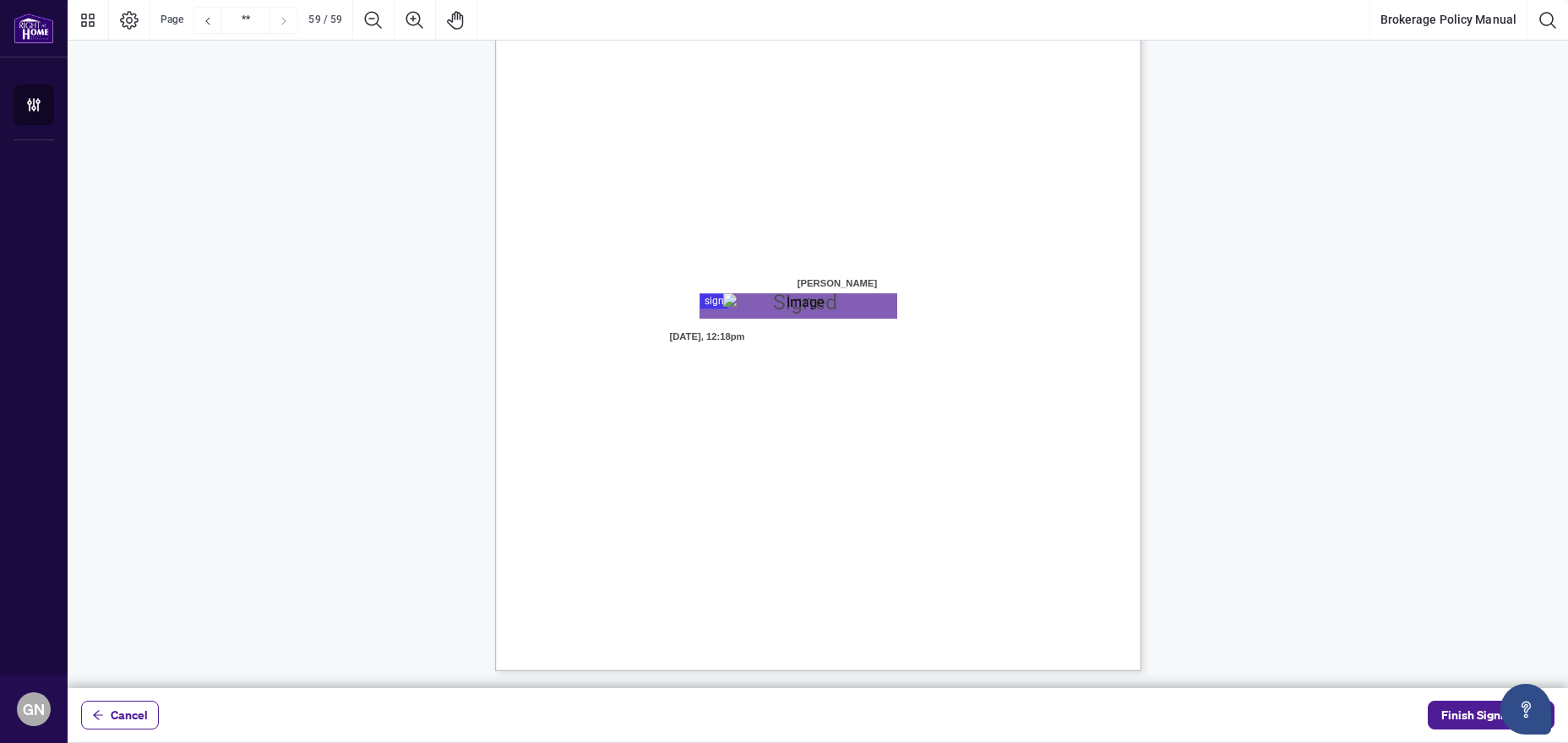
click at [1450, 699] on div "Cancel Finish Signing" at bounding box center [818, 715] width 1500 height 54
click at [1453, 705] on span "Finish Signing" at bounding box center [1478, 715] width 76 height 27
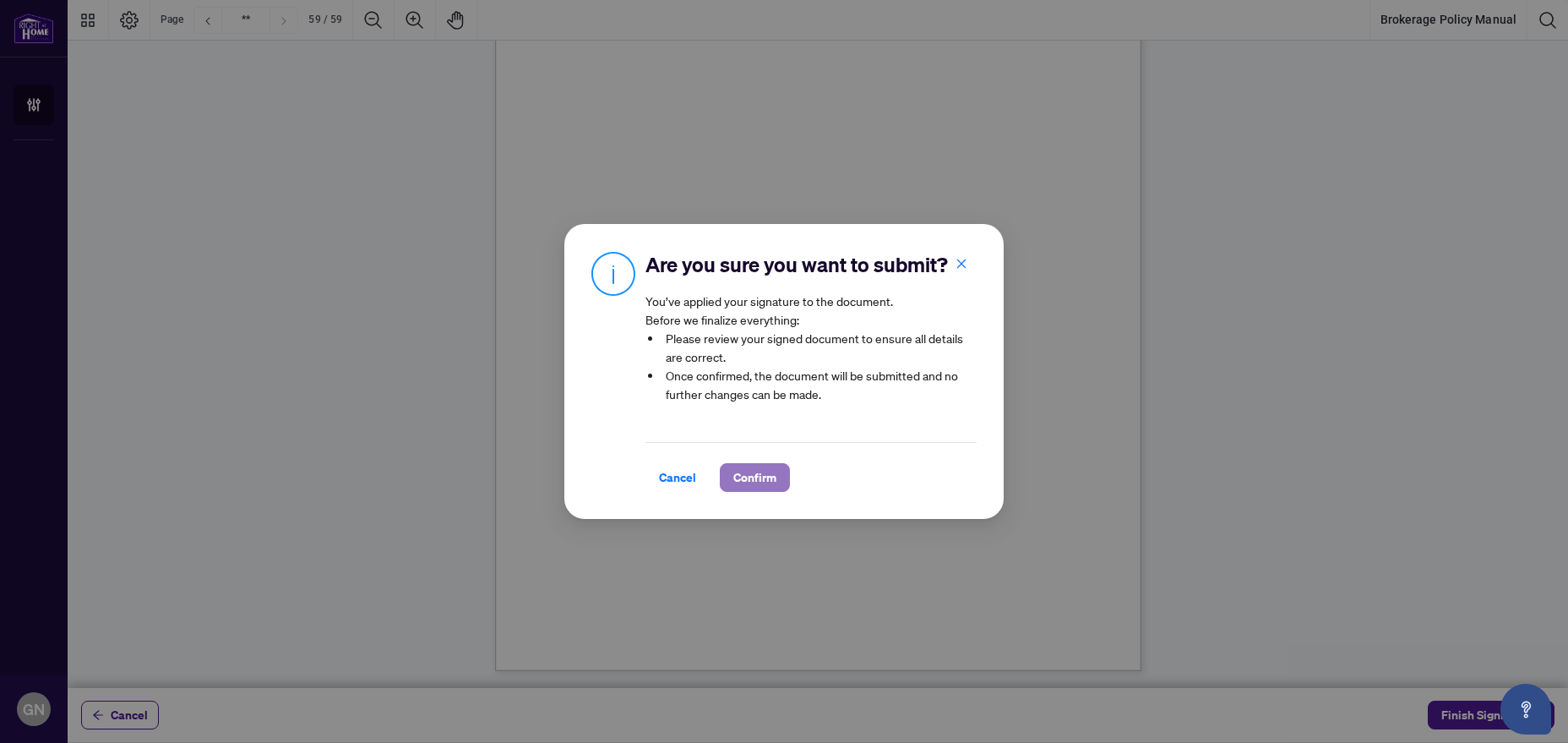
click at [746, 480] on span "Confirm" at bounding box center [755, 478] width 43 height 27
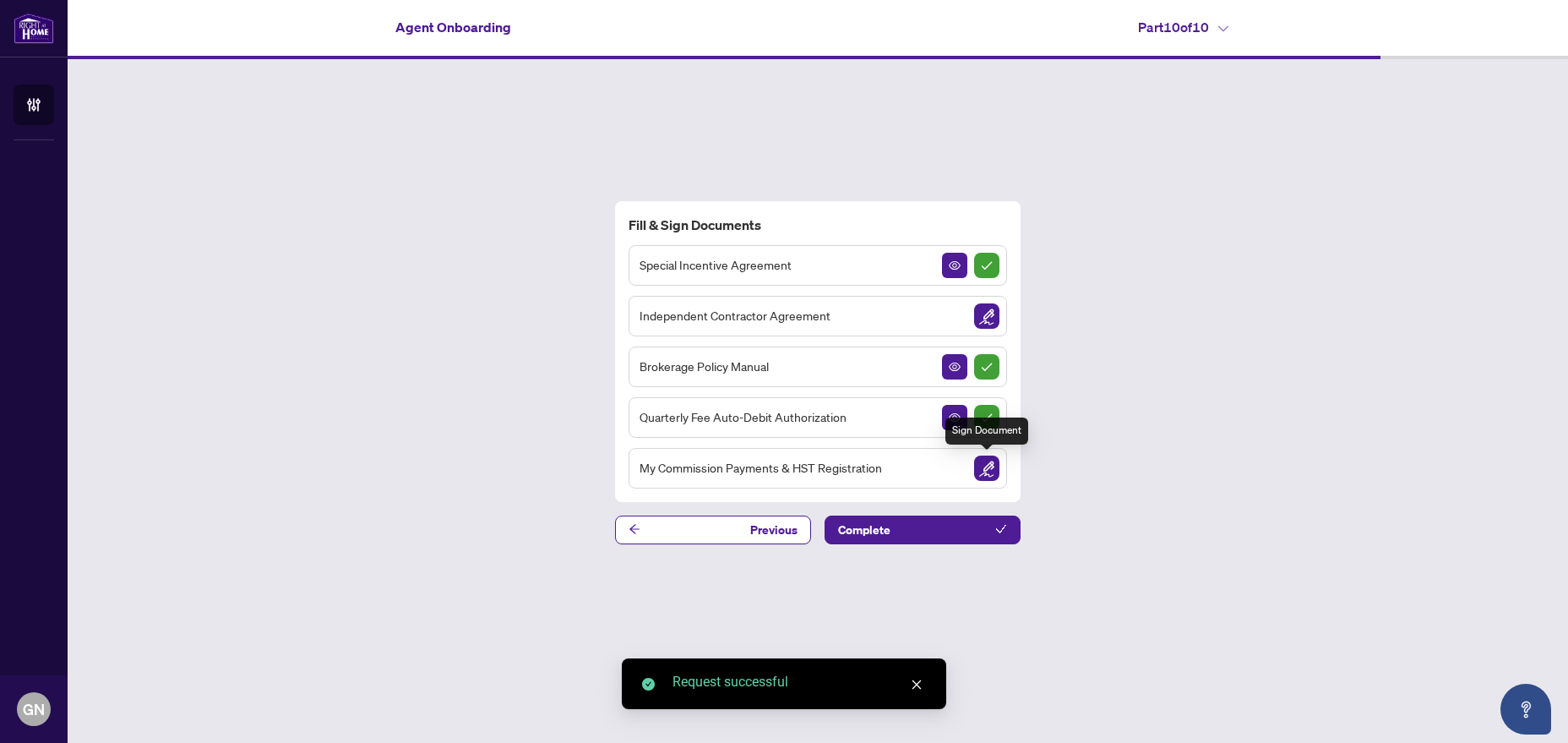
click at [988, 465] on img "Sign Document" at bounding box center [987, 468] width 26 height 26
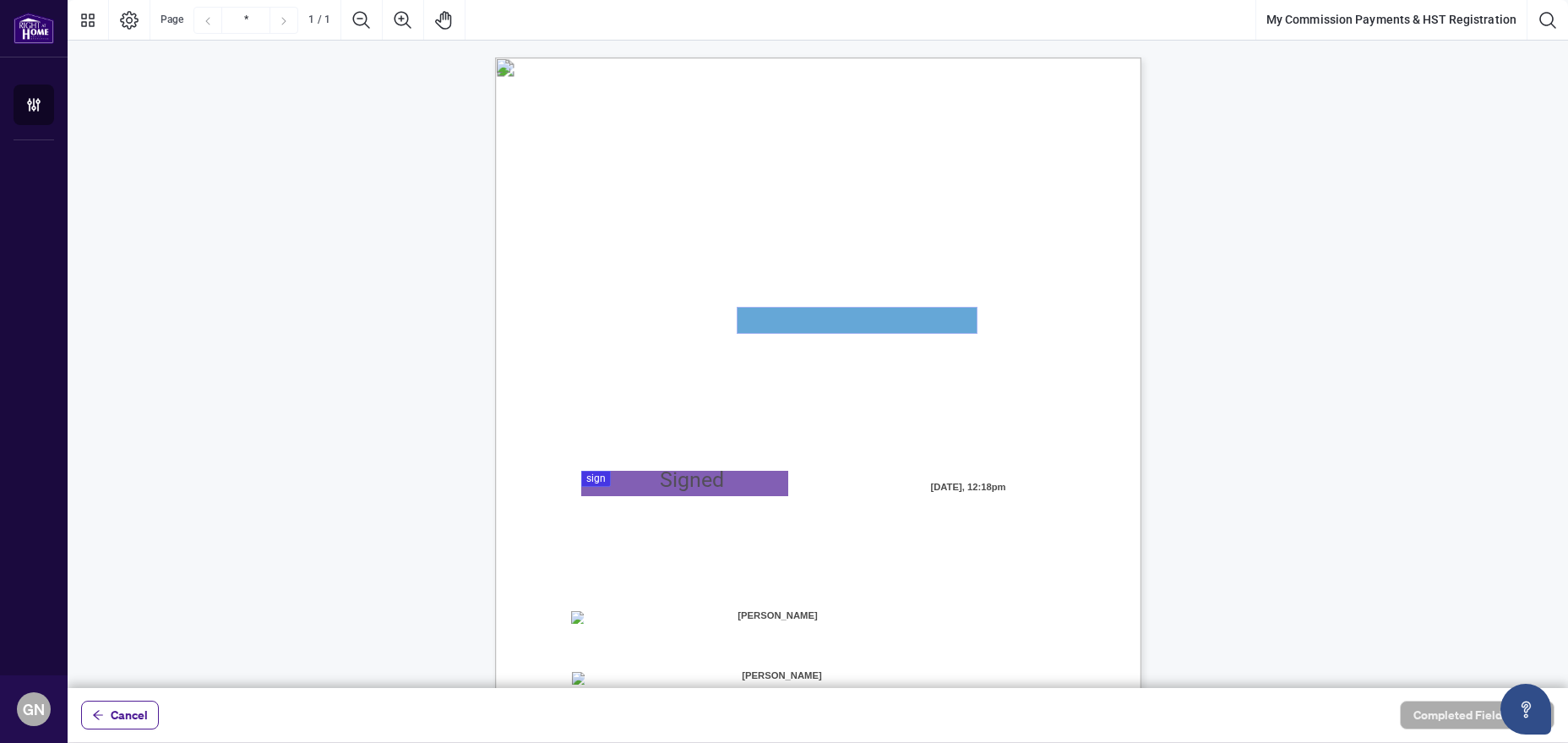
click at [805, 316] on textarea "01JYSTNGYVS2013FT3FSAZ2QTV" at bounding box center [856, 320] width 239 height 26
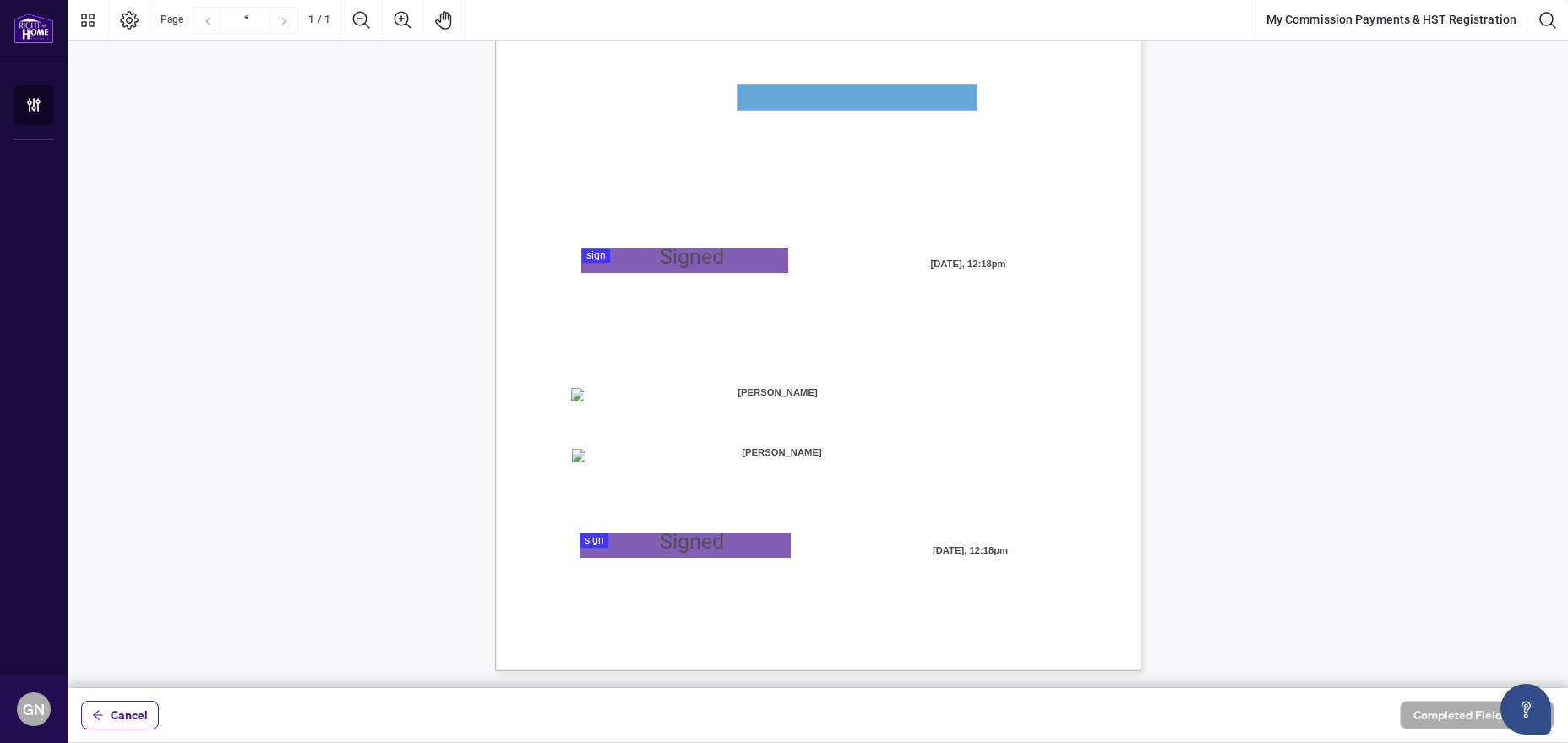
click at [777, 102] on textarea "01JYSTNGYVS2013FT3FSAZ2QTV" at bounding box center [856, 97] width 239 height 26
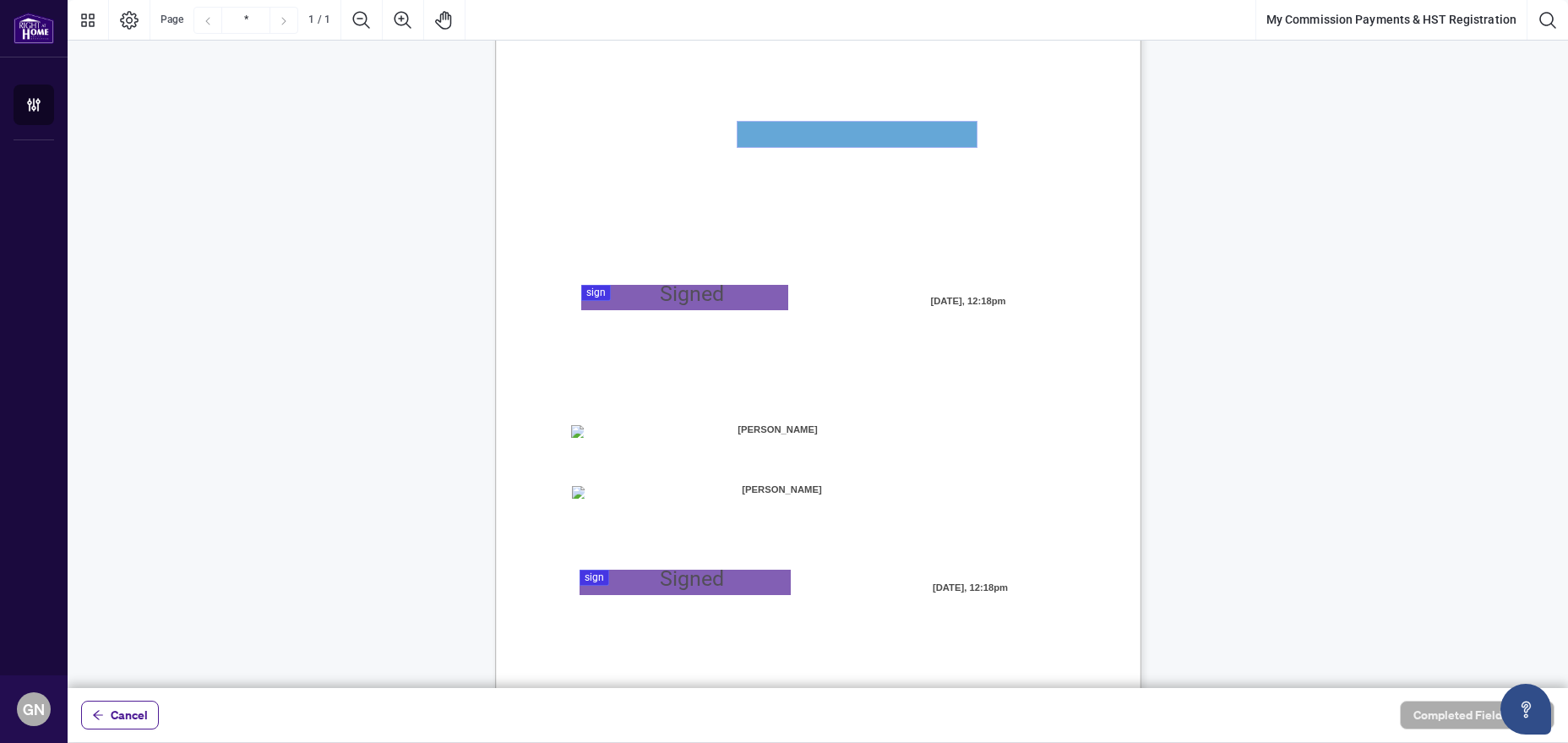
scroll to position [183, 0]
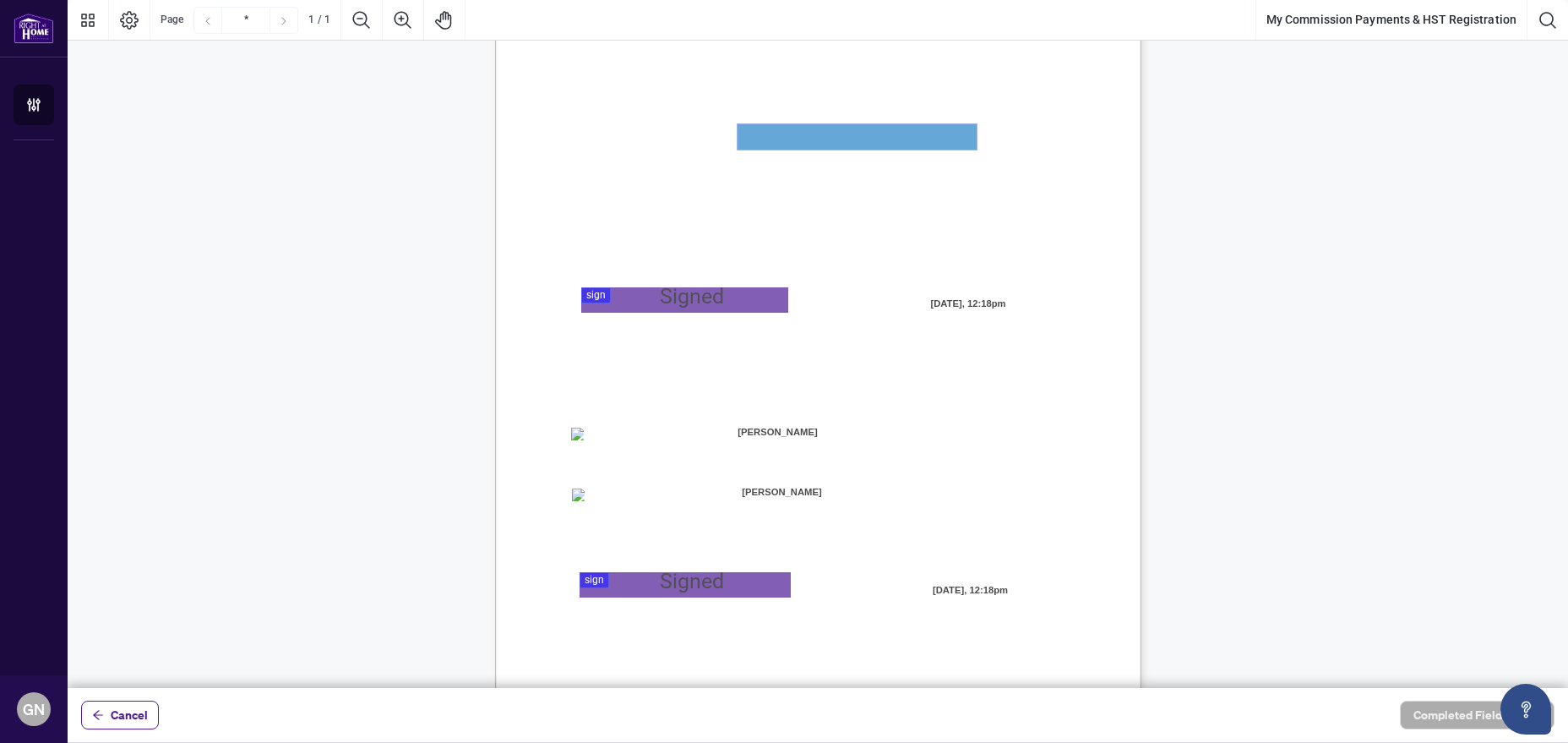
click at [767, 134] on textarea "01JYSTNGYVS2013FT3FSAZ2QTV" at bounding box center [856, 137] width 239 height 26
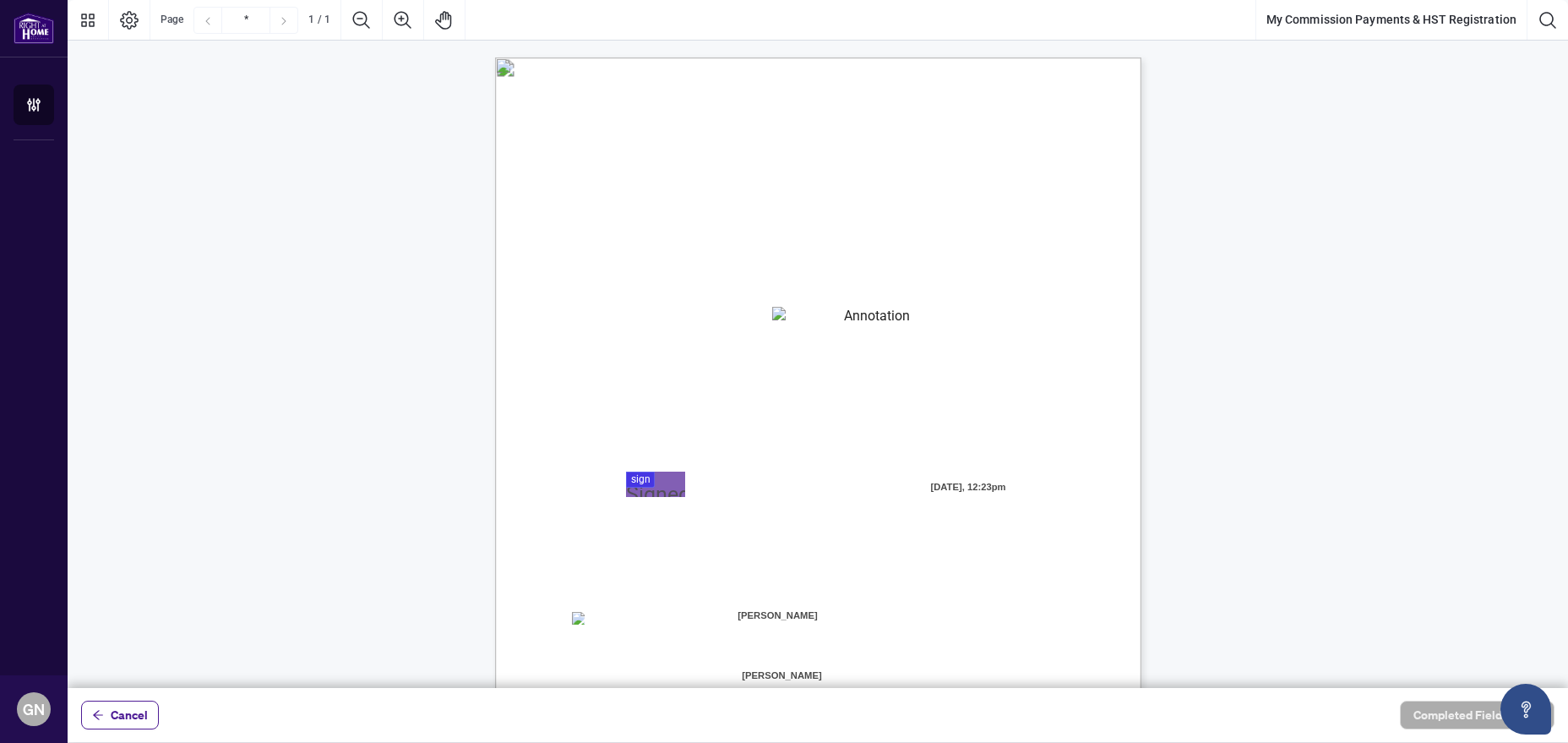
click at [825, 326] on textarea "01K3RQQJQ30JG437MXWF5ZSV8P" at bounding box center [869, 319] width 195 height 26
type textarea "**********"
click at [661, 484] on div at bounding box center [818, 344] width 1500 height 688
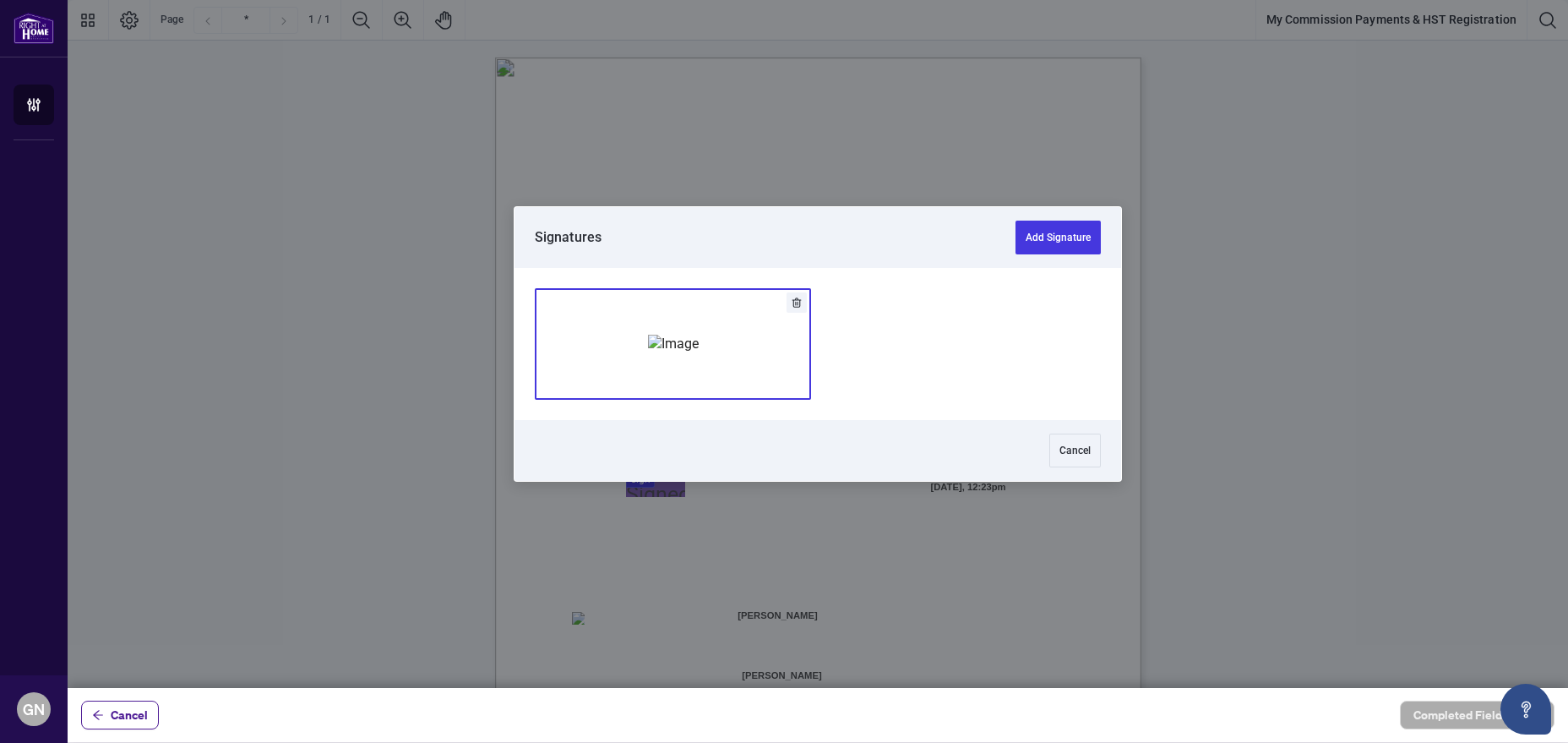
click at [688, 348] on img "Add Signature" at bounding box center [672, 344] width 50 height 18
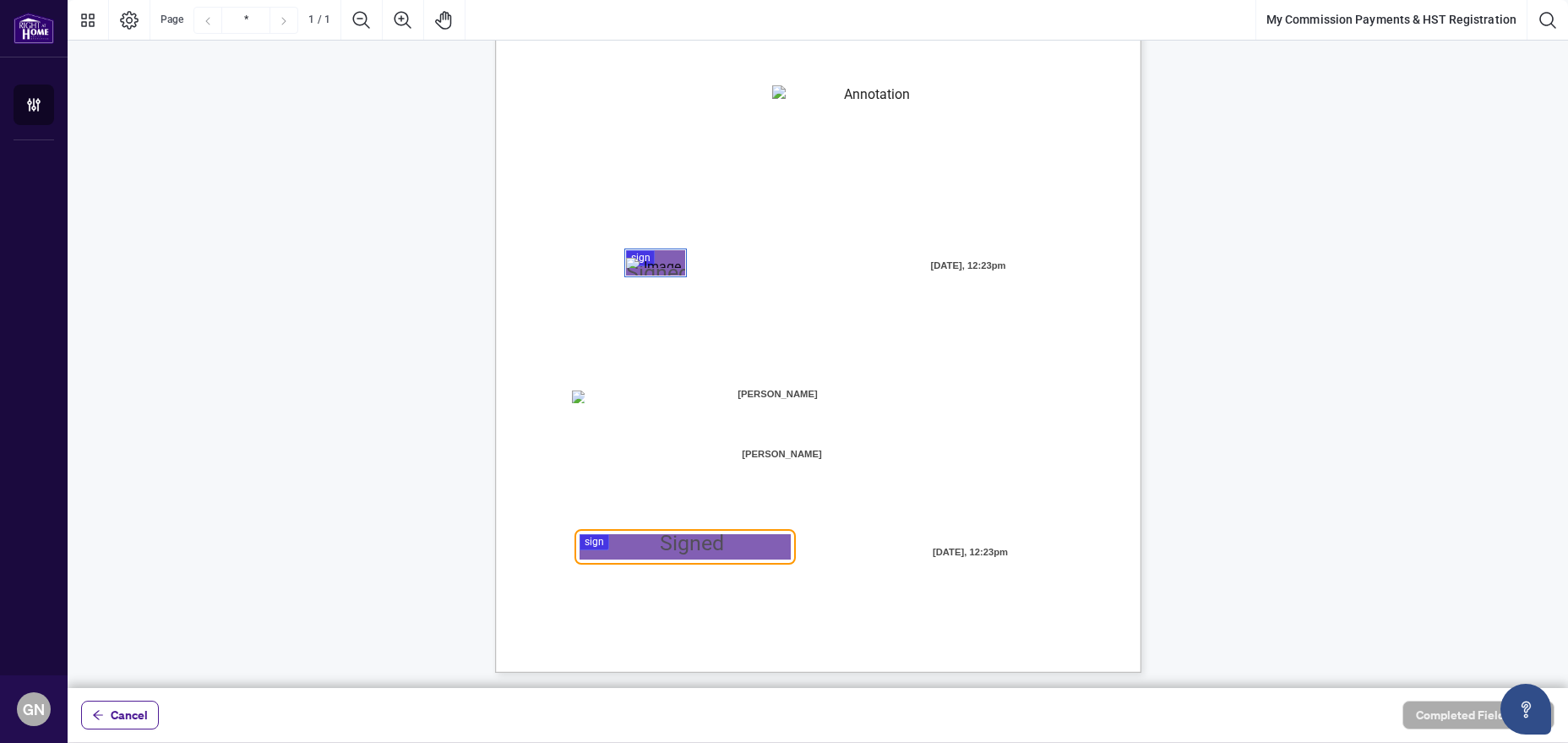
scroll to position [223, 0]
click at [602, 538] on div at bounding box center [818, 344] width 1500 height 688
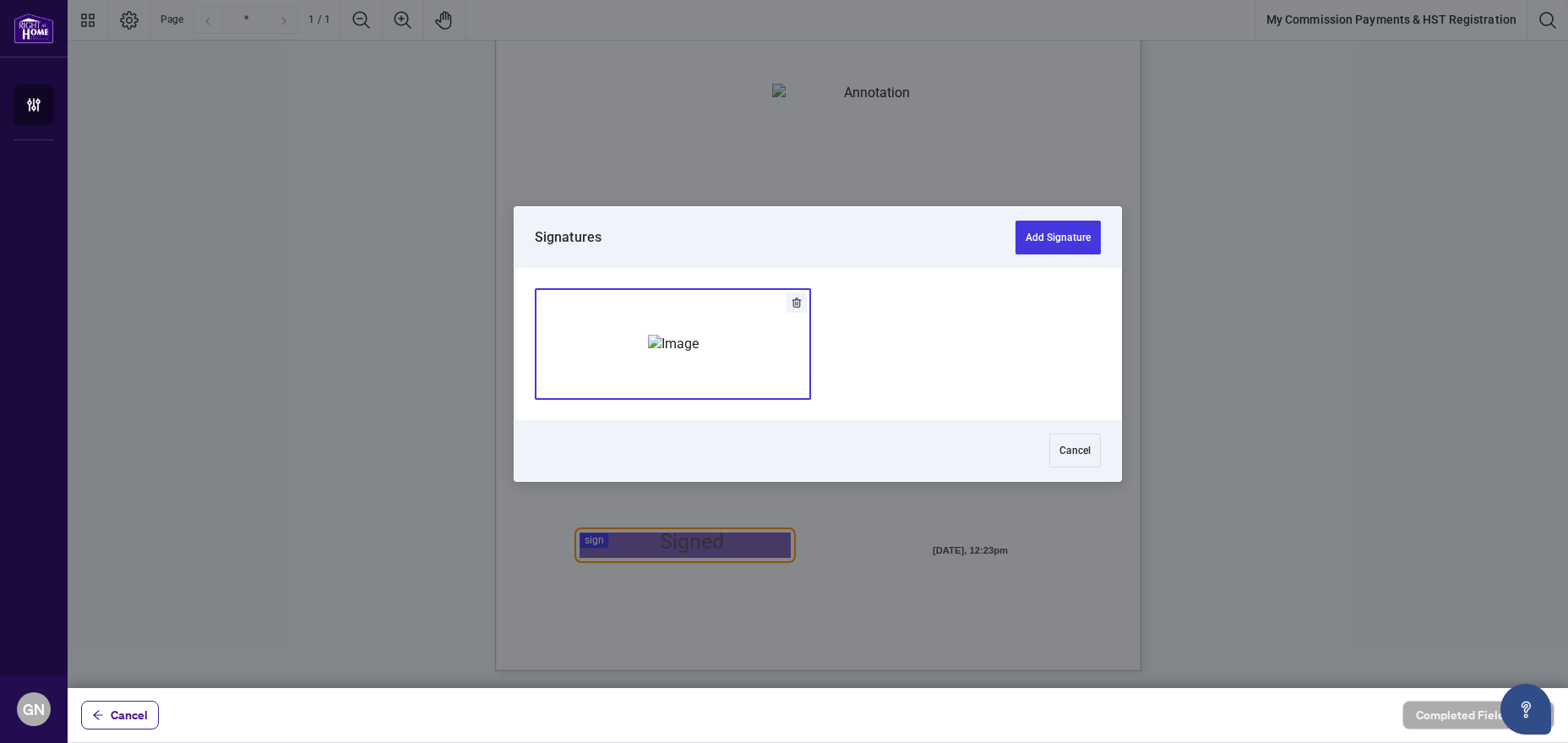
click at [682, 348] on img "Add Signature" at bounding box center [672, 344] width 50 height 18
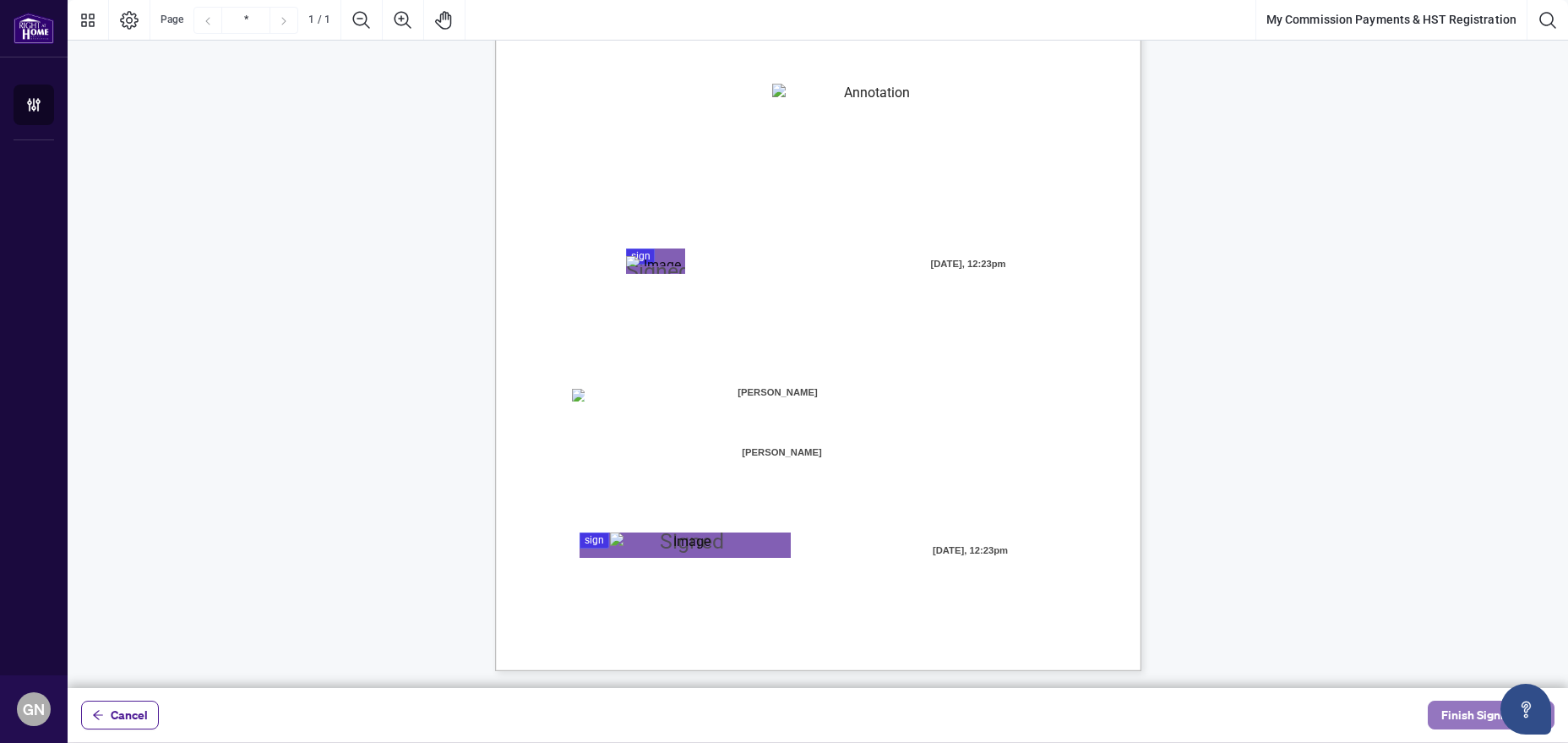
click at [1445, 707] on span "Finish Signing" at bounding box center [1478, 715] width 76 height 27
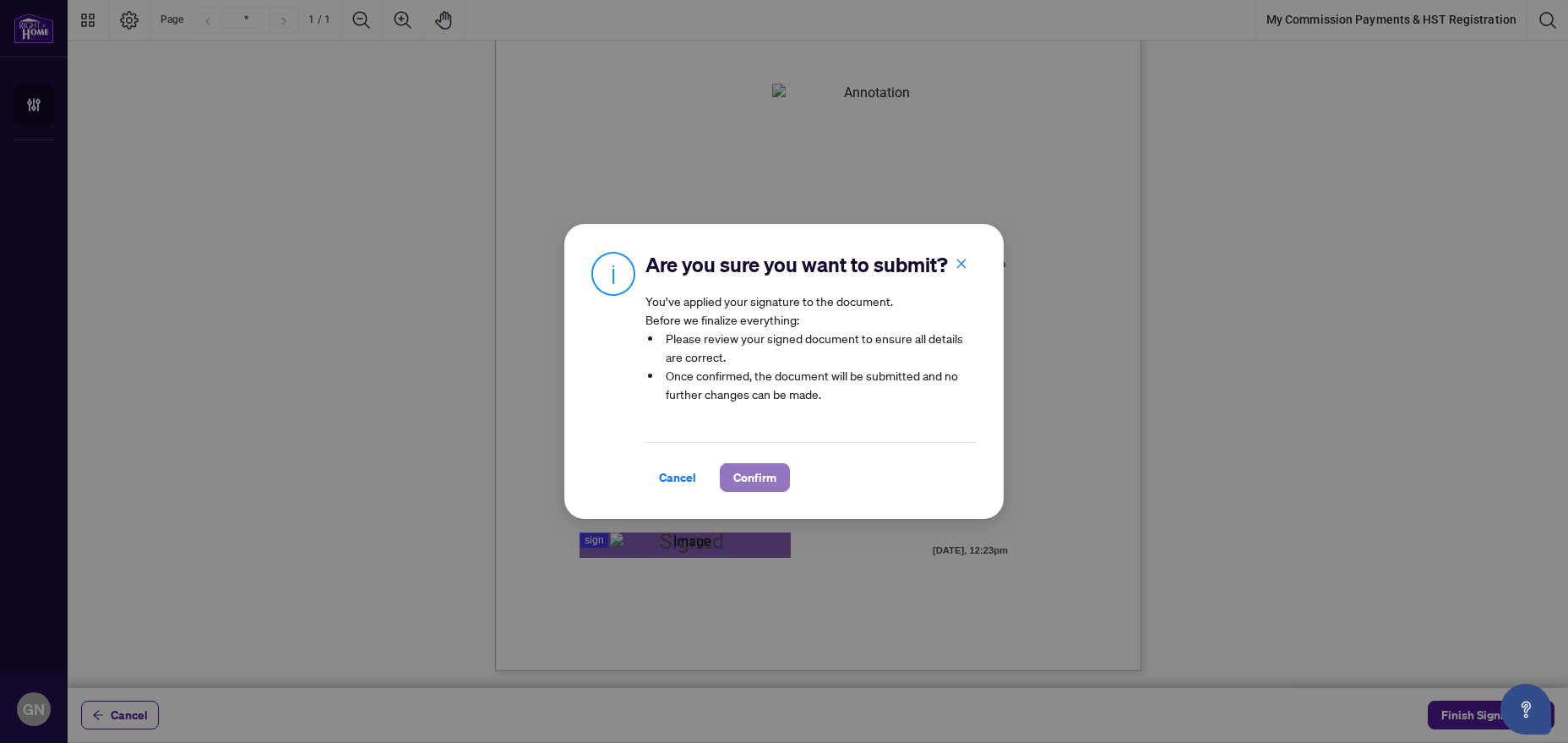
click at [763, 467] on span "Confirm" at bounding box center [755, 478] width 43 height 27
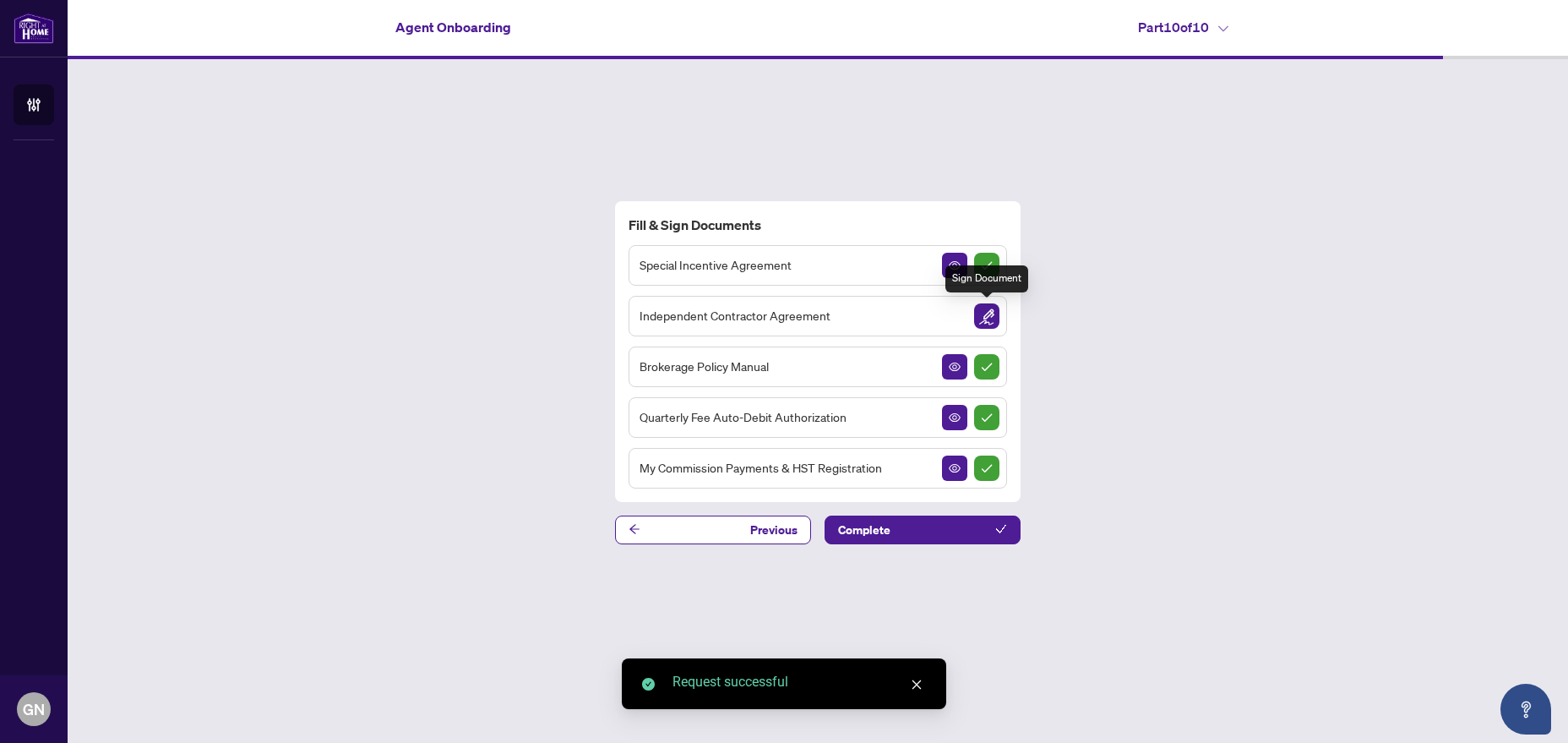
click at [994, 309] on img "Sign Document" at bounding box center [987, 317] width 26 height 26
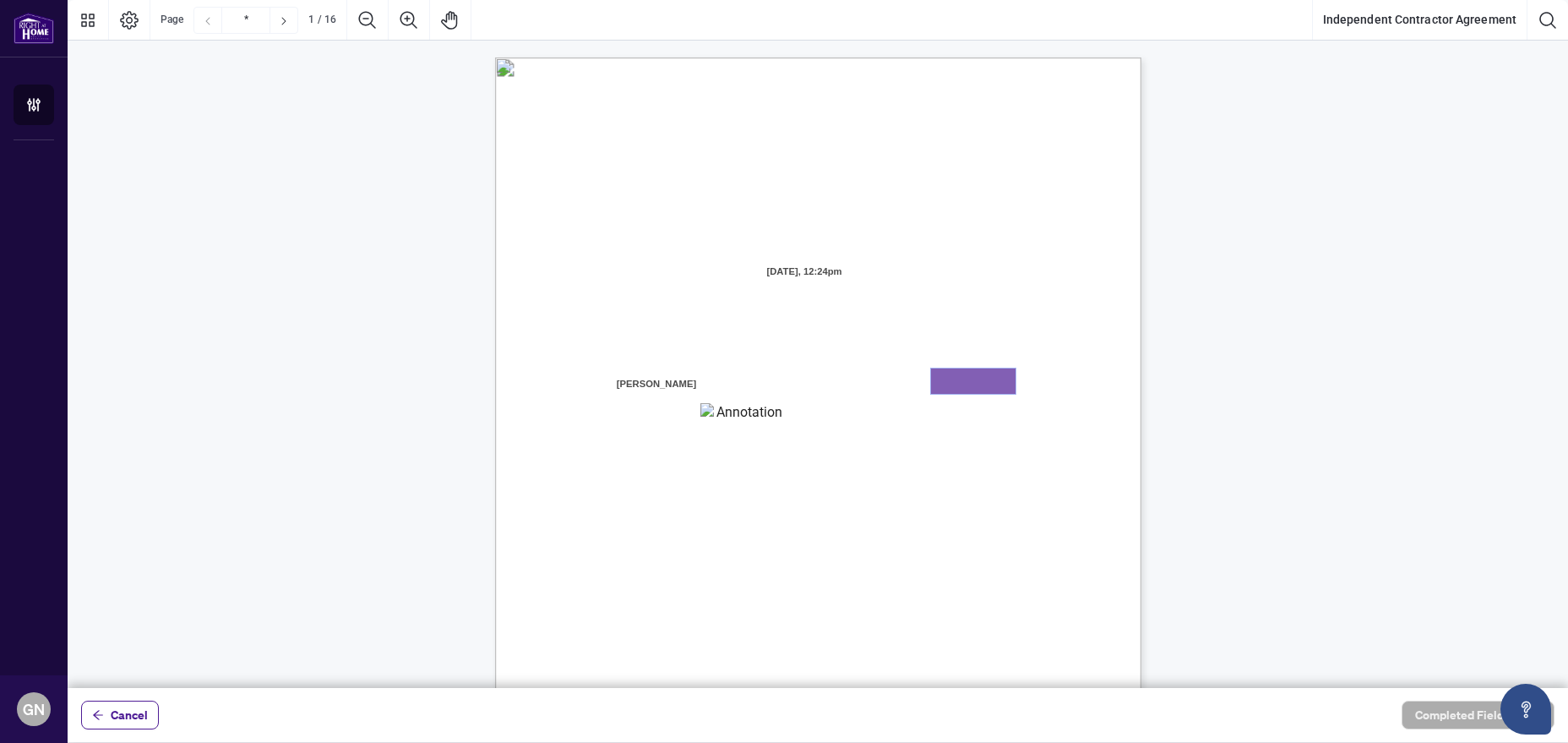
click at [985, 384] on textarea "01K3RQPHTA8GY8E5T6STCRRZXR" at bounding box center [973, 382] width 84 height 26
type textarea "******"
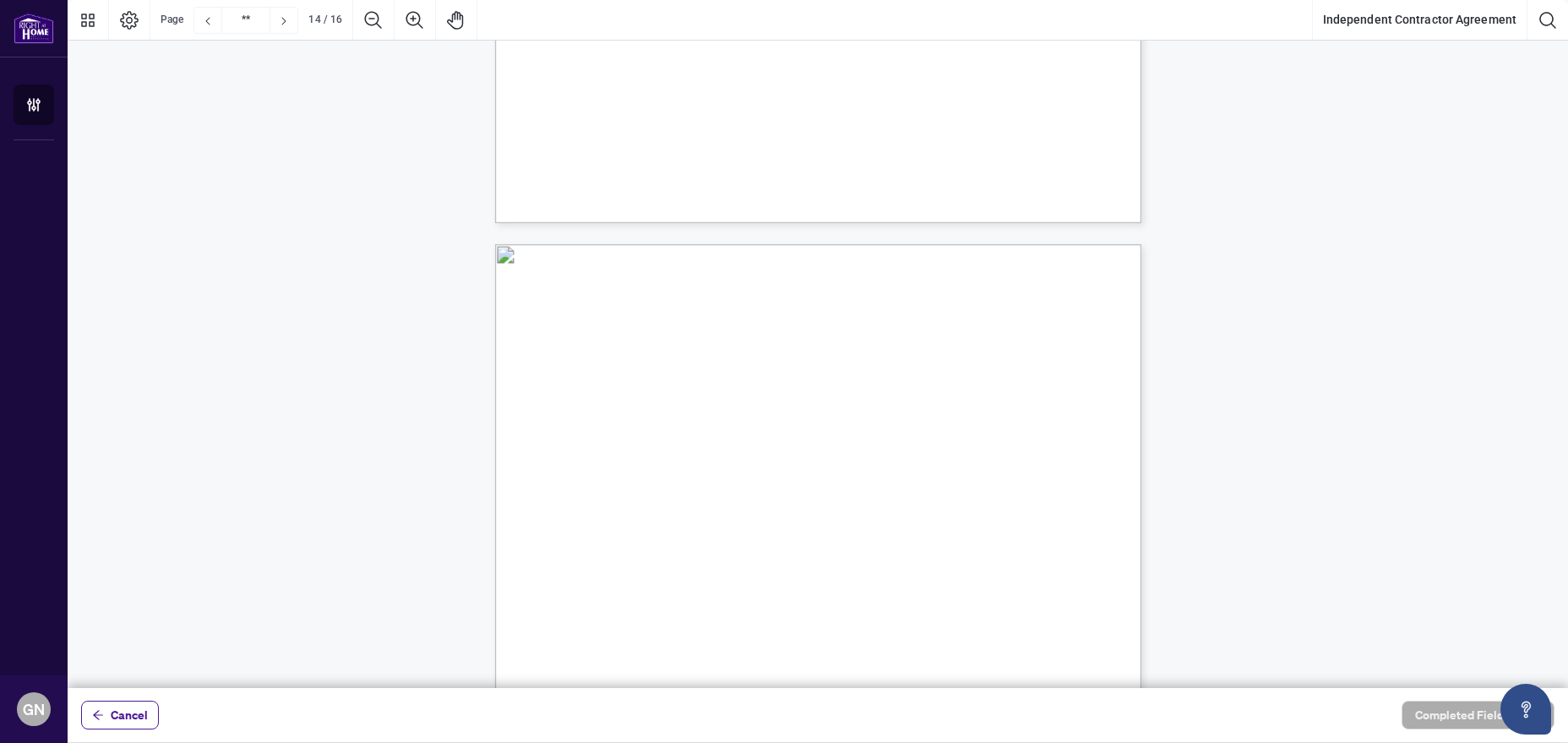
type input "**"
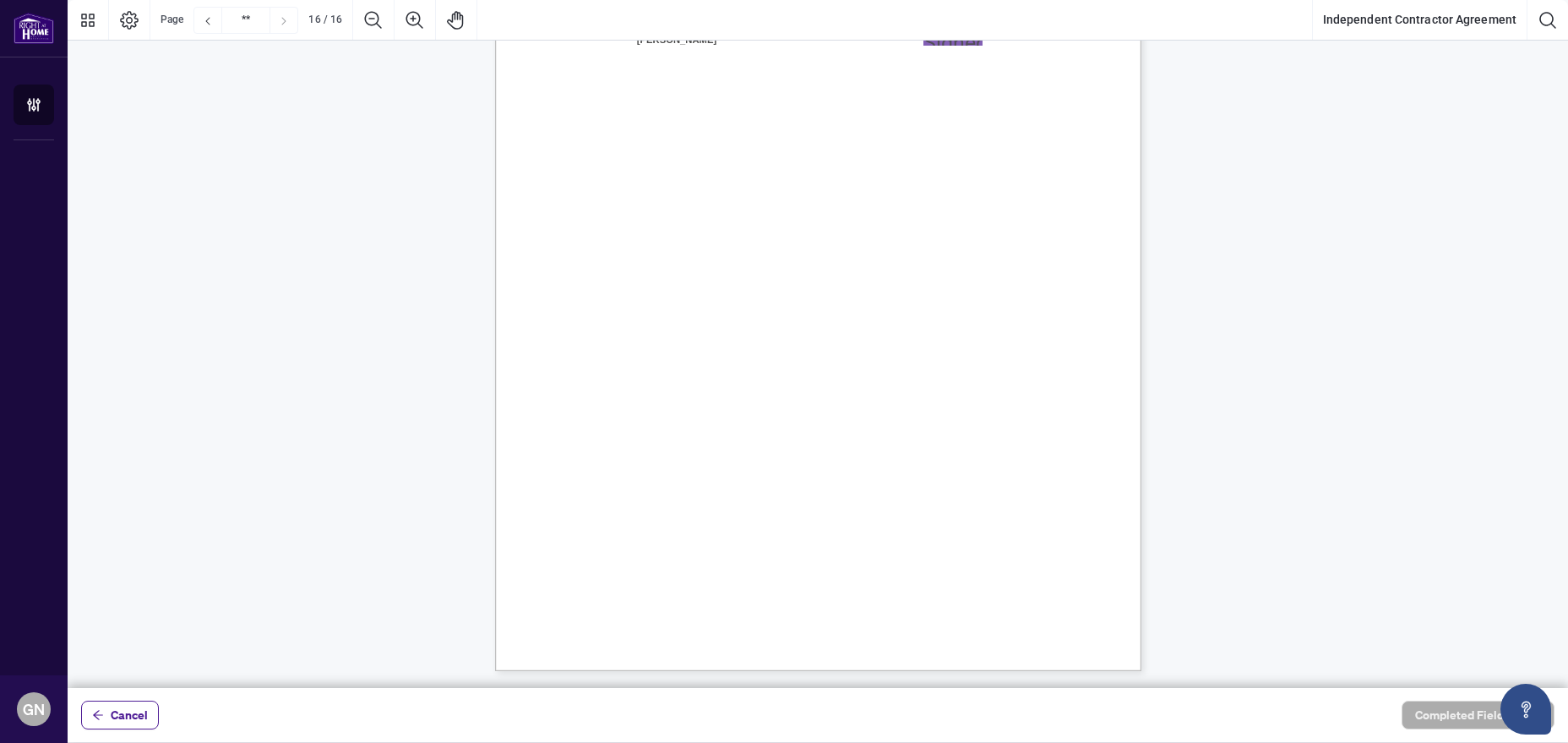
scroll to position [12758, 0]
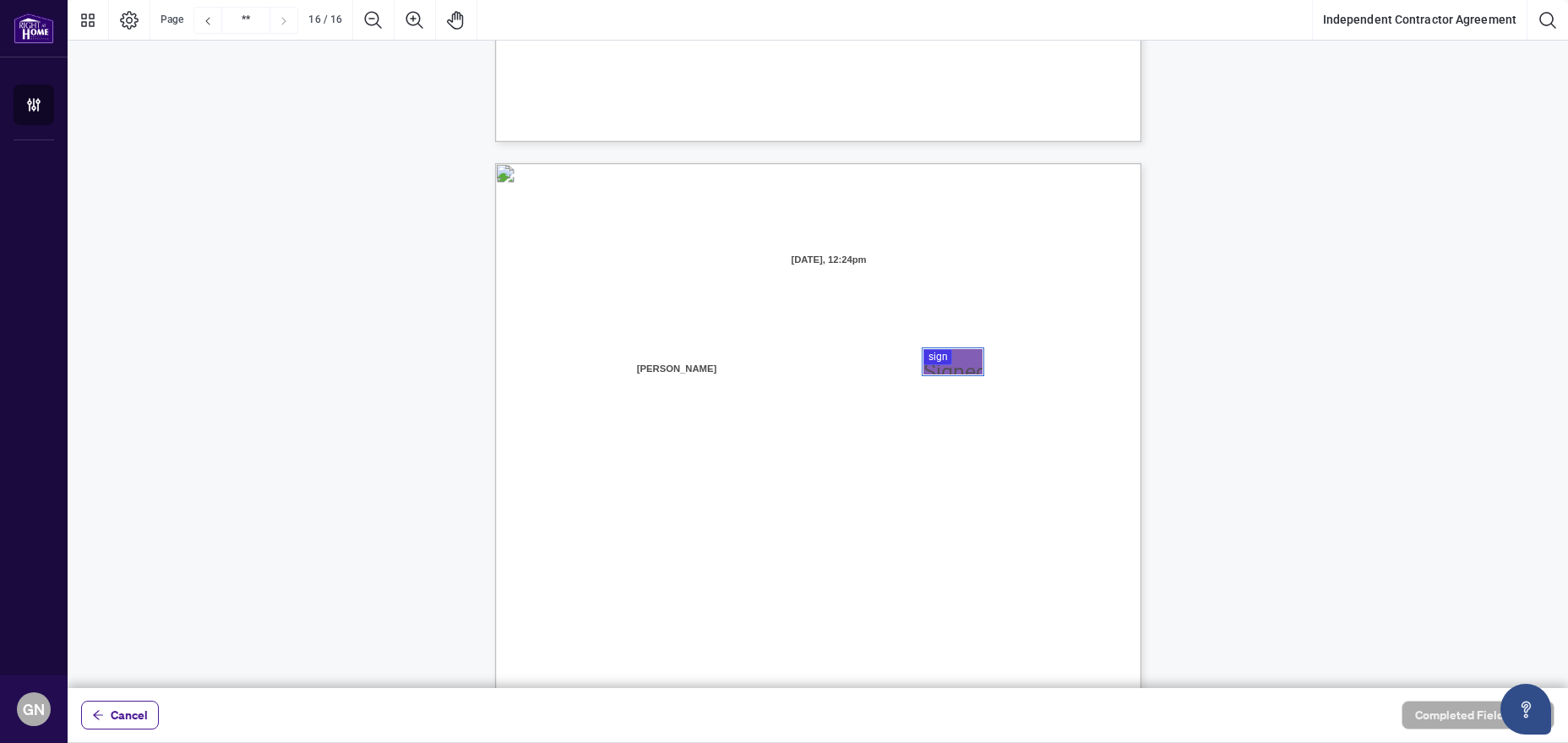
click at [948, 371] on div at bounding box center [818, 344] width 1500 height 688
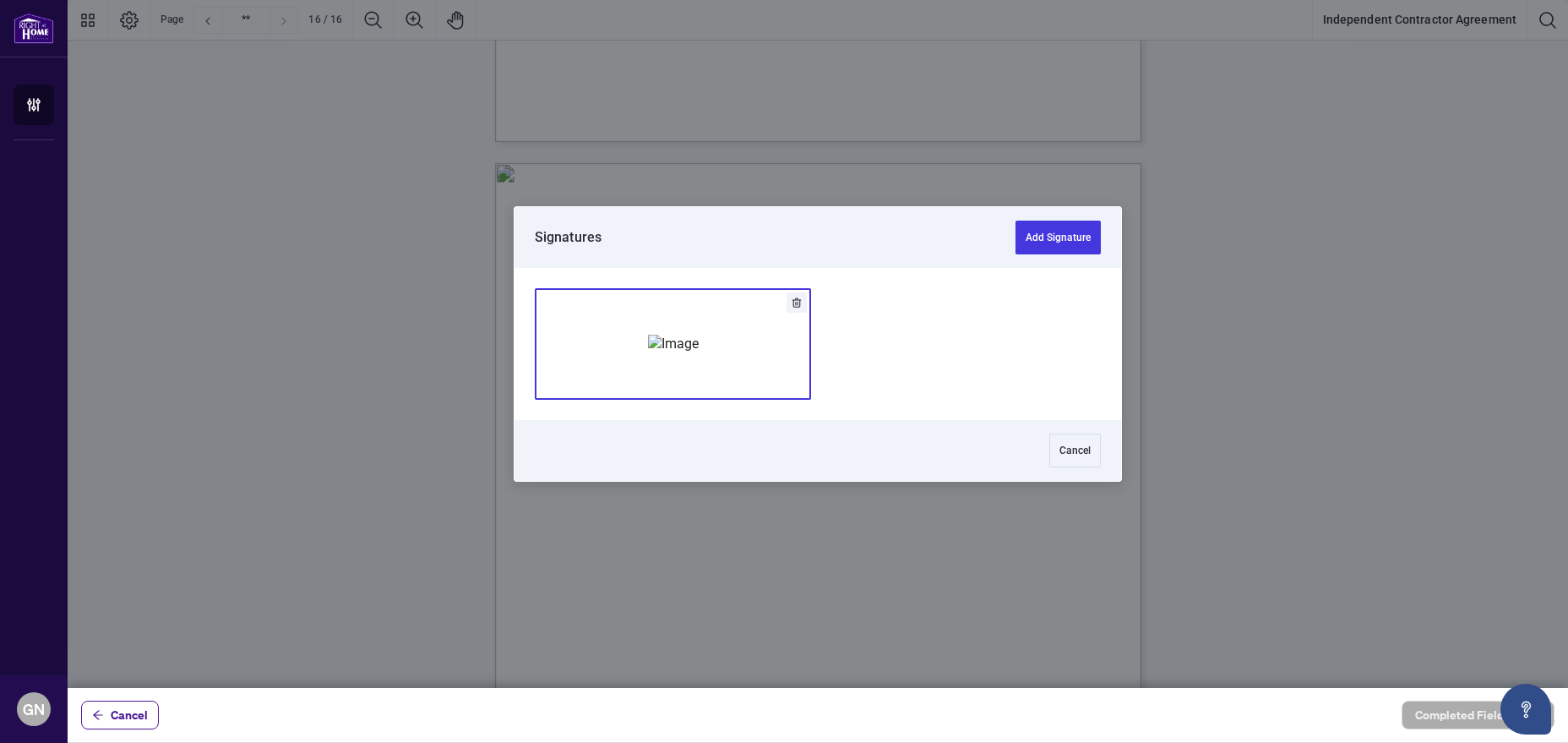
click at [699, 350] on img "Add Signature" at bounding box center [672, 344] width 50 height 18
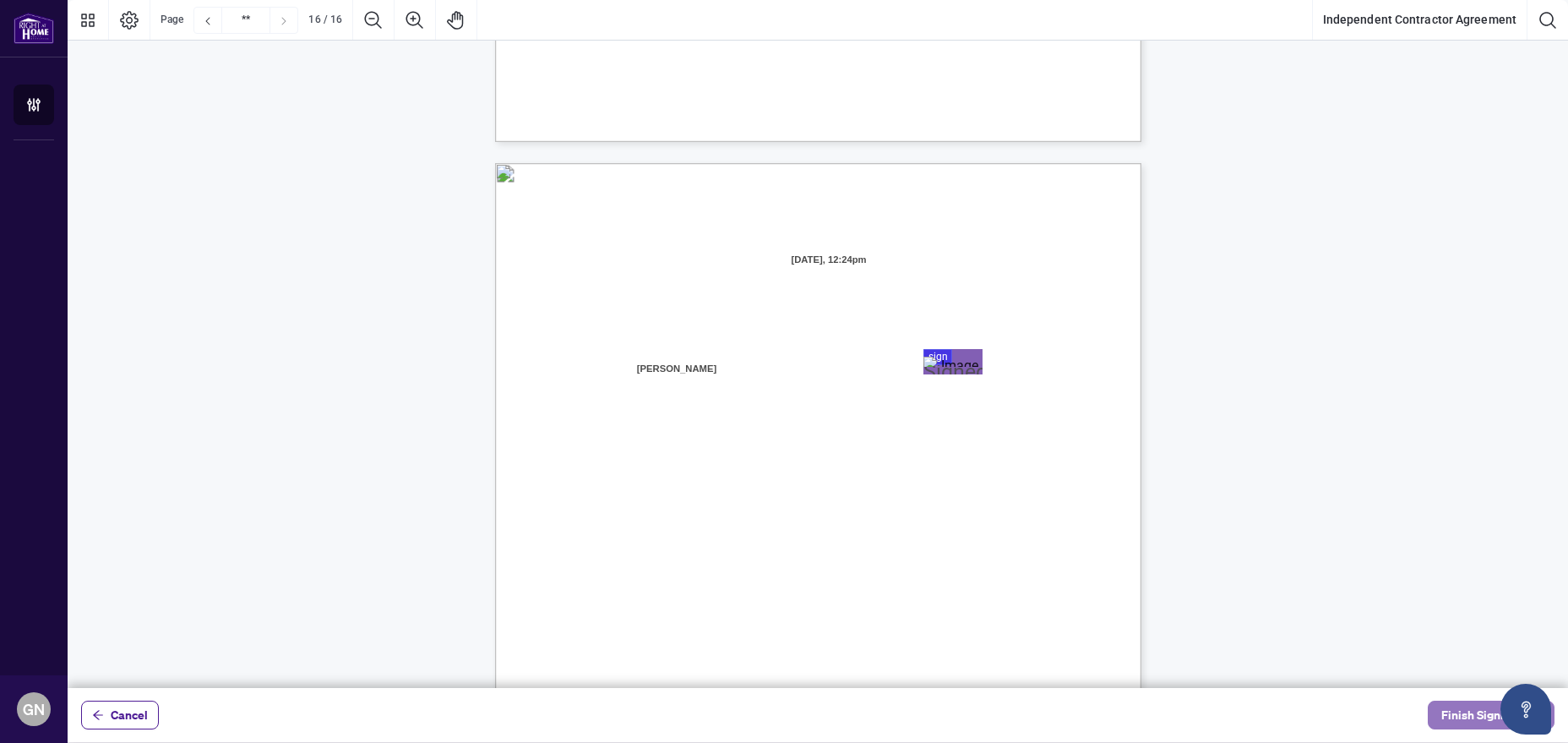
click at [1455, 724] on span "Finish Signing" at bounding box center [1478, 715] width 76 height 27
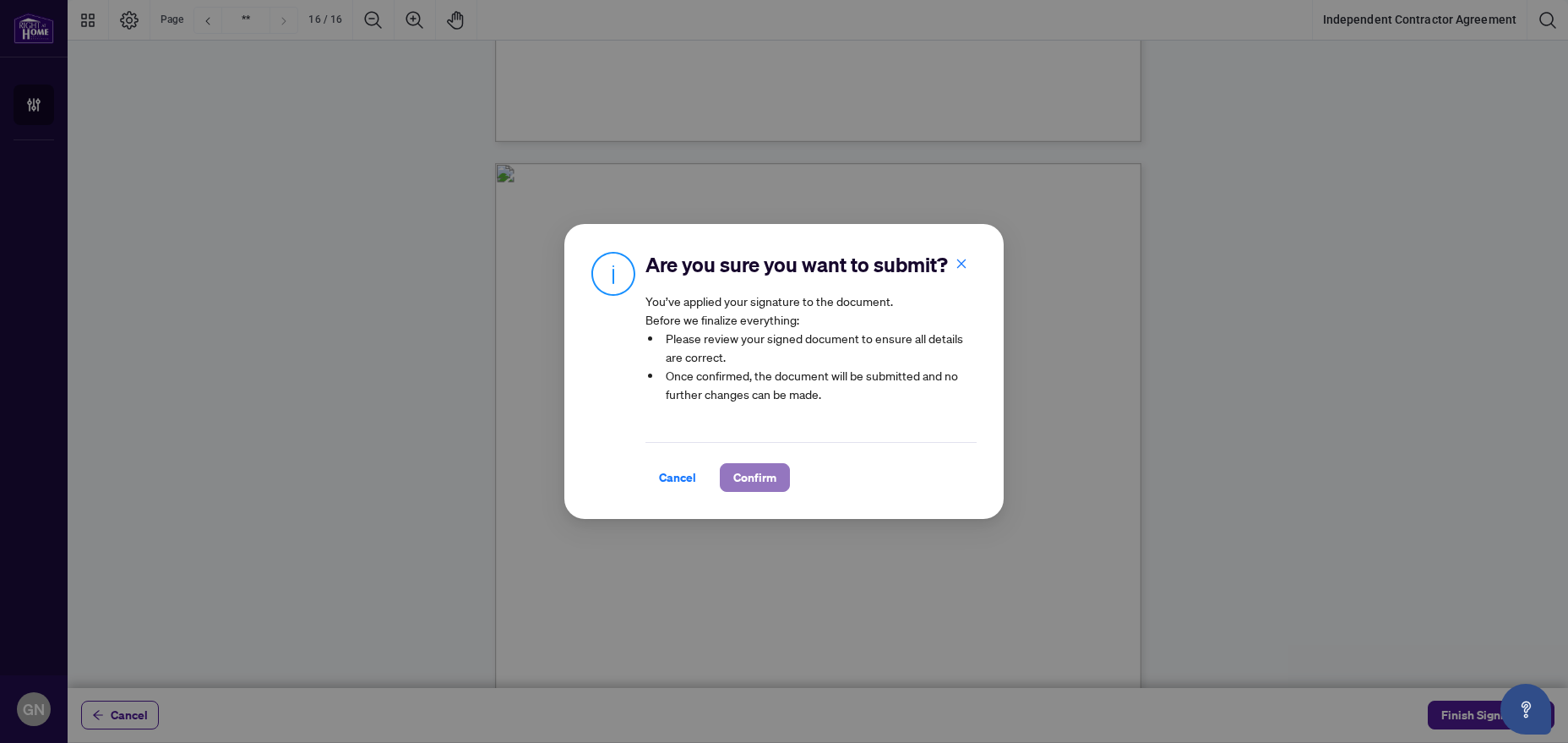
click at [750, 479] on span "Confirm" at bounding box center [755, 478] width 43 height 27
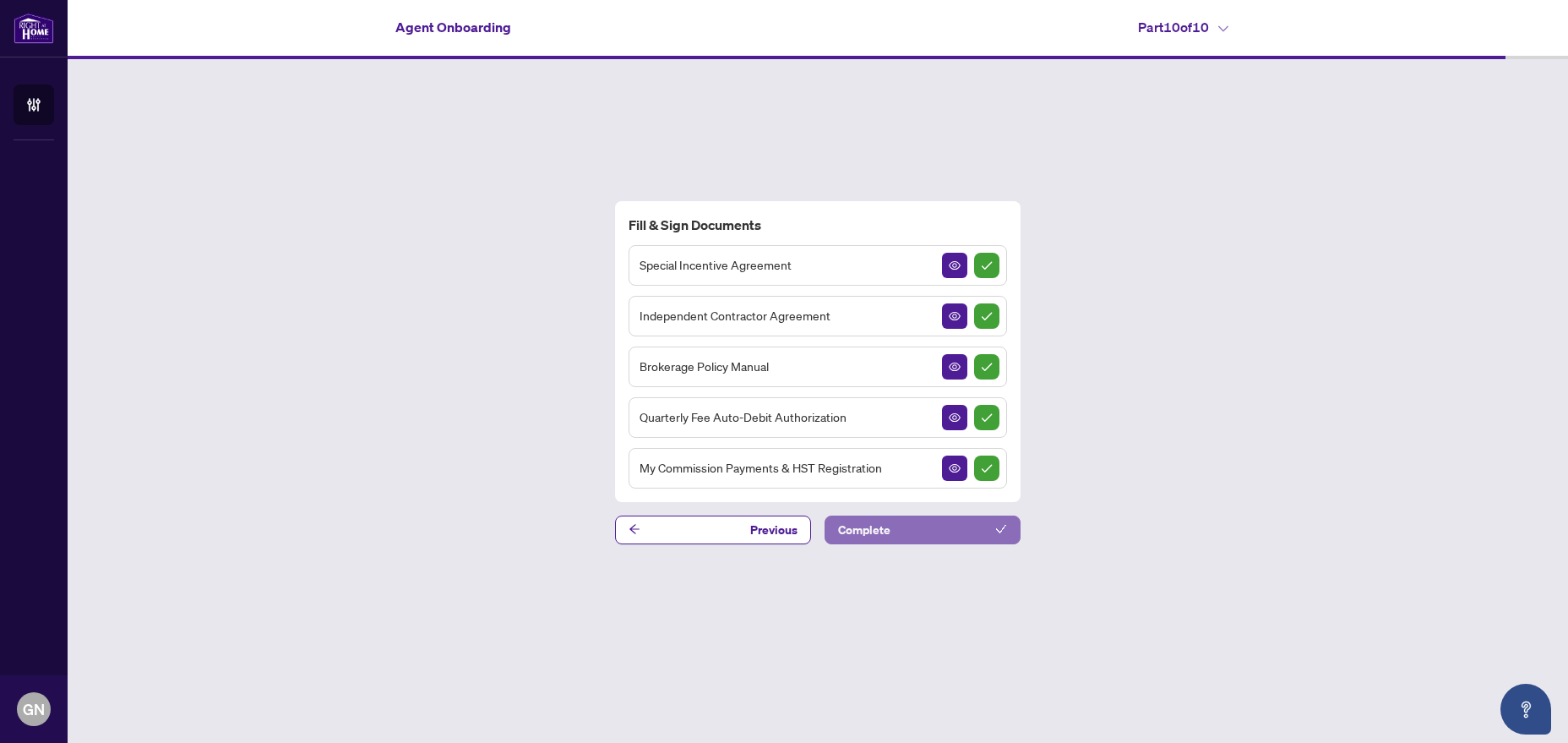
click at [910, 537] on button "Complete" at bounding box center [922, 529] width 196 height 28
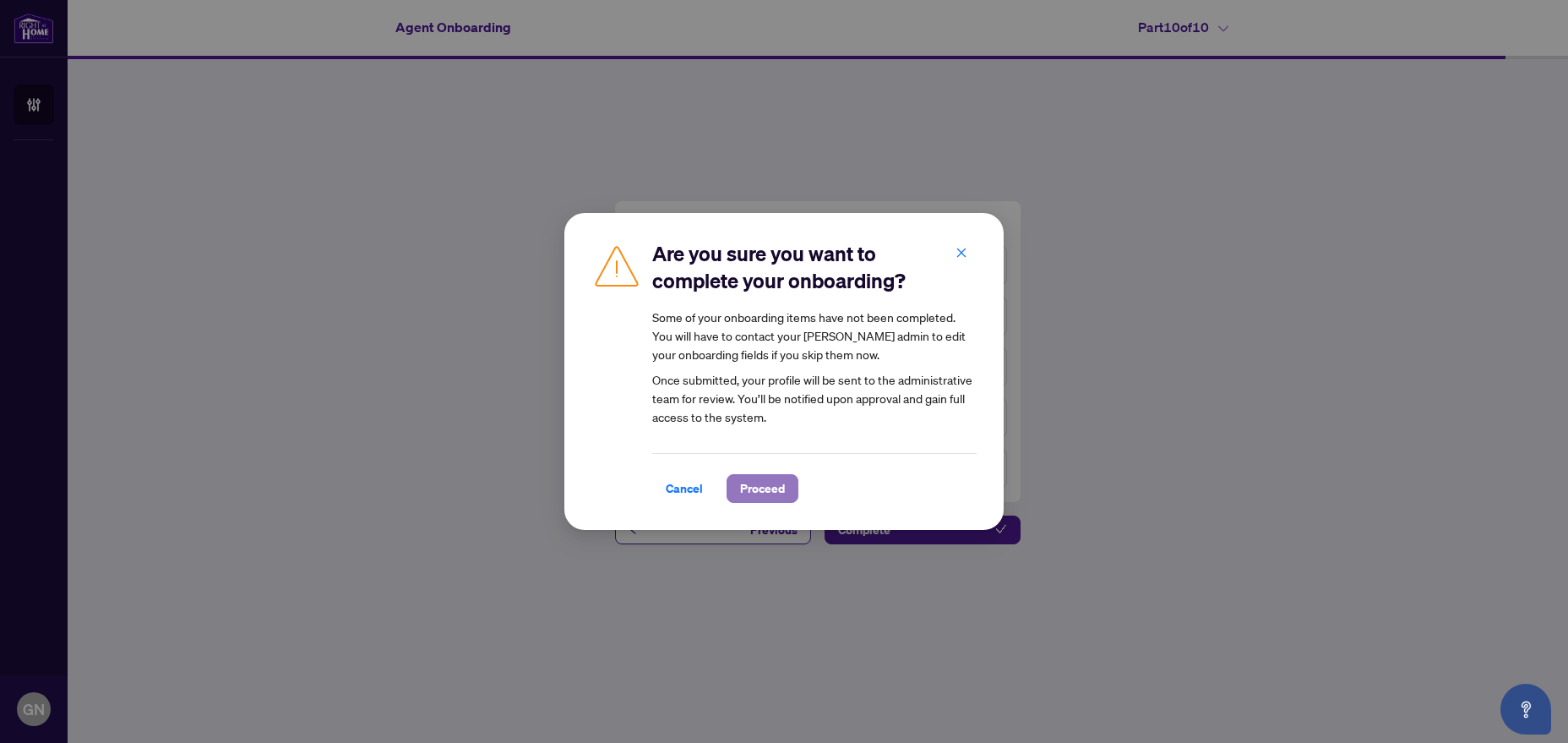
click at [774, 490] on span "Proceed" at bounding box center [762, 489] width 45 height 27
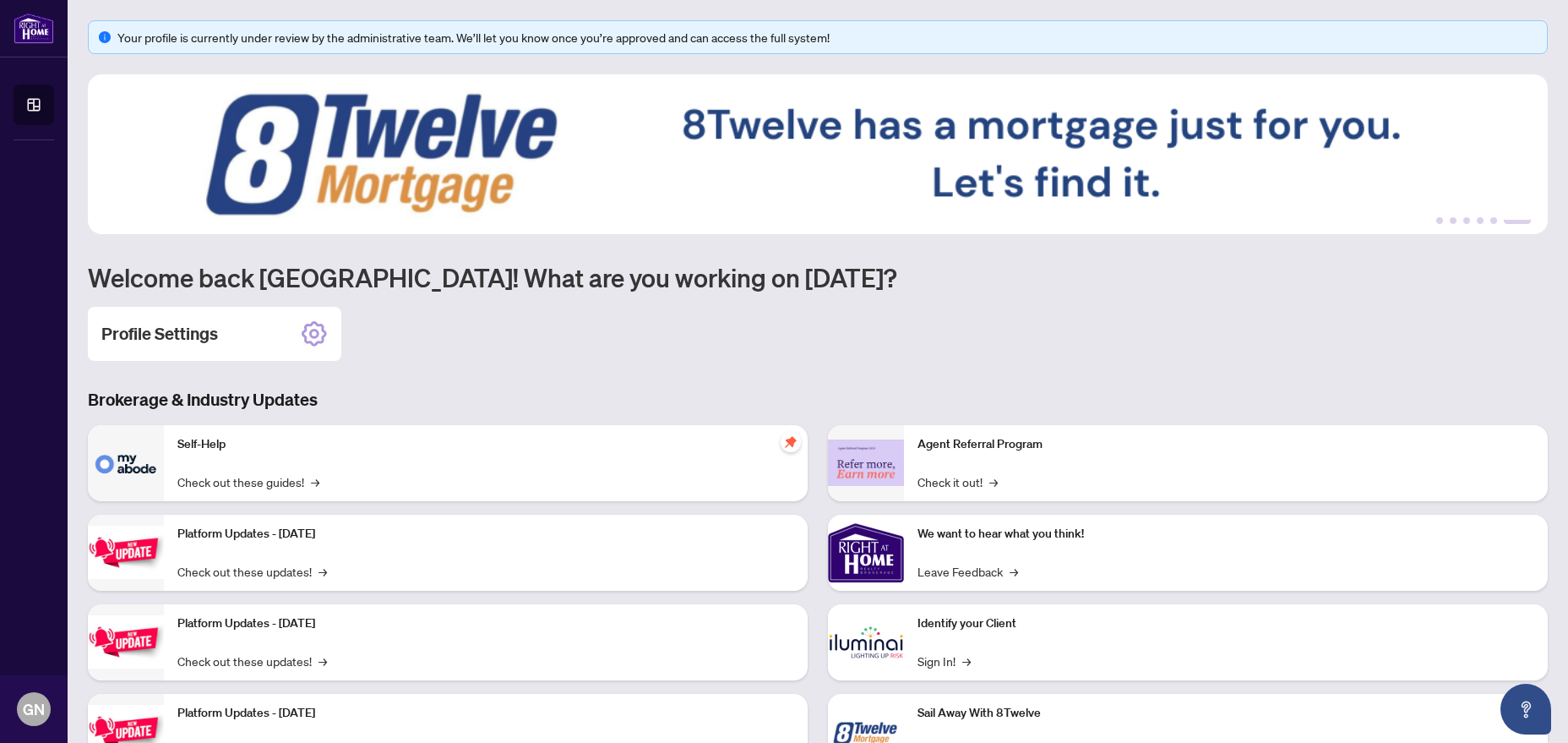
scroll to position [27, 0]
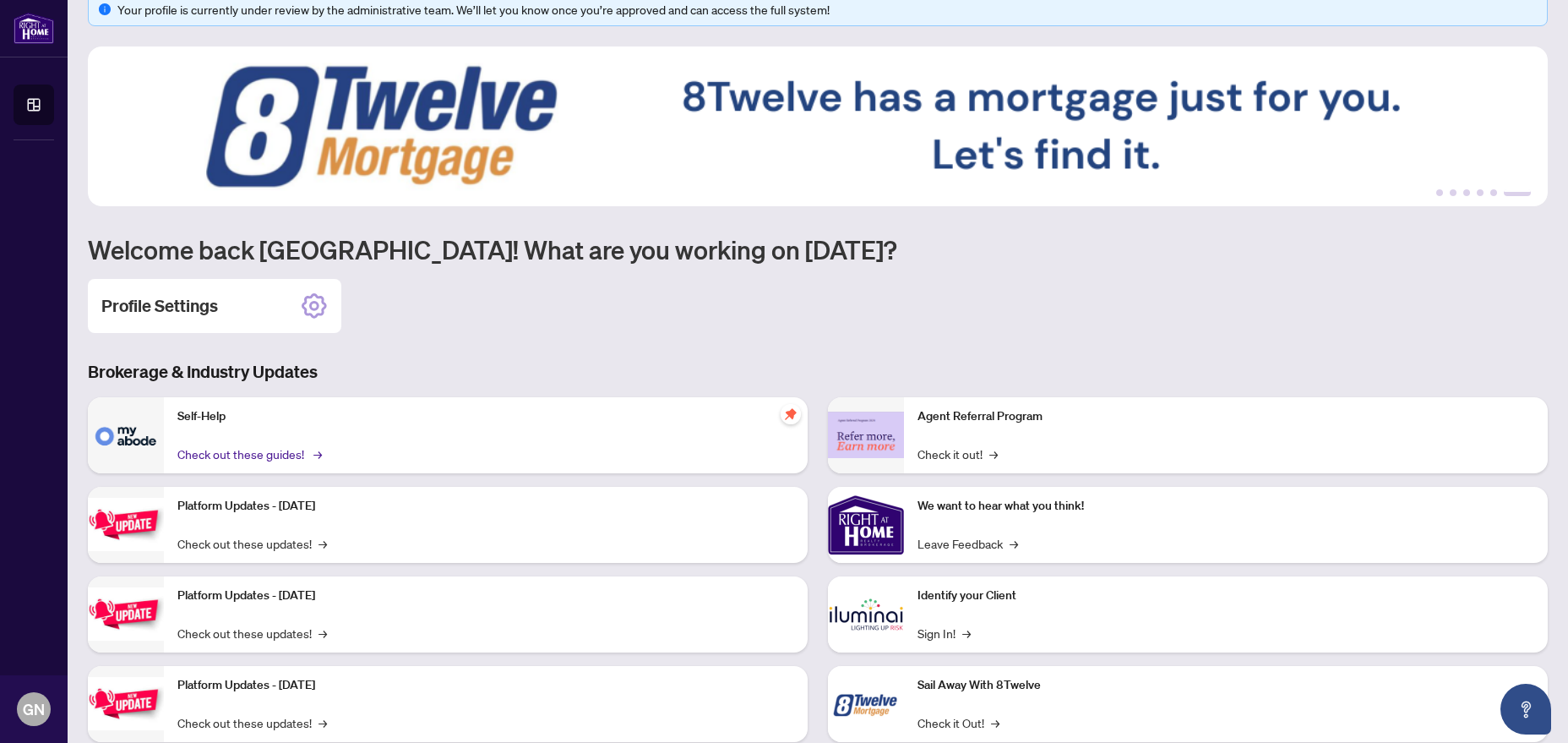
click at [250, 447] on link "Check out these guides! →" at bounding box center [248, 454] width 142 height 18
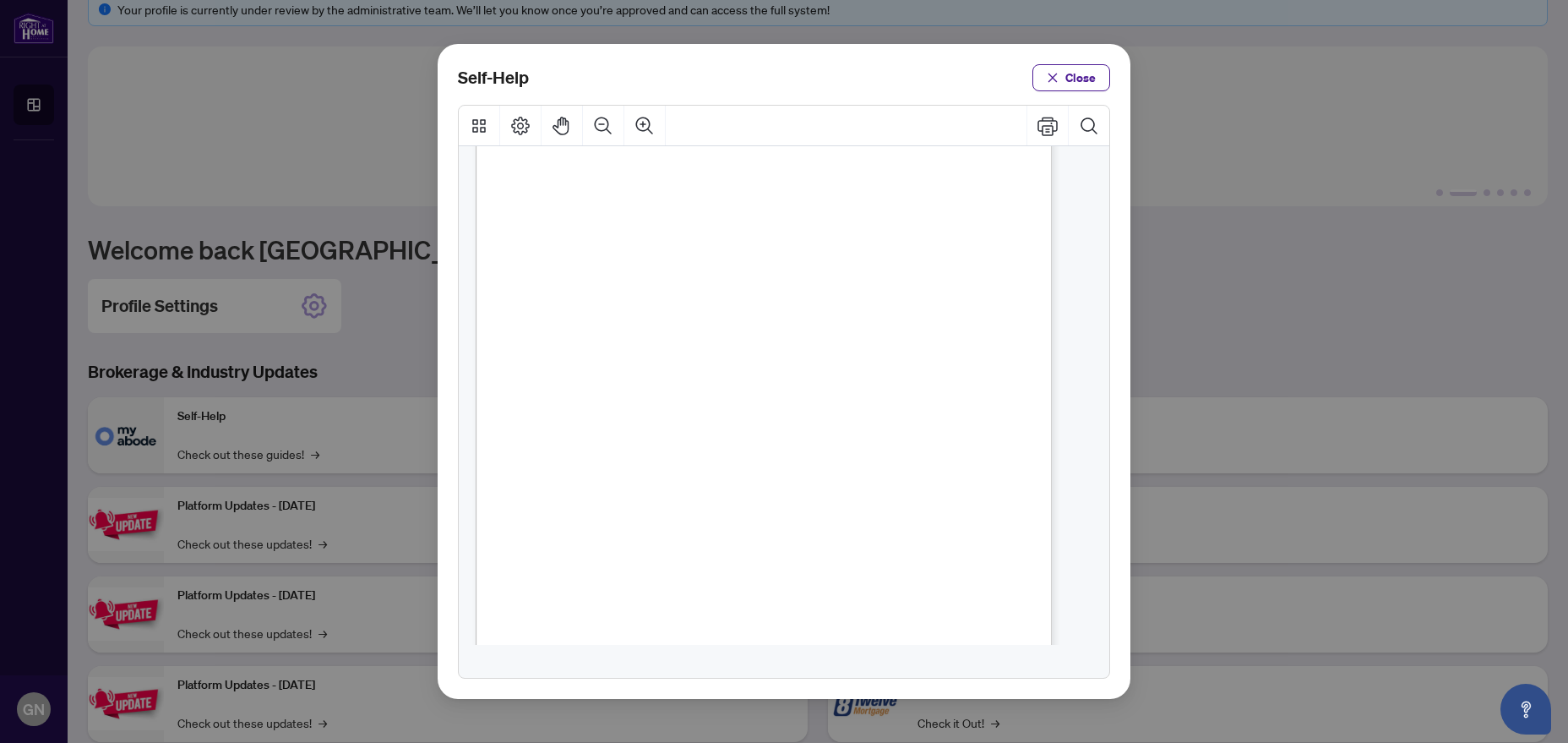
scroll to position [1046, 0]
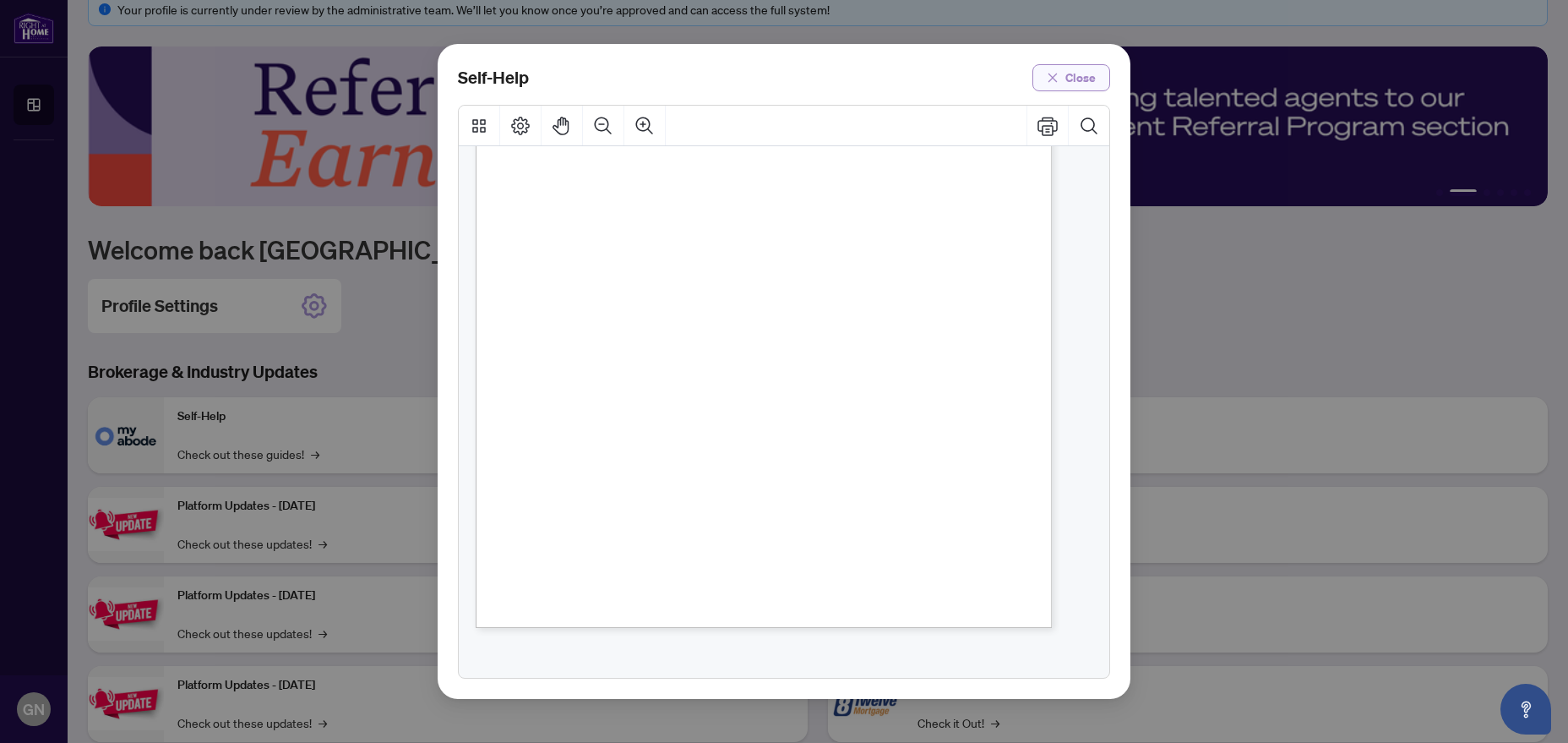
click at [1068, 76] on span "Close" at bounding box center [1079, 78] width 30 height 27
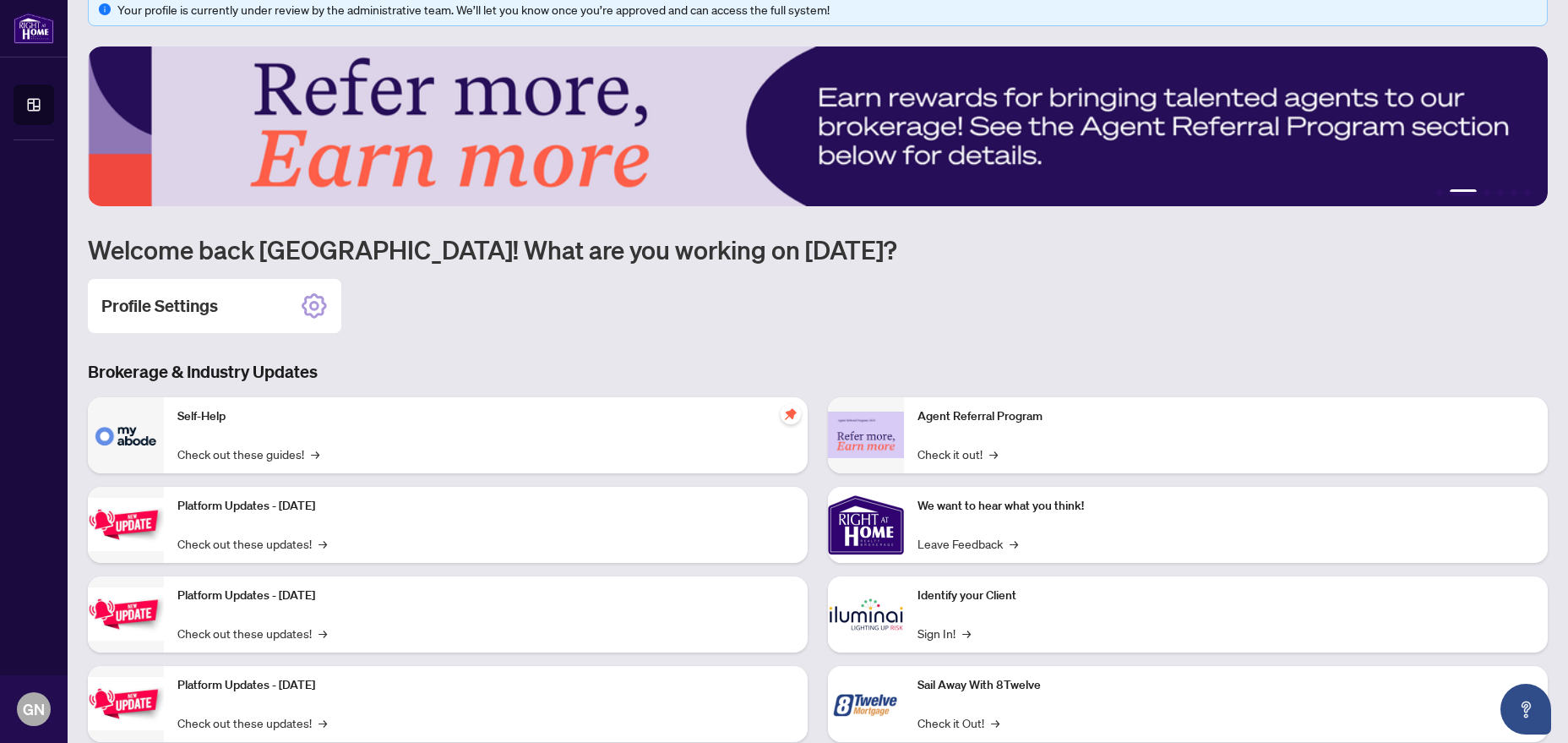
scroll to position [72, 0]
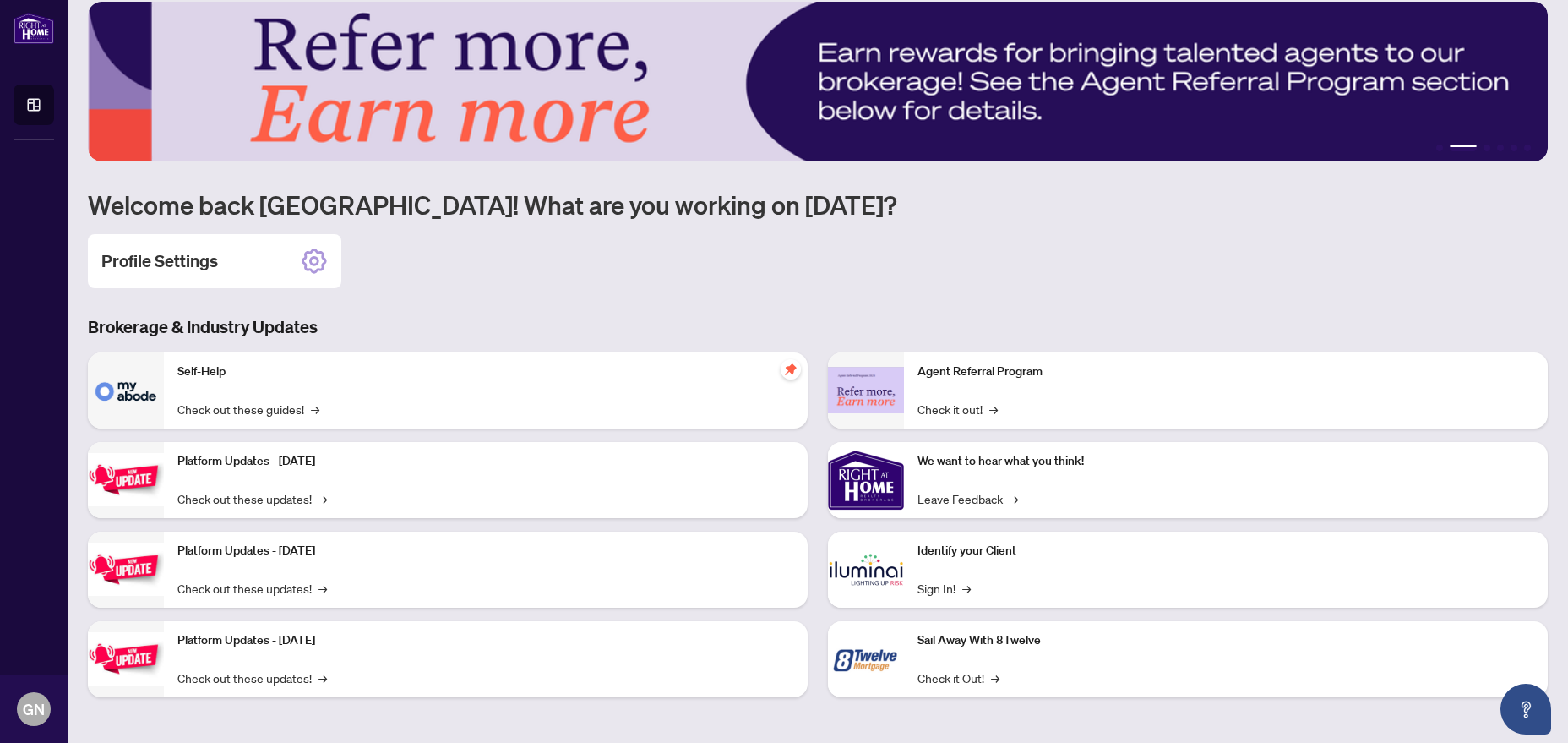
click at [301, 607] on div "Platform Updates - July 8, 2025 Check out these updates! →" at bounding box center [486, 569] width 644 height 76
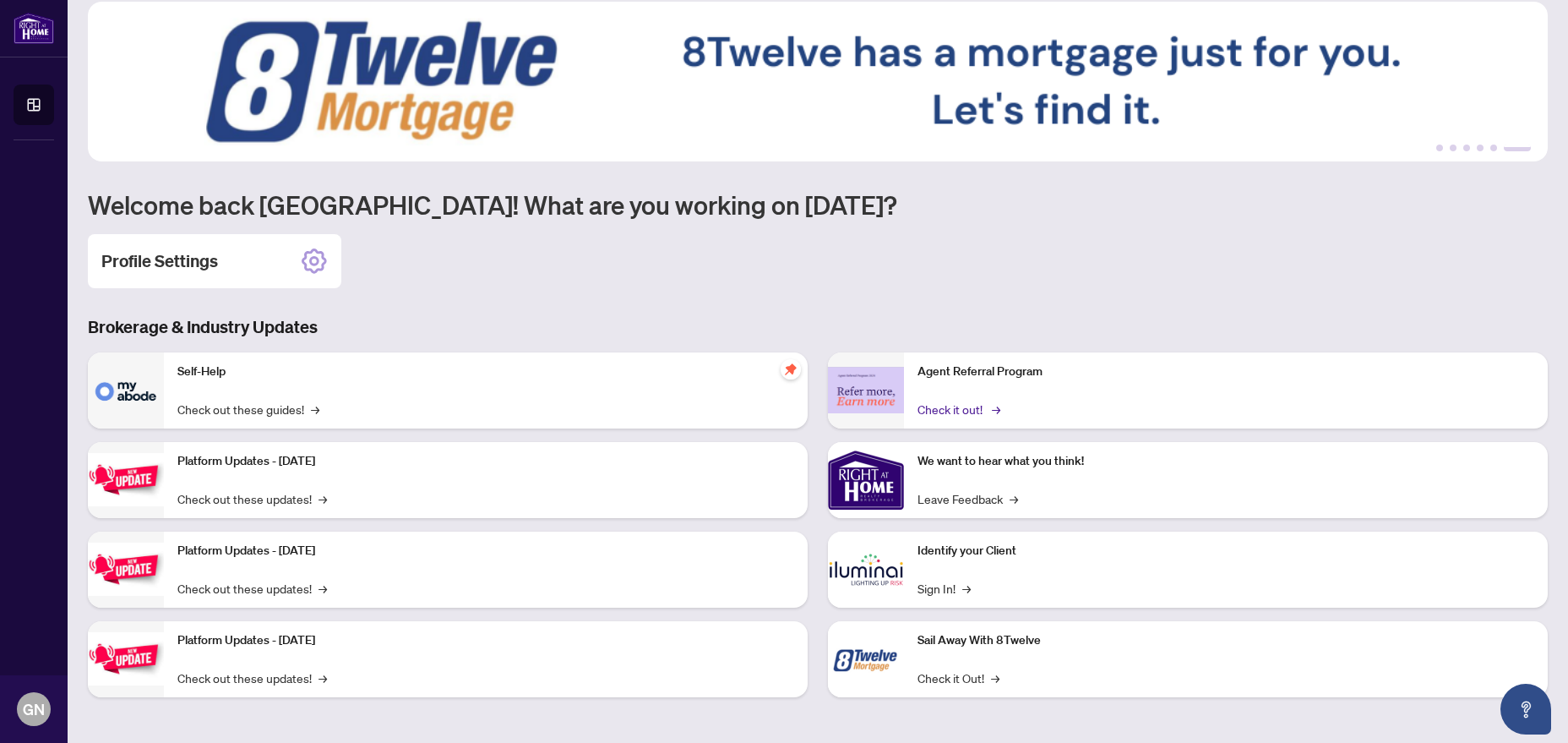
click at [933, 403] on link "Check it out! →" at bounding box center [958, 409] width 81 height 18
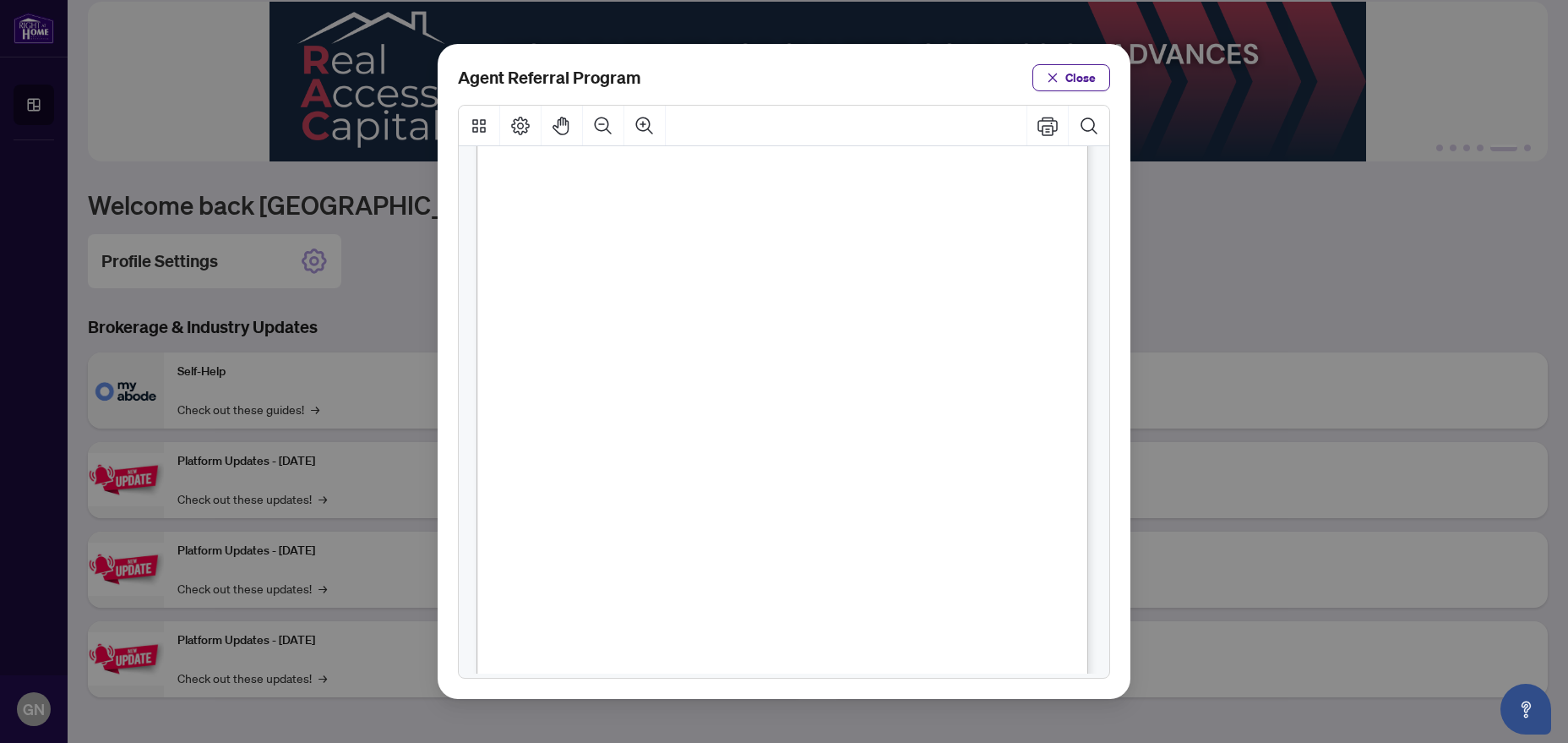
scroll to position [95, 0]
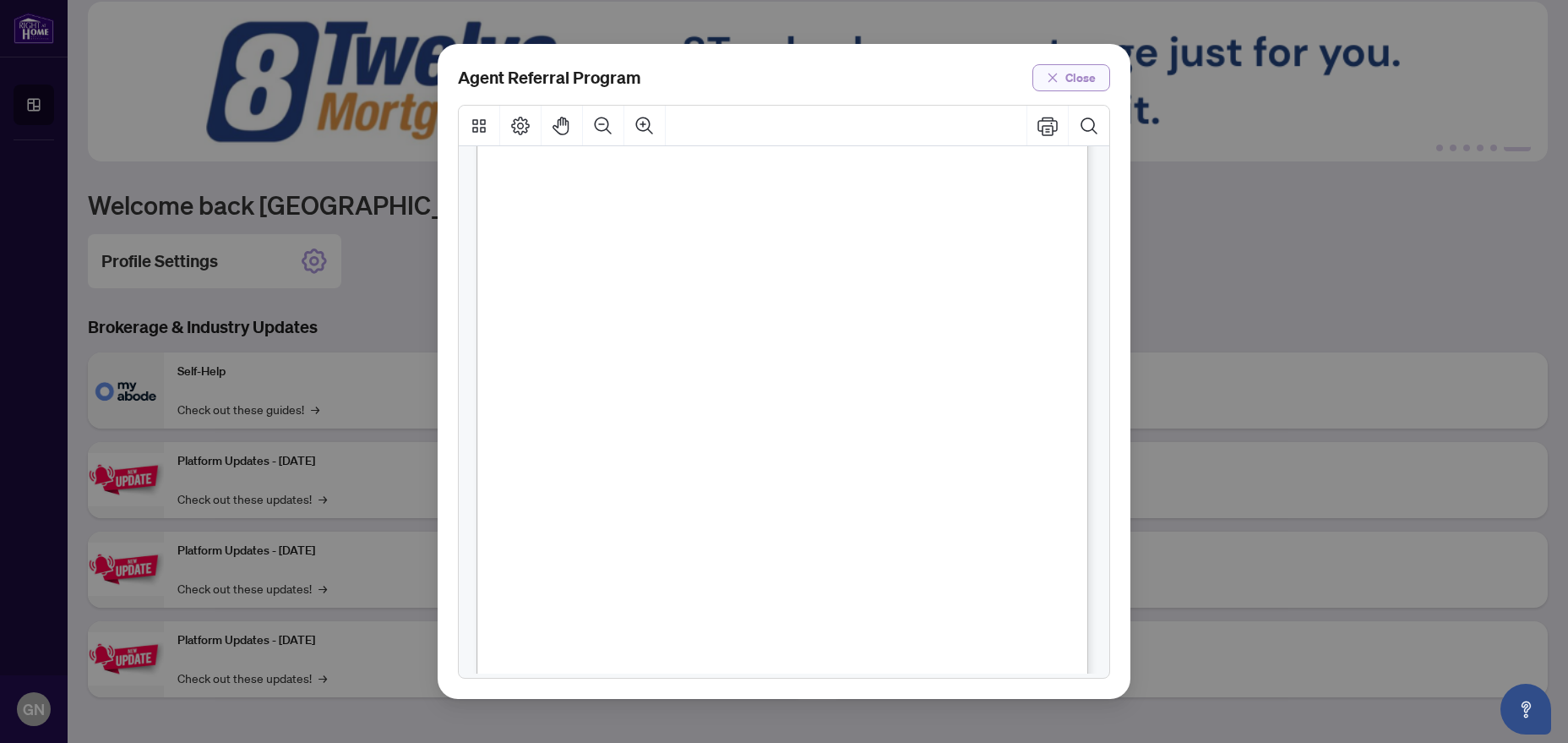
click at [1088, 81] on span "Close" at bounding box center [1079, 78] width 30 height 27
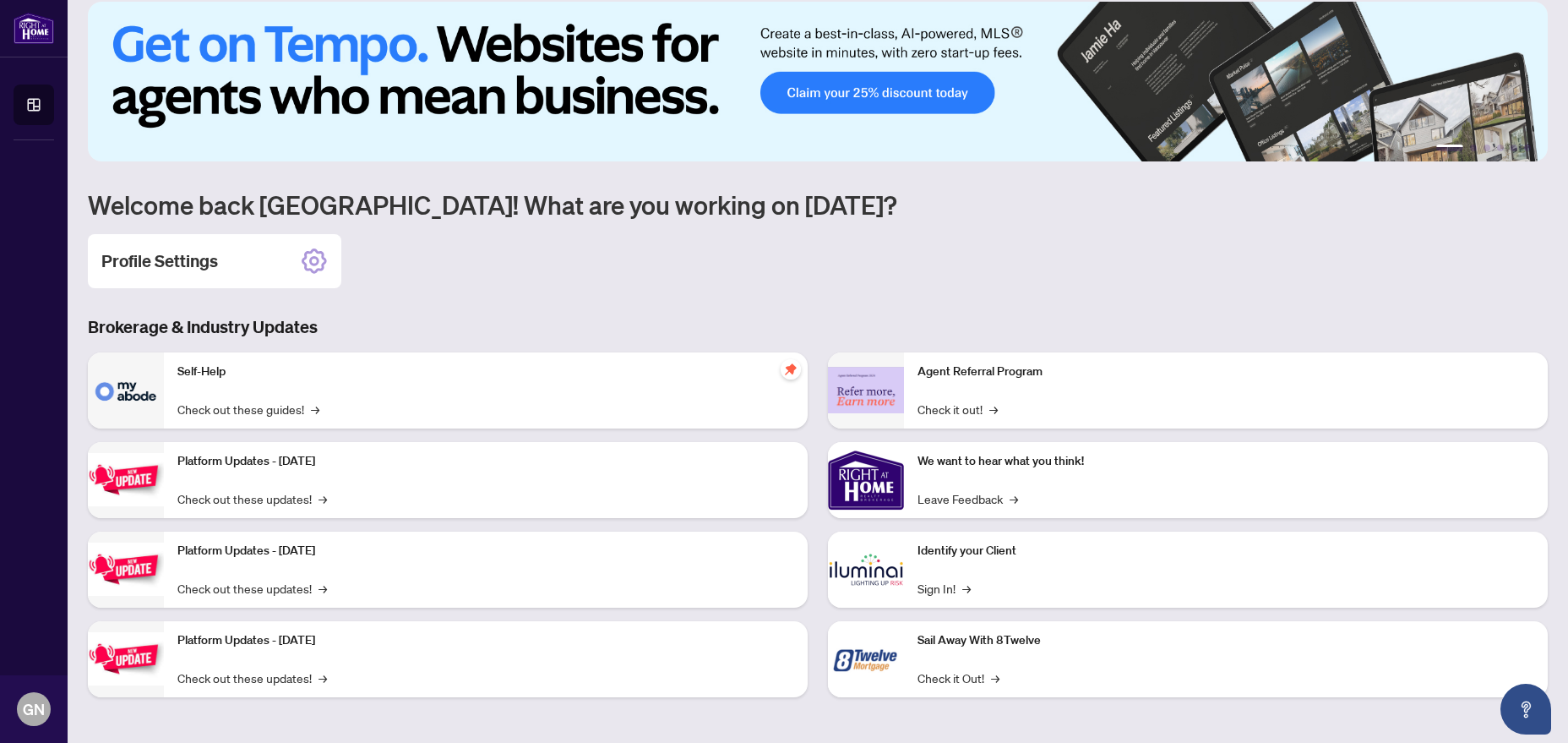
click at [910, 92] on img at bounding box center [818, 81] width 1460 height 160
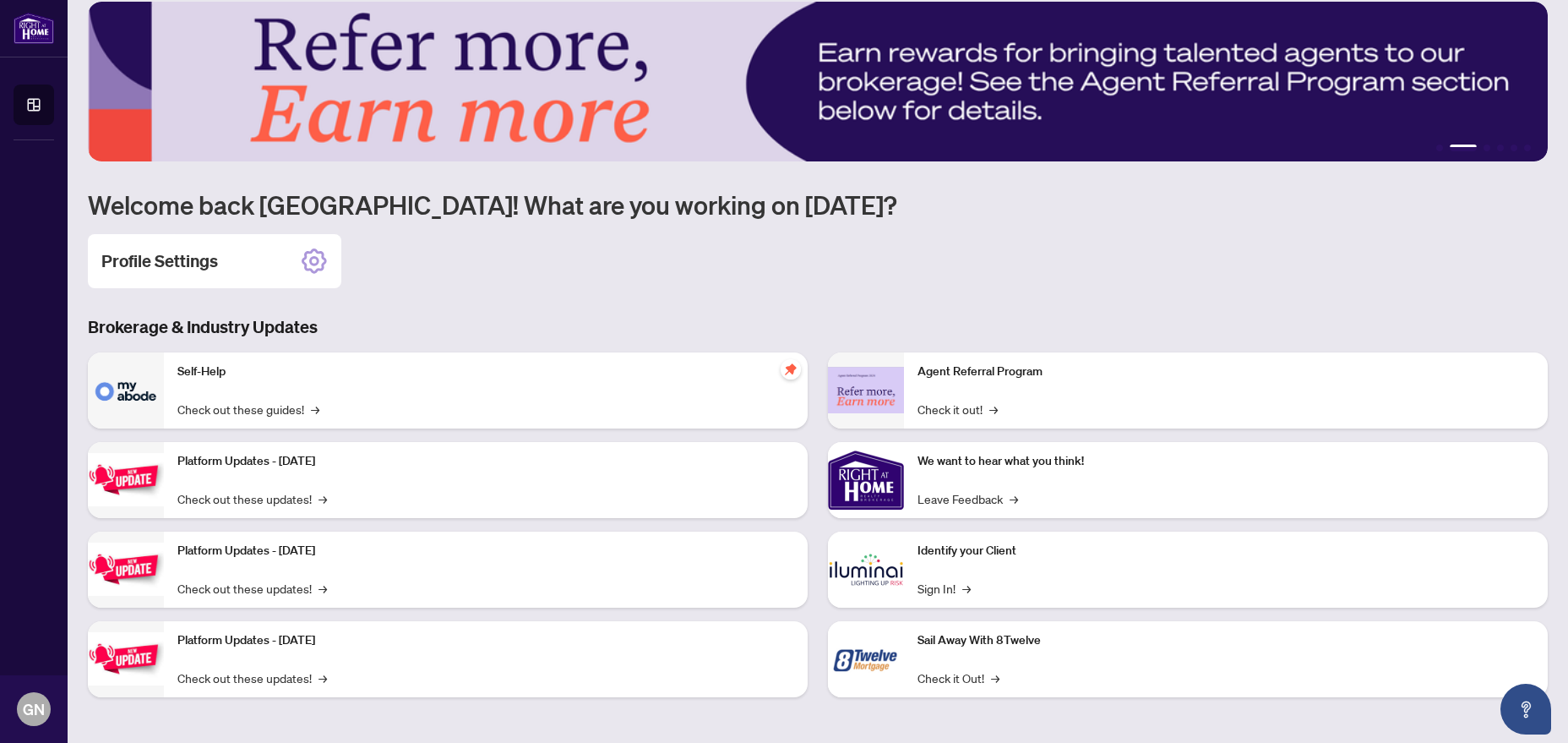
click at [946, 688] on div "Sail Away With 8Twelve Check it Out! →" at bounding box center [1226, 659] width 644 height 76
click at [939, 684] on link "Check it Out! →" at bounding box center [959, 677] width 82 height 18
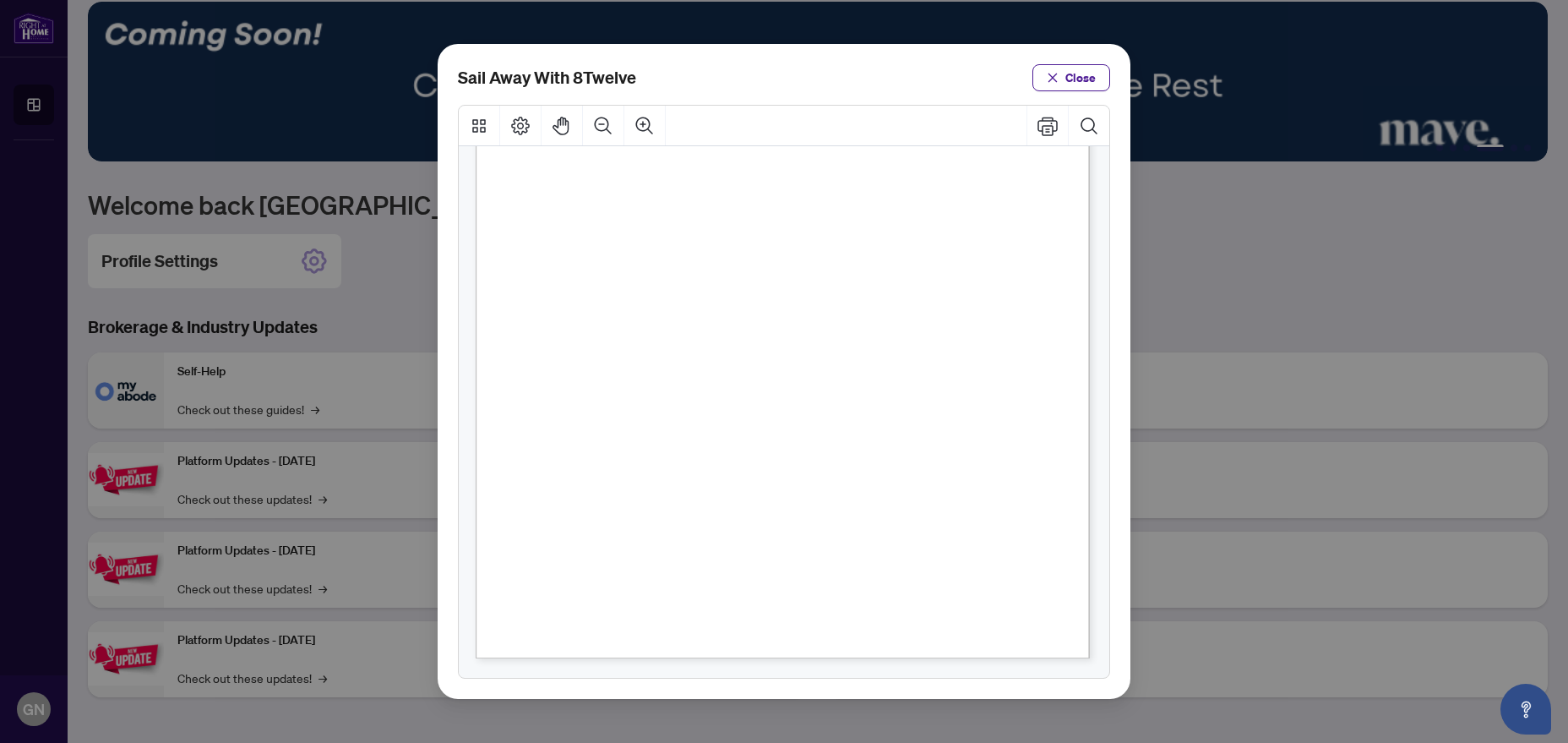
scroll to position [0, 0]
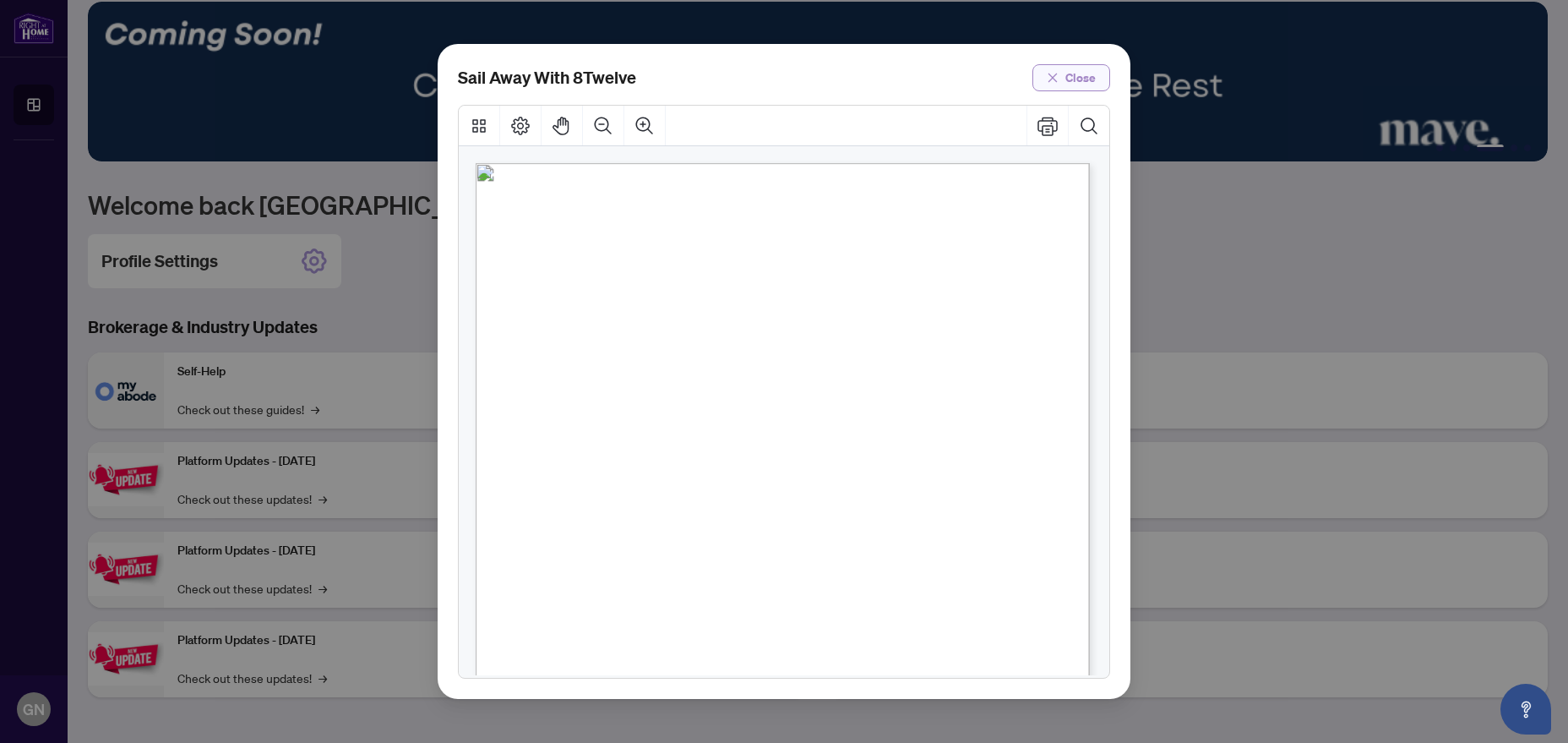
click at [1086, 73] on span "Close" at bounding box center [1079, 78] width 30 height 27
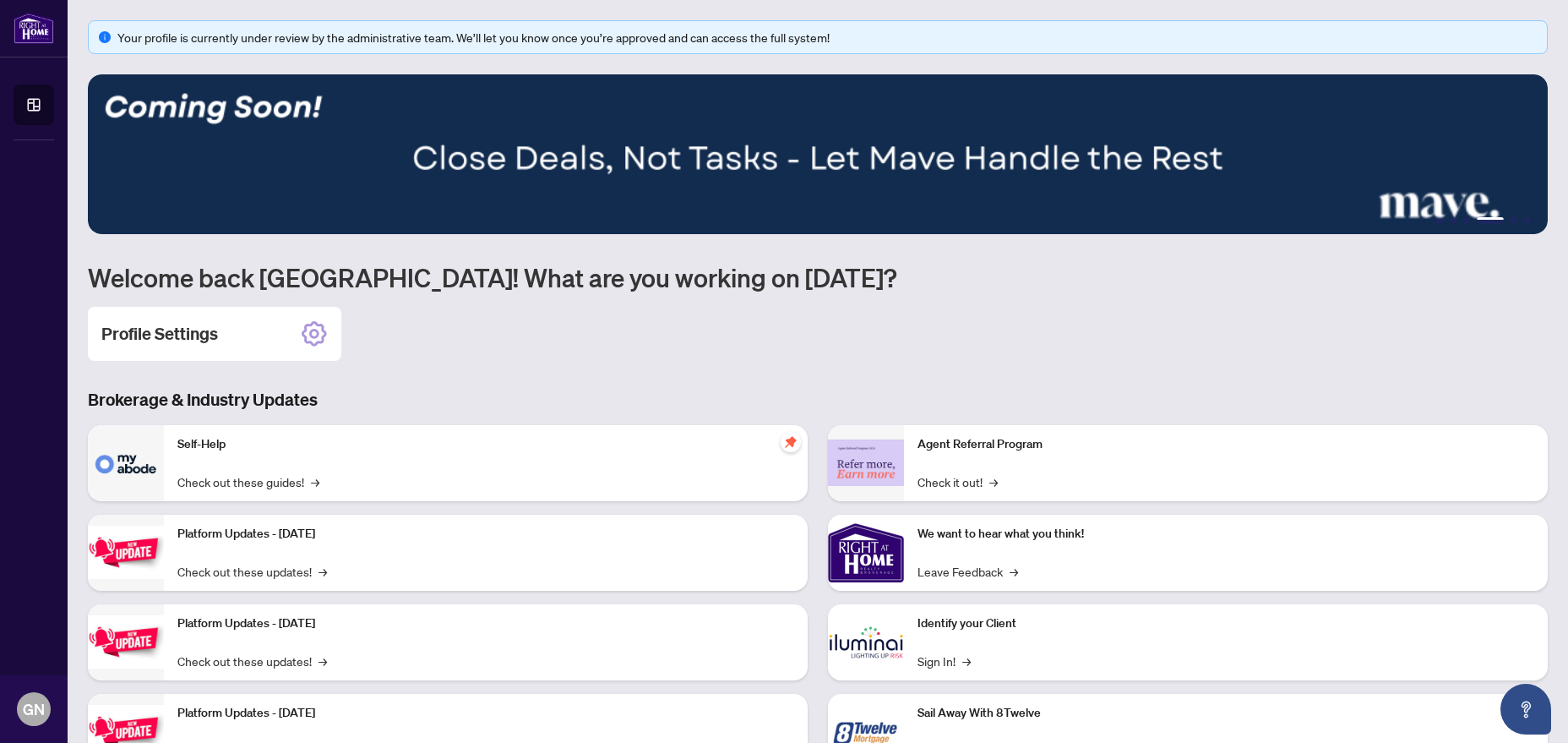
click at [497, 175] on img at bounding box center [818, 154] width 1460 height 160
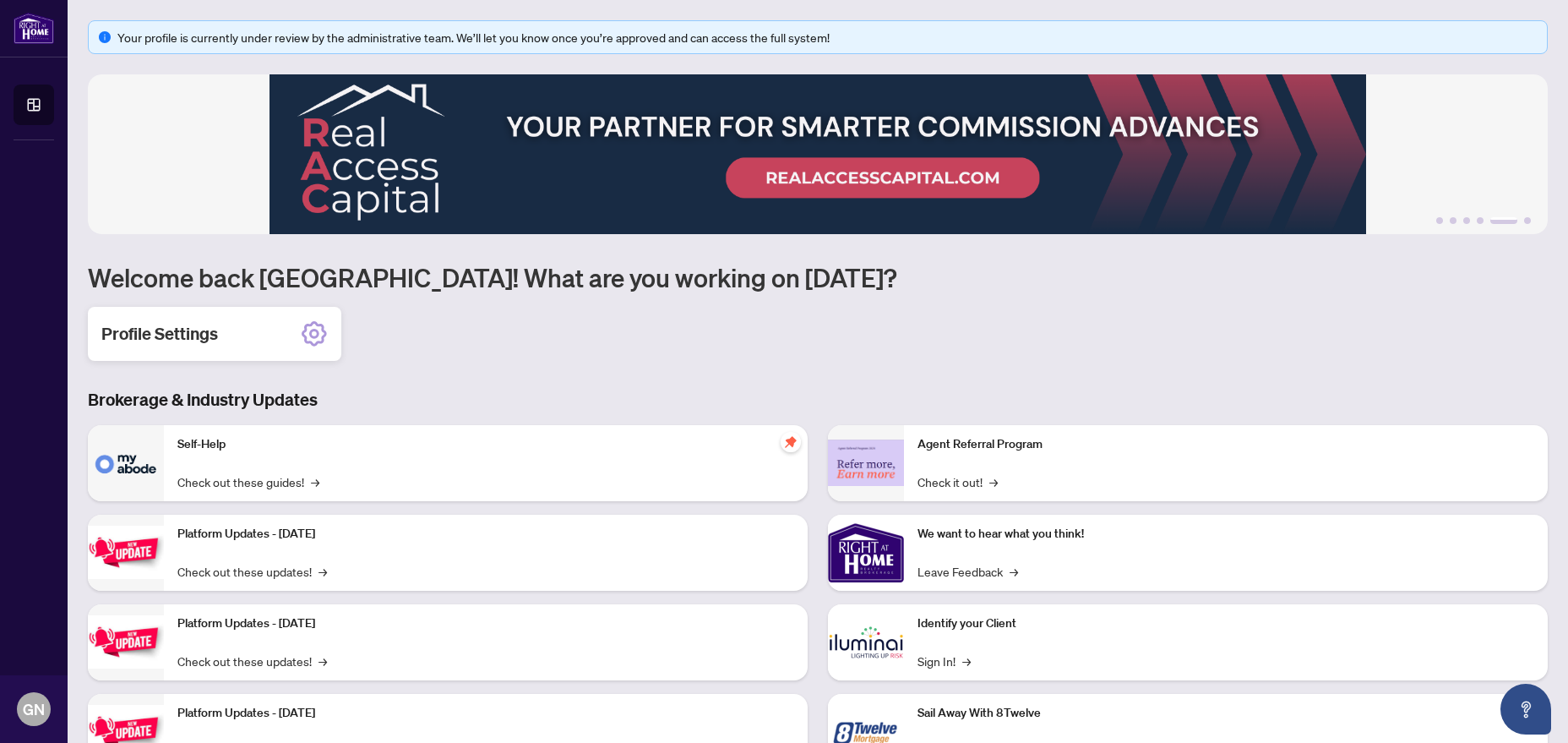
click at [317, 332] on icon at bounding box center [314, 332] width 10 height 10
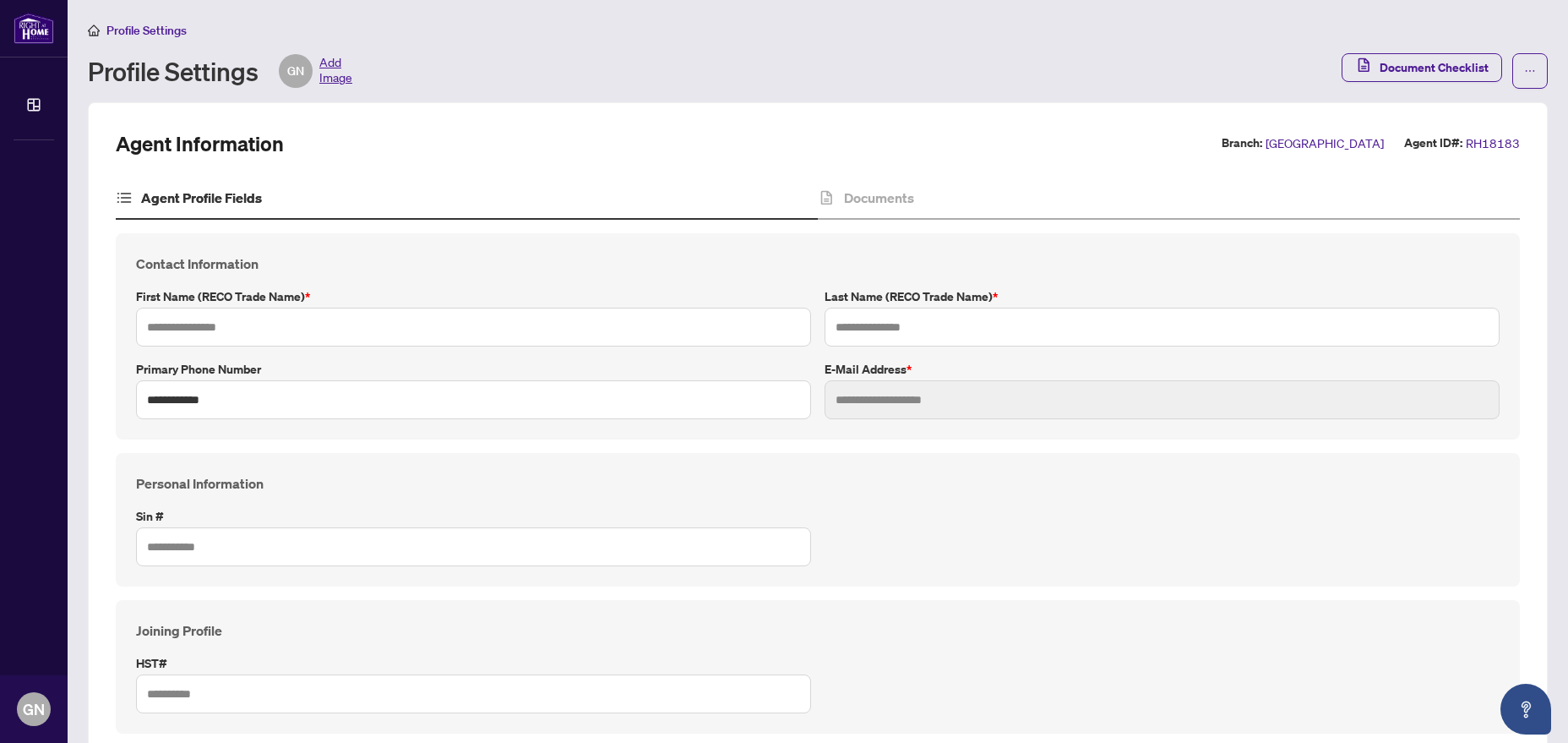
type input "*******"
type input "******"
type input "**********"
type input "*********"
type input "**********"
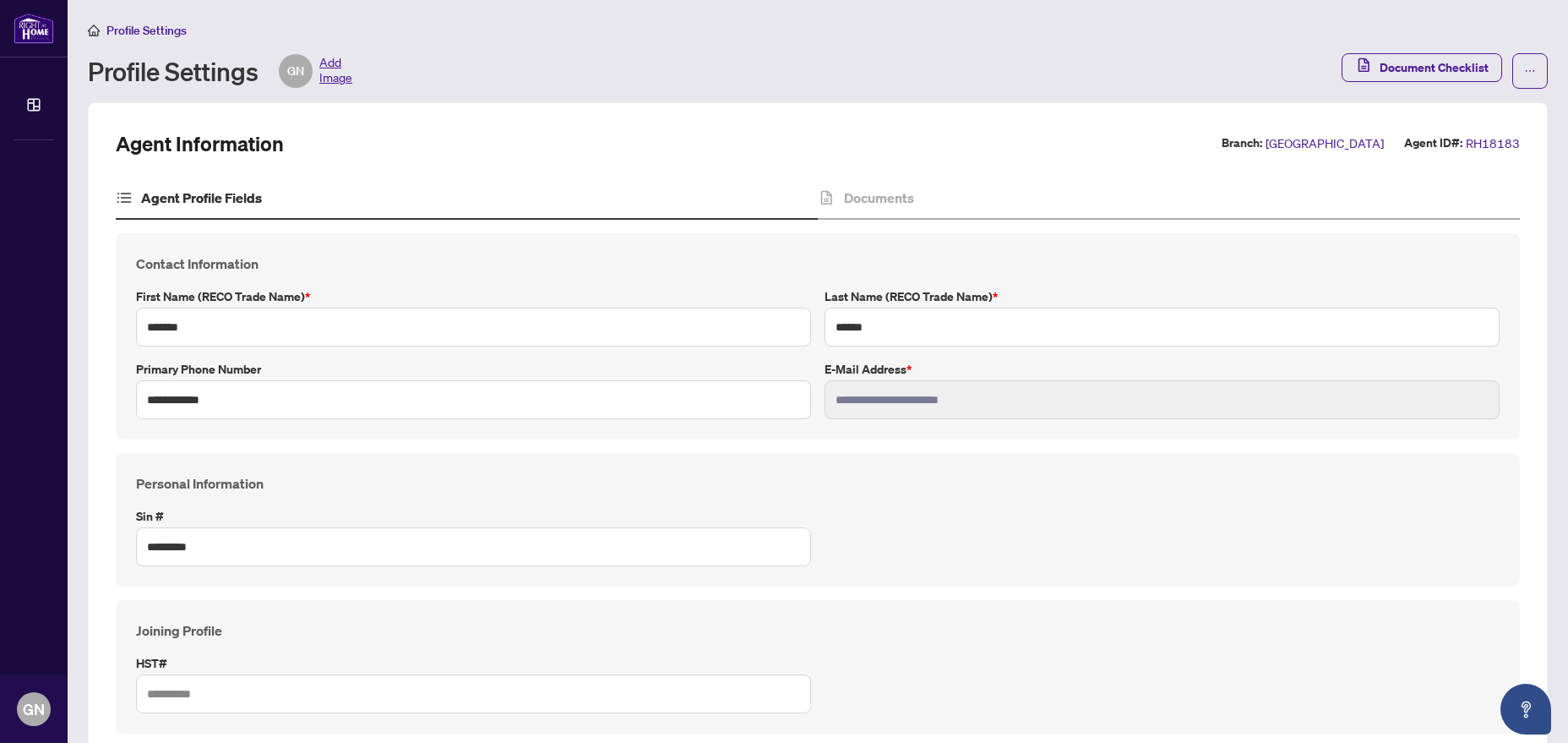
type input "*******"
type input "****"
type input "**********"
type input "*******"
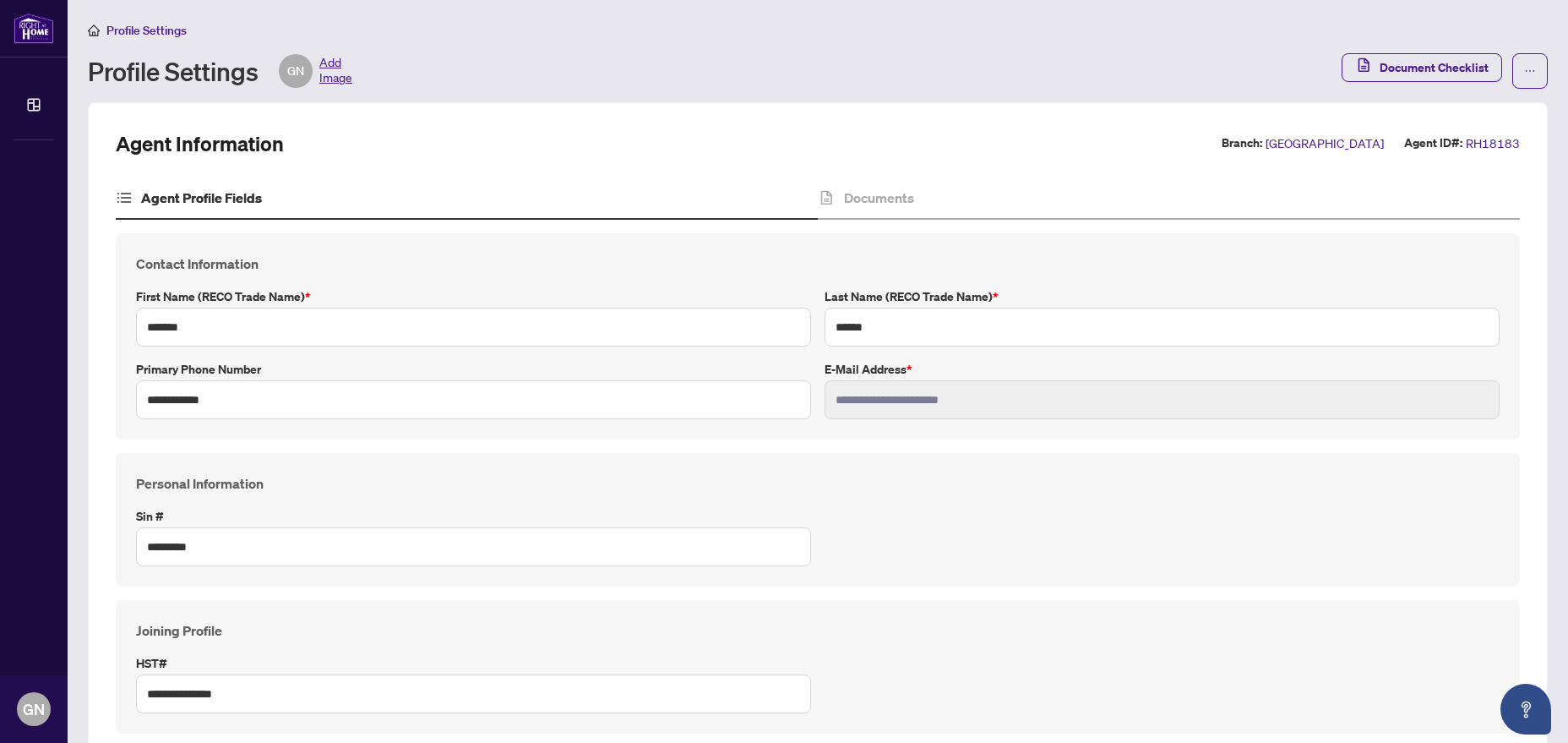
click at [350, 67] on span "Add Image" at bounding box center [336, 70] width 33 height 34
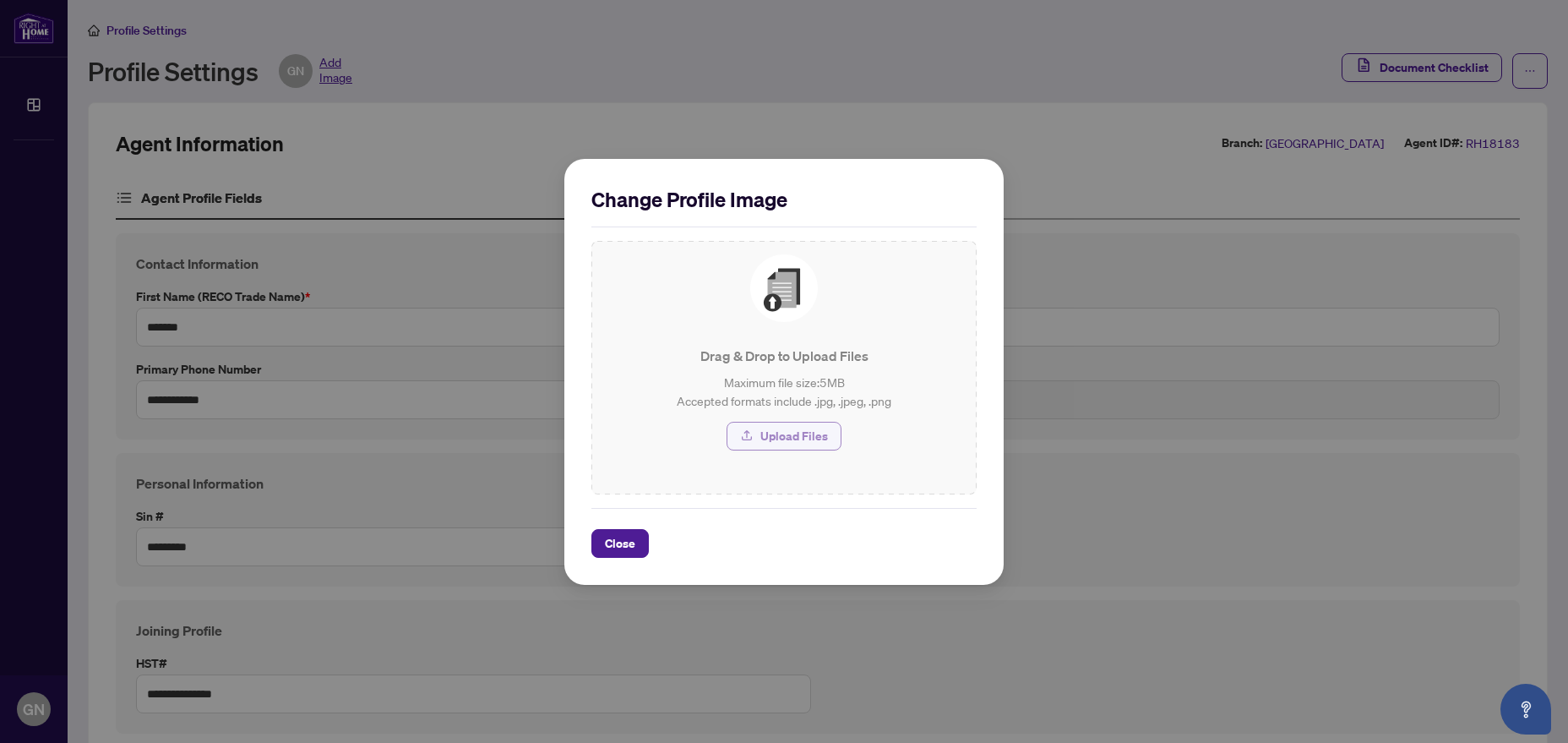
click at [782, 433] on span "Upload Files" at bounding box center [794, 436] width 68 height 27
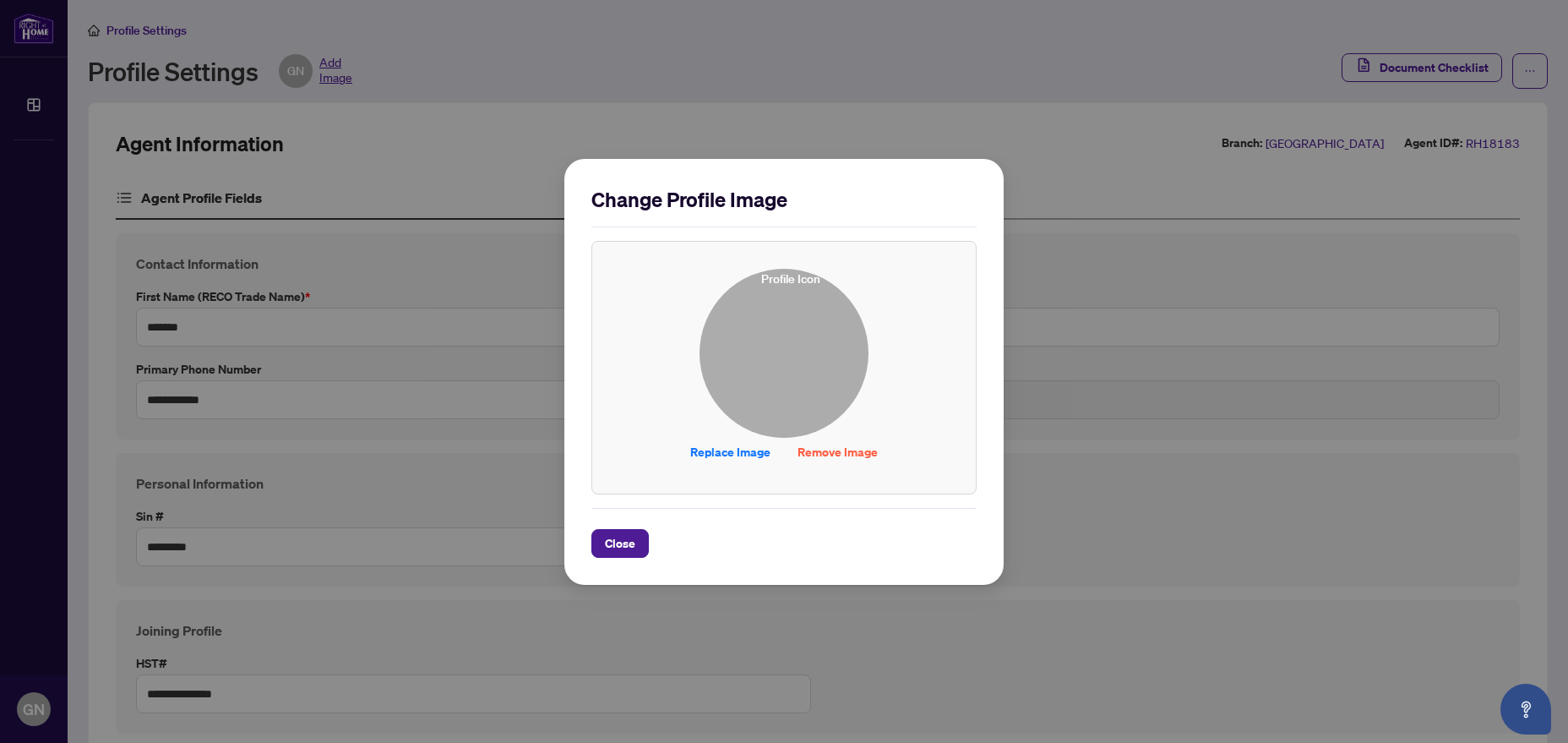
click at [1265, 272] on div "Change Profile Image Replace Image Remove Image Drag & Drop to Upload Files Max…" at bounding box center [784, 372] width 1568 height 743
click at [625, 534] on span "Close" at bounding box center [619, 544] width 30 height 27
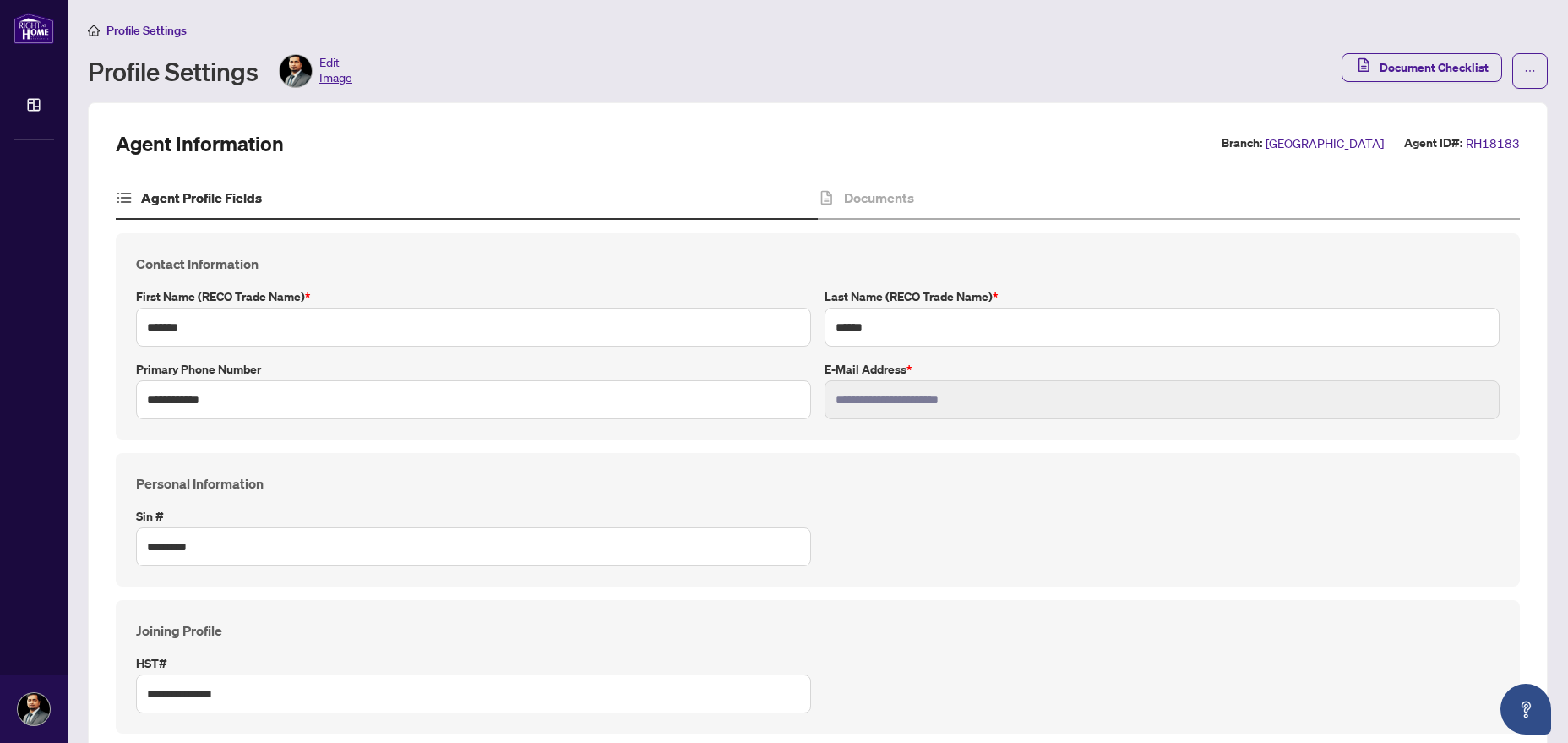
click at [157, 33] on span "Profile Settings" at bounding box center [146, 30] width 81 height 16
click at [1395, 70] on span "Document Checklist" at bounding box center [1434, 68] width 109 height 27
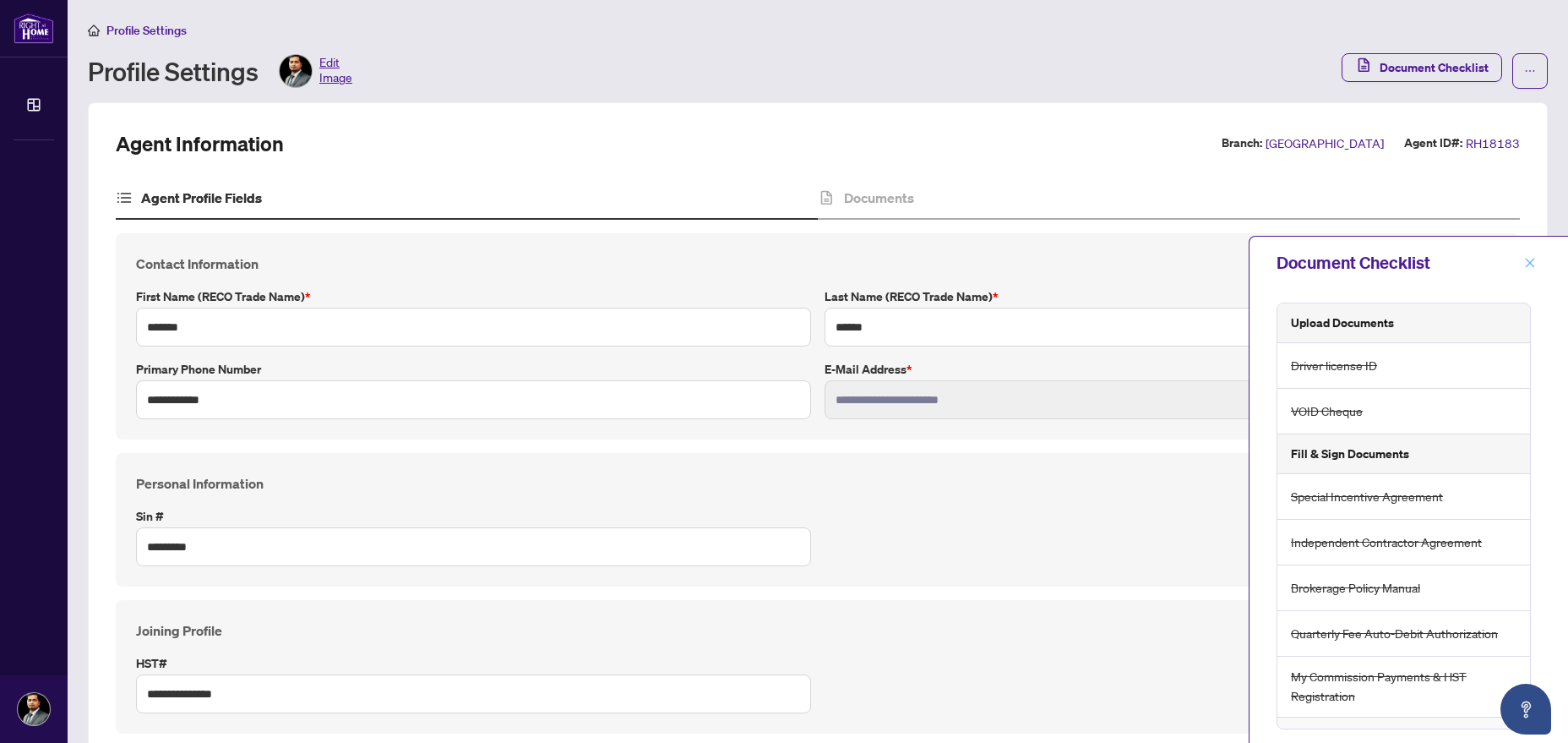
click at [1536, 267] on button "button" at bounding box center [1530, 263] width 22 height 20
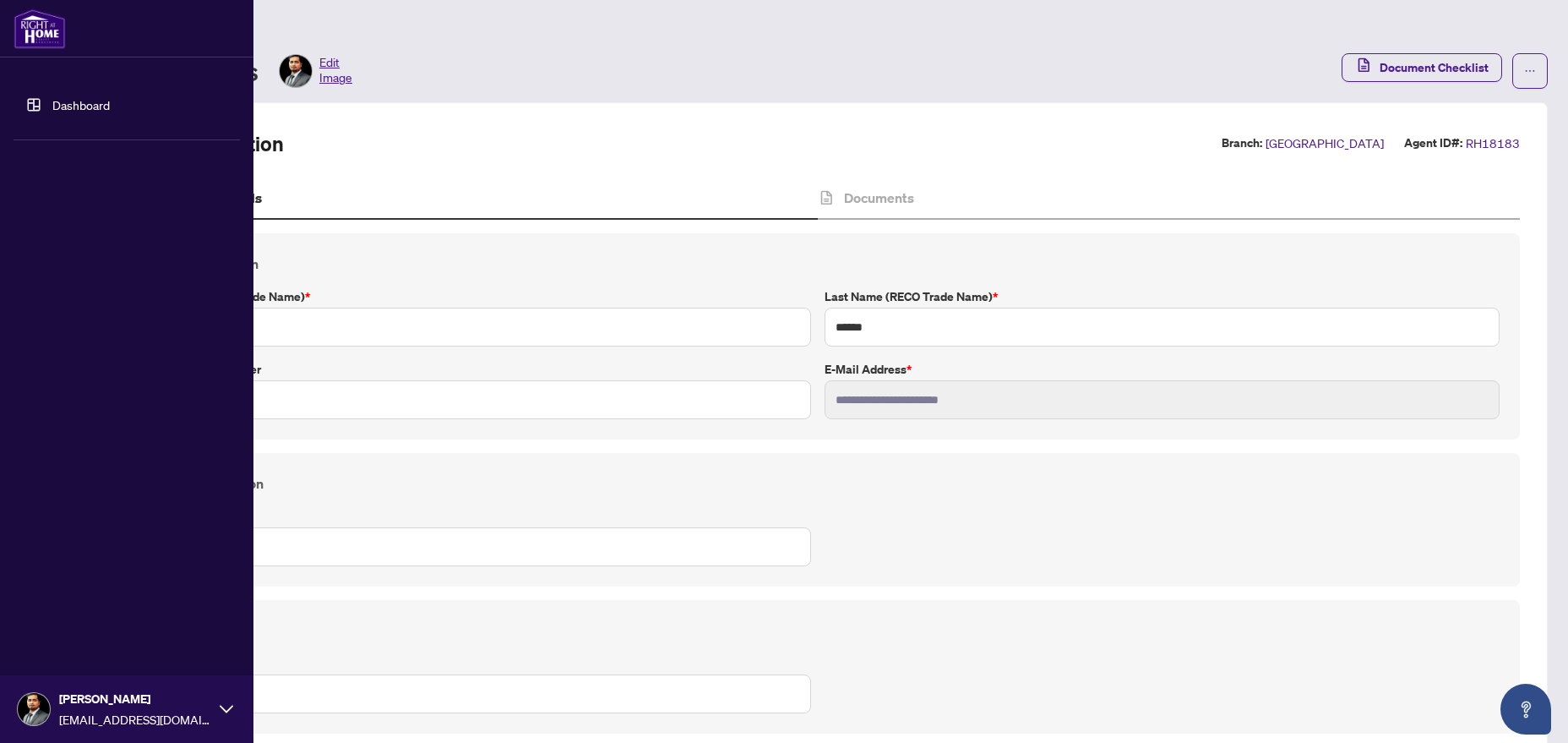
click at [52, 102] on link "Dashboard" at bounding box center [81, 104] width 58 height 16
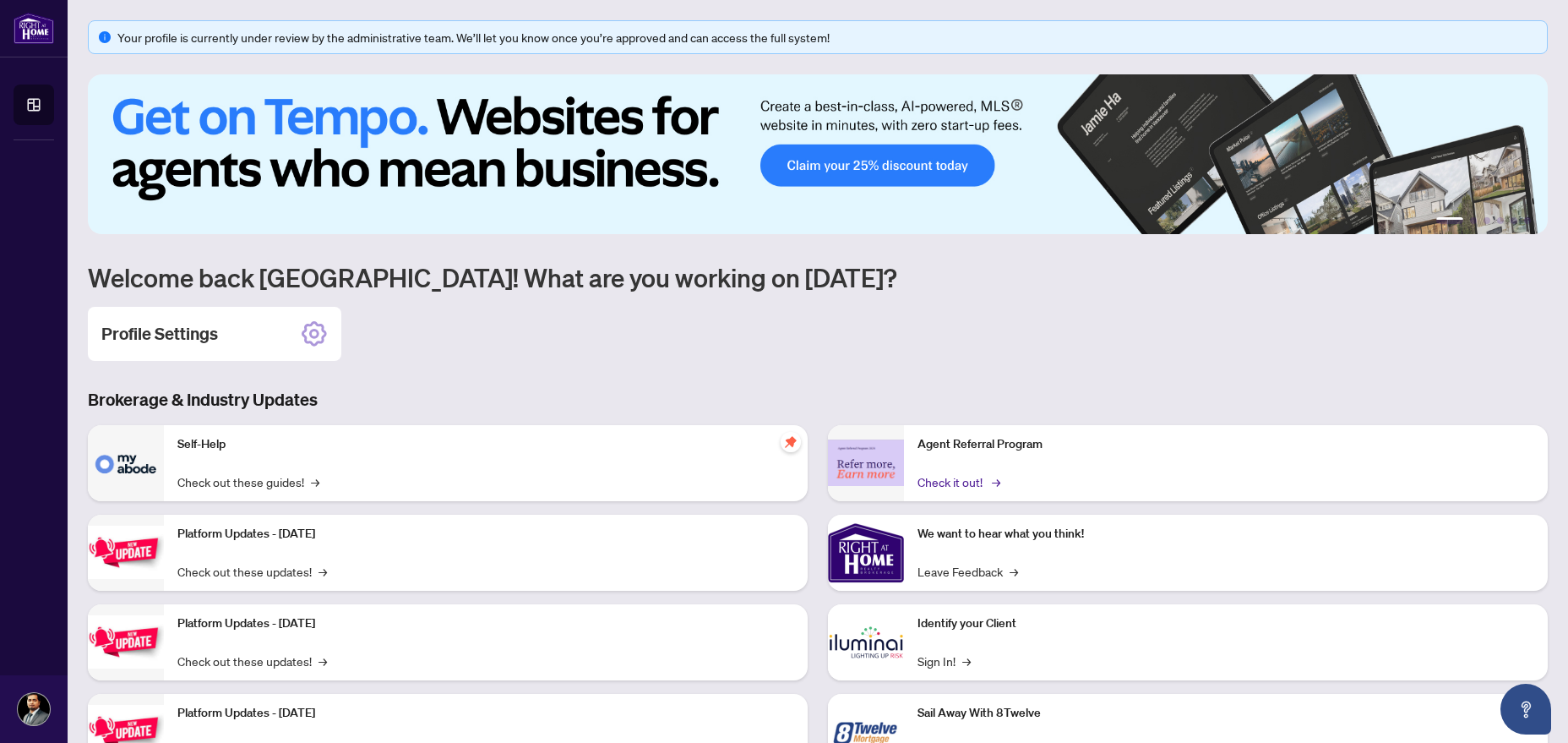
click at [961, 487] on link "Check it out! →" at bounding box center [958, 481] width 81 height 18
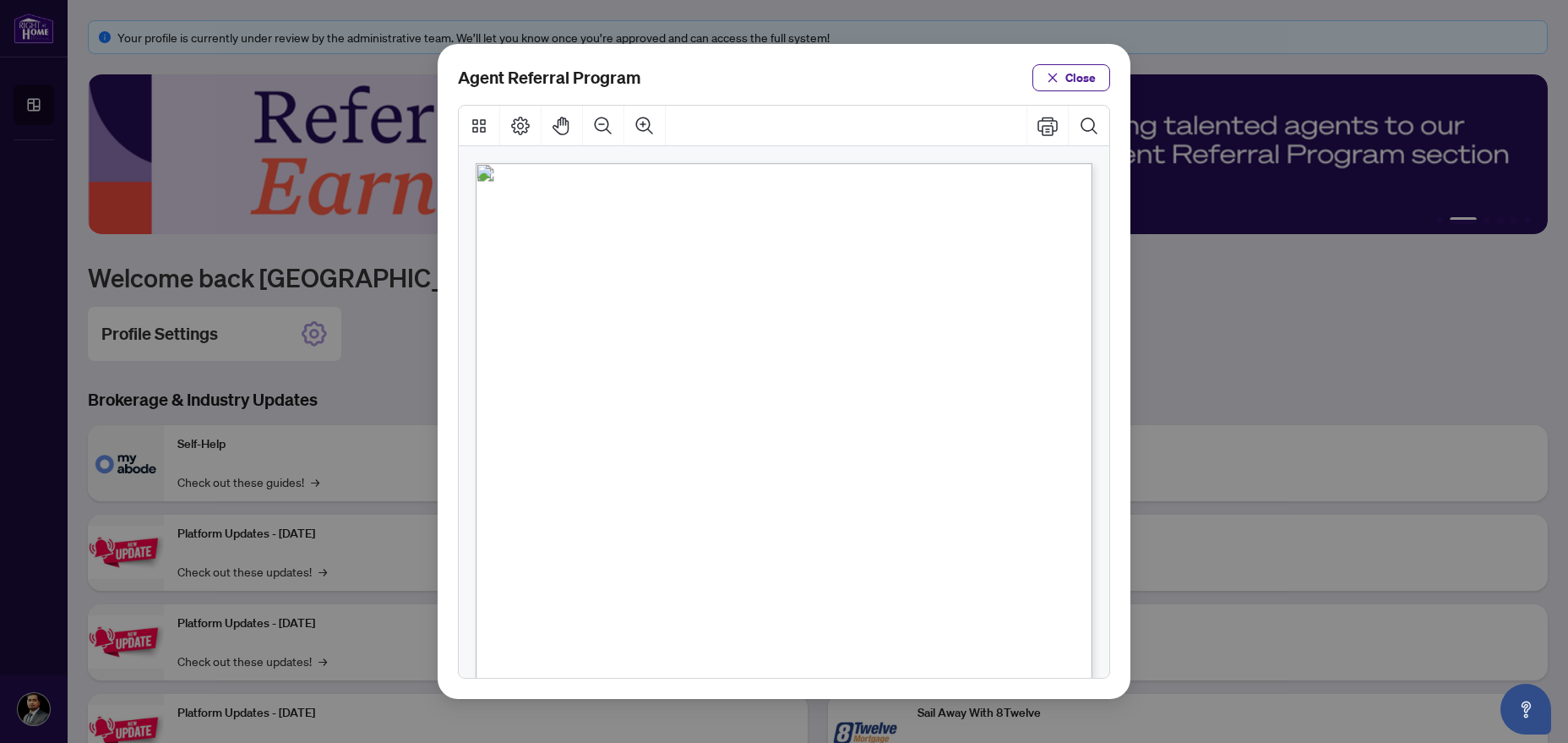
click at [1060, 60] on div "Agent Referral Program Close" at bounding box center [783, 372] width 693 height 655
click at [1060, 71] on button "Close" at bounding box center [1070, 78] width 78 height 27
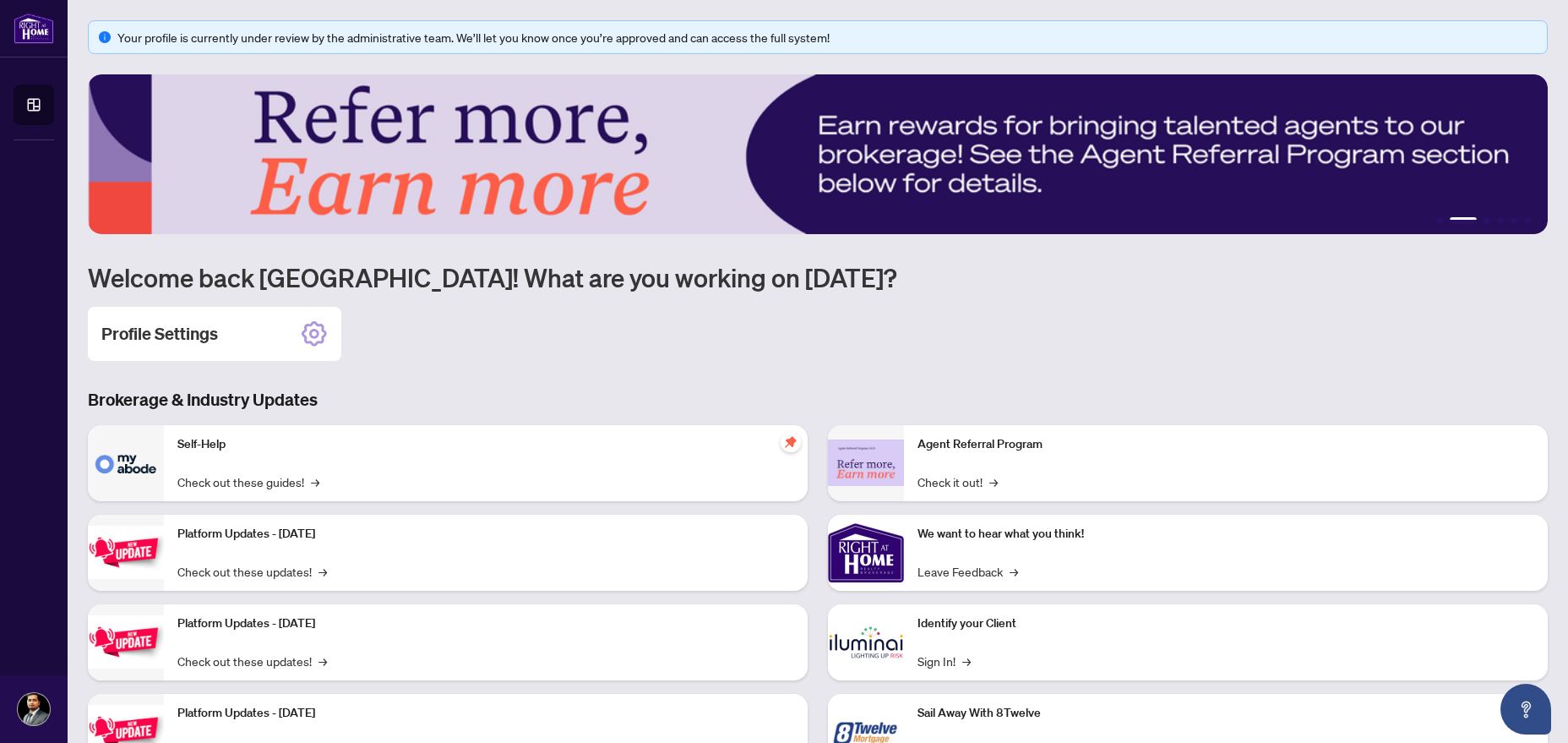
click at [1042, 147] on img at bounding box center [818, 154] width 1460 height 160
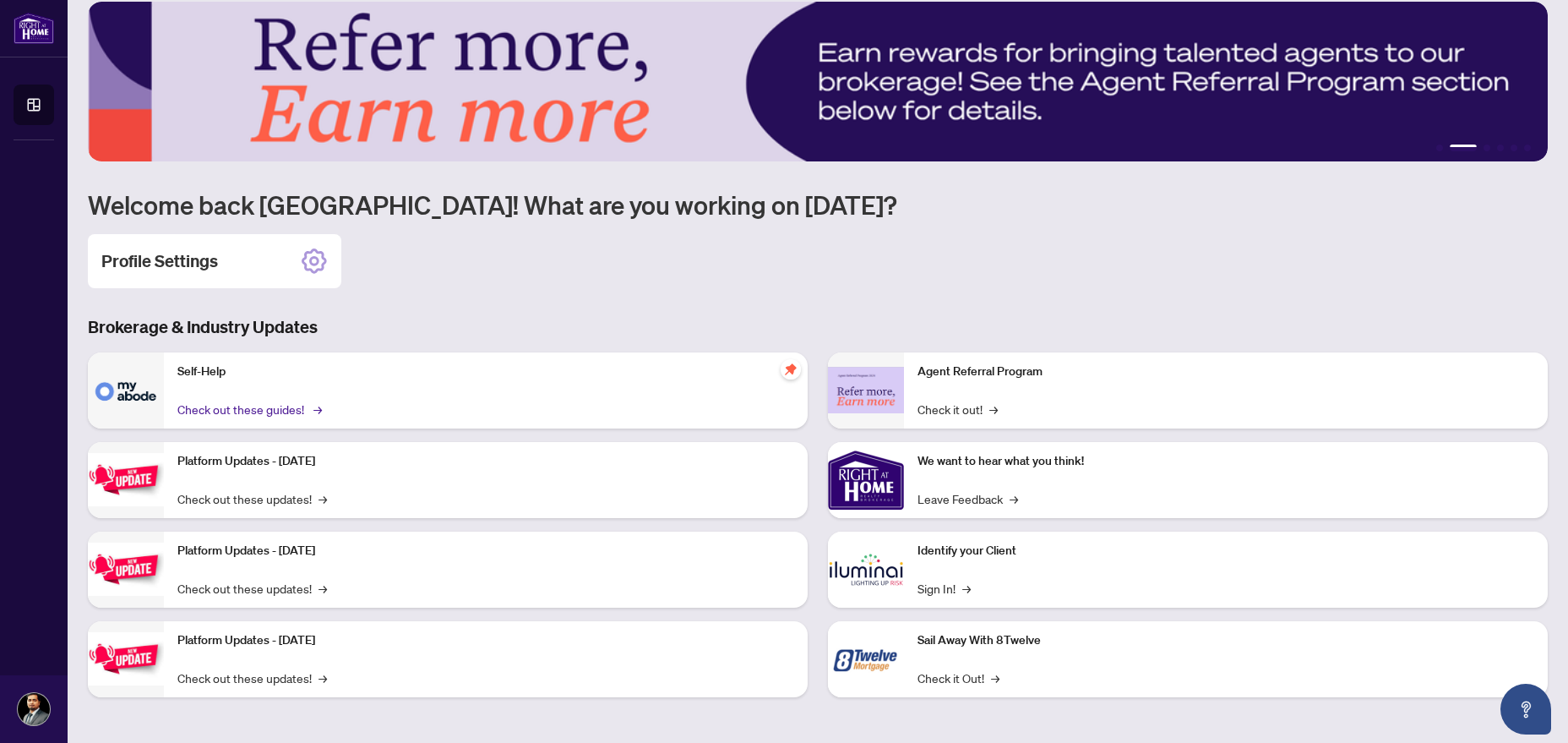
click at [284, 405] on link "Check out these guides! →" at bounding box center [248, 409] width 142 height 18
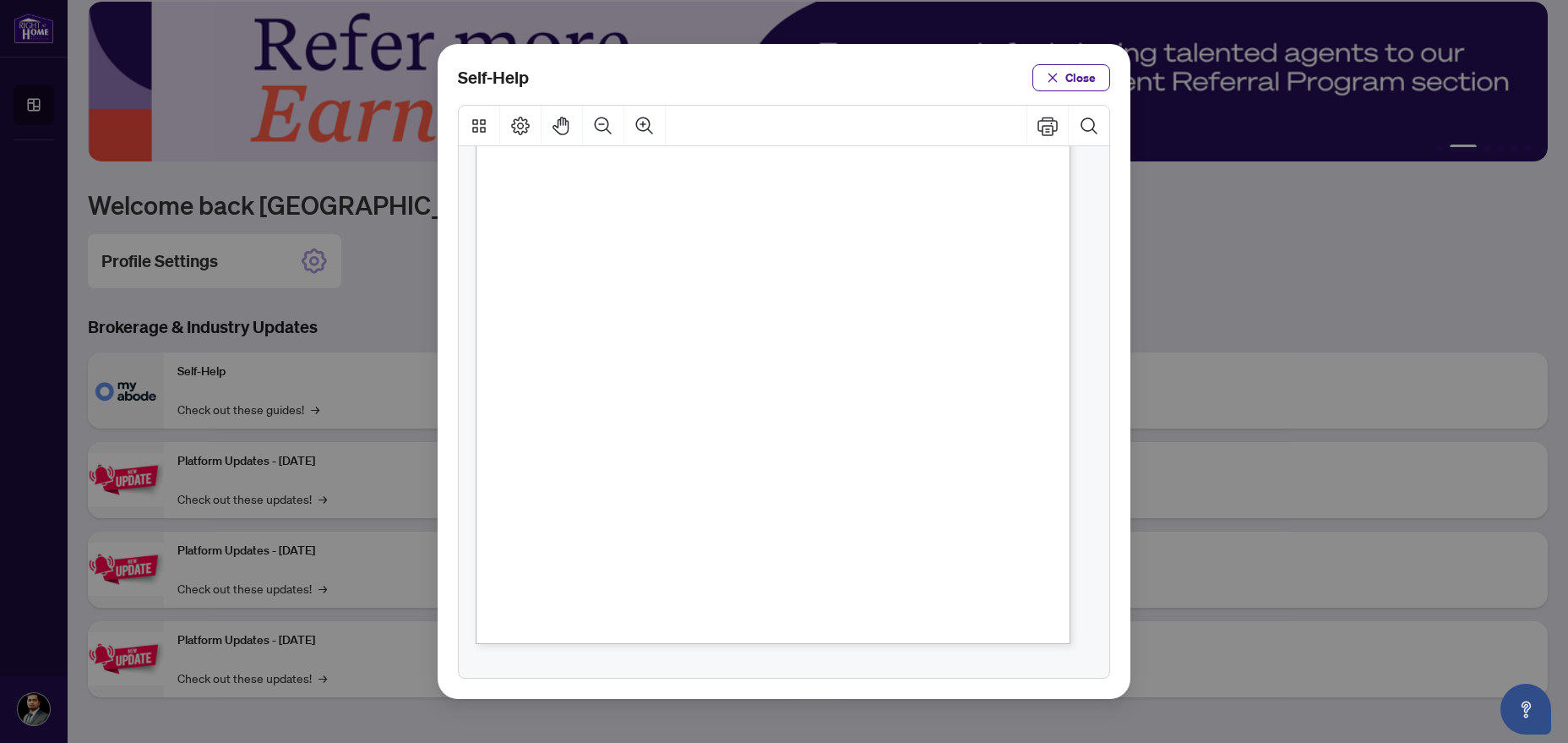
scroll to position [1079, 0]
click at [1090, 127] on icon "Search Document" at bounding box center [1089, 126] width 20 height 20
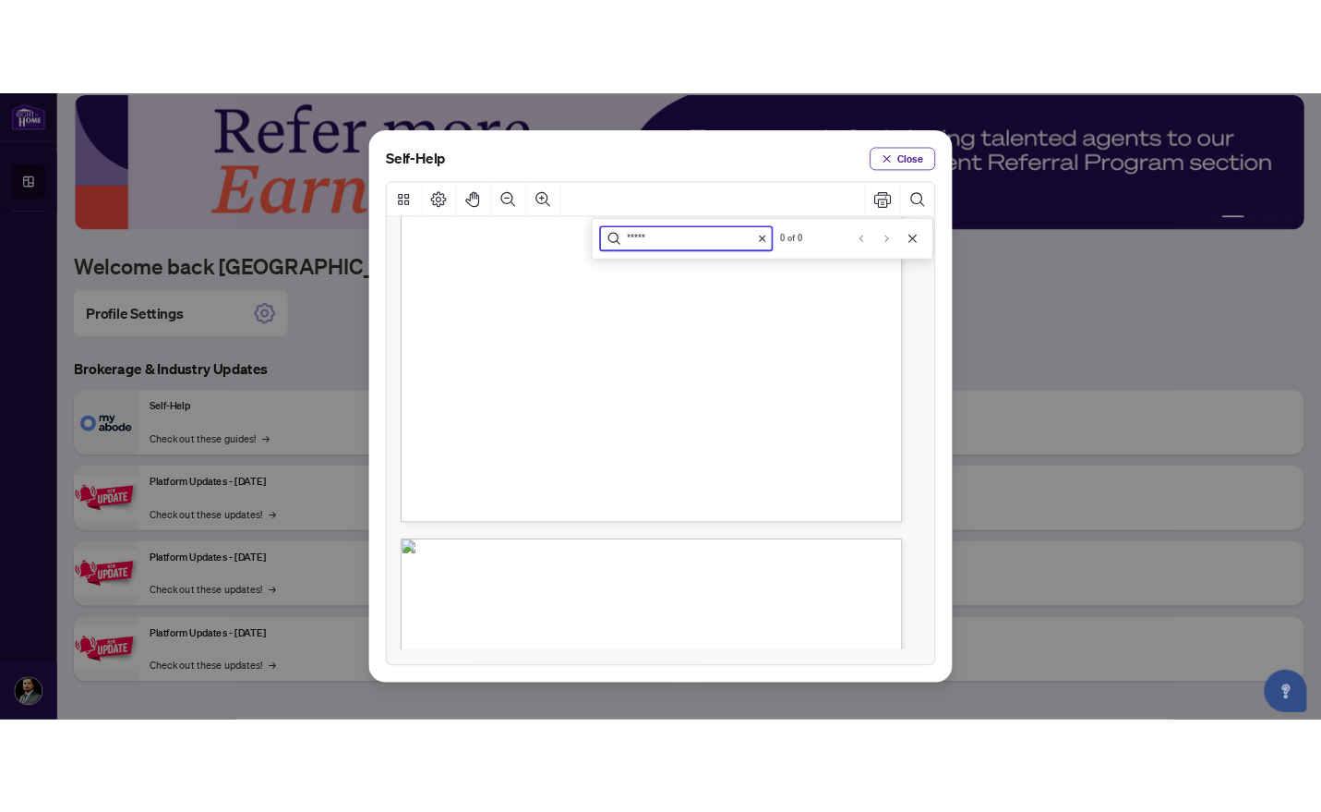
scroll to position [431, 0]
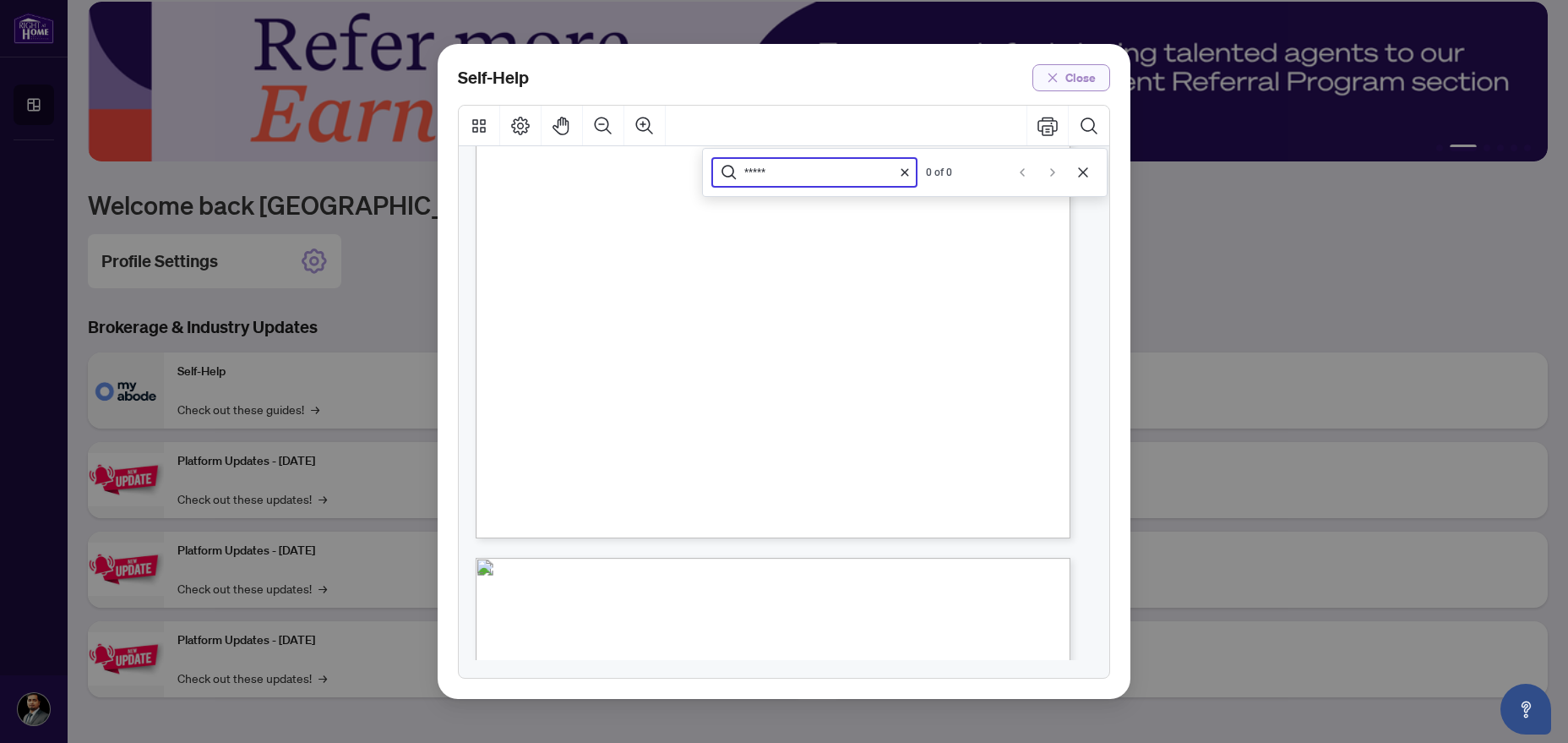
type input "*****"
click at [1085, 84] on span "Close" at bounding box center [1079, 78] width 30 height 27
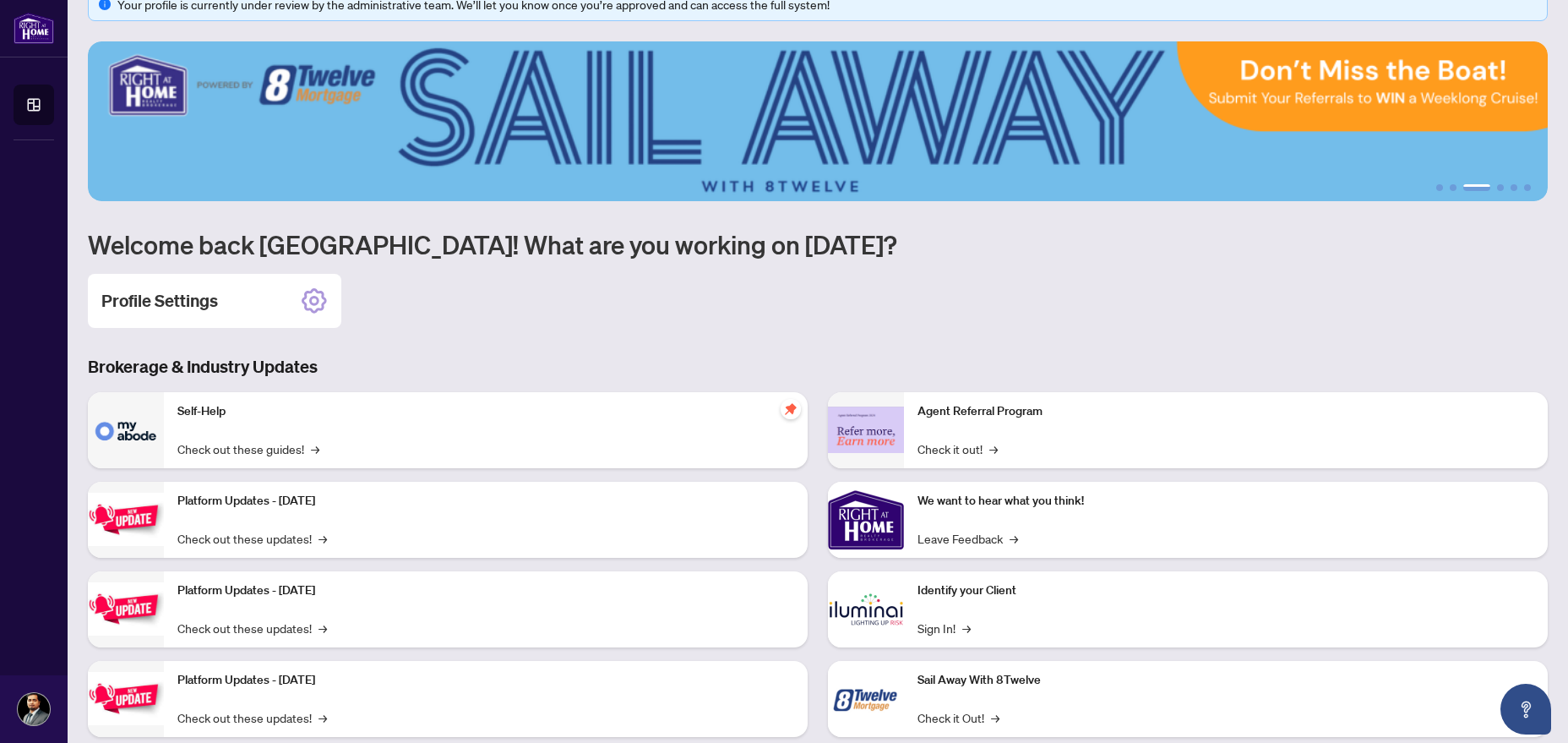
scroll to position [0, 0]
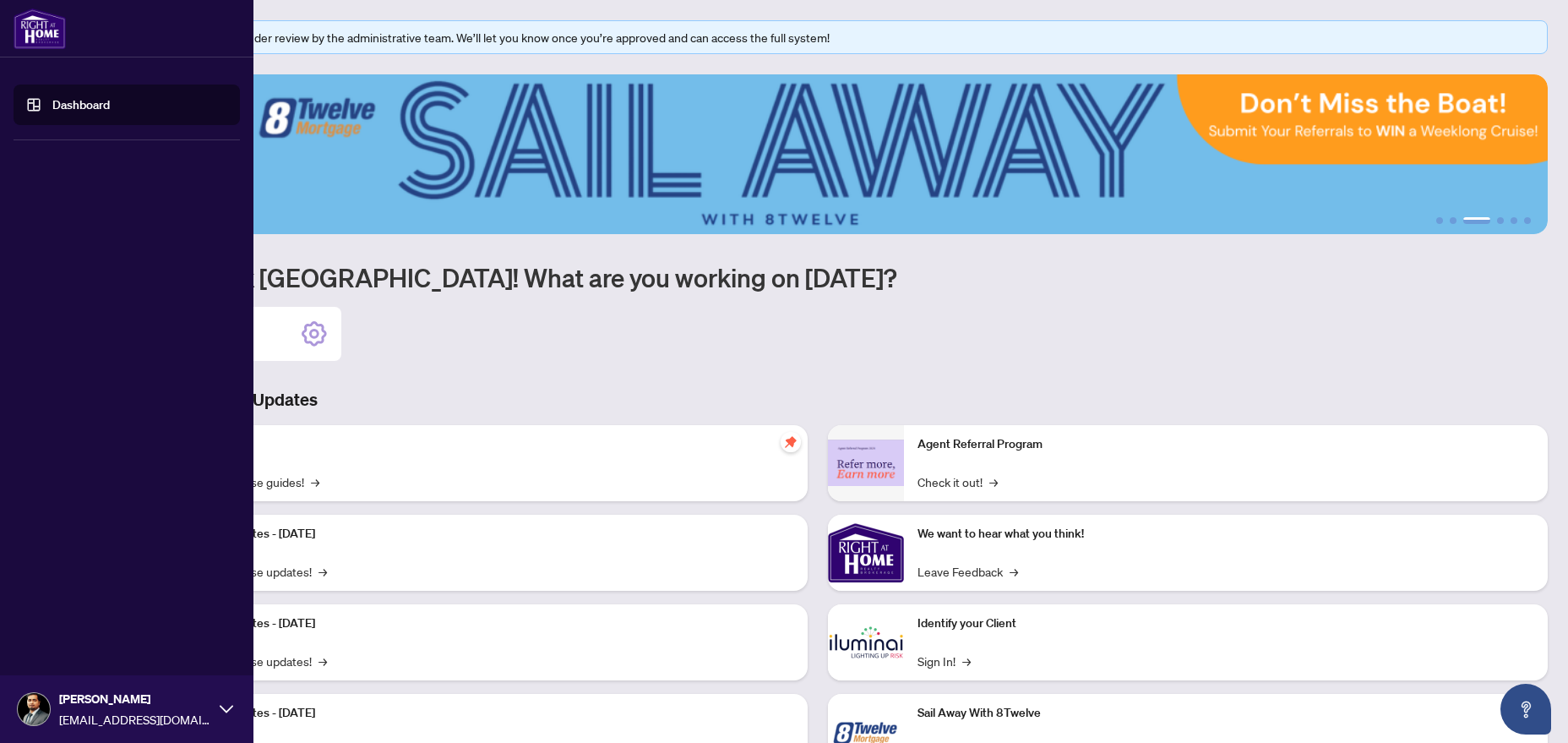
click at [52, 102] on link "Dashboard" at bounding box center [81, 104] width 58 height 16
click at [218, 710] on div "Goutham Nagolu realtorgoutham@gmail.com" at bounding box center [126, 709] width 253 height 68
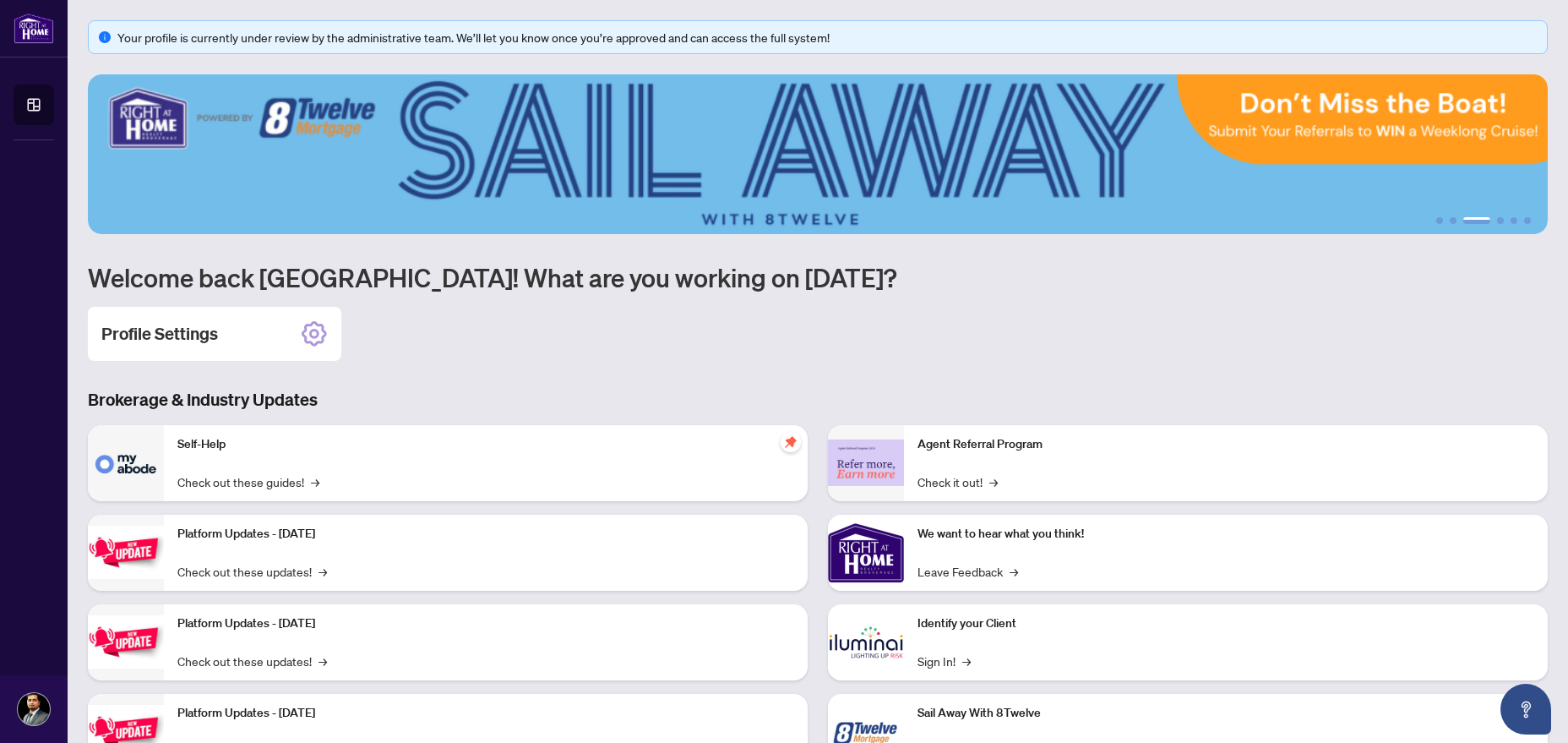
scroll to position [72, 0]
